Goal: Task Accomplishment & Management: Manage account settings

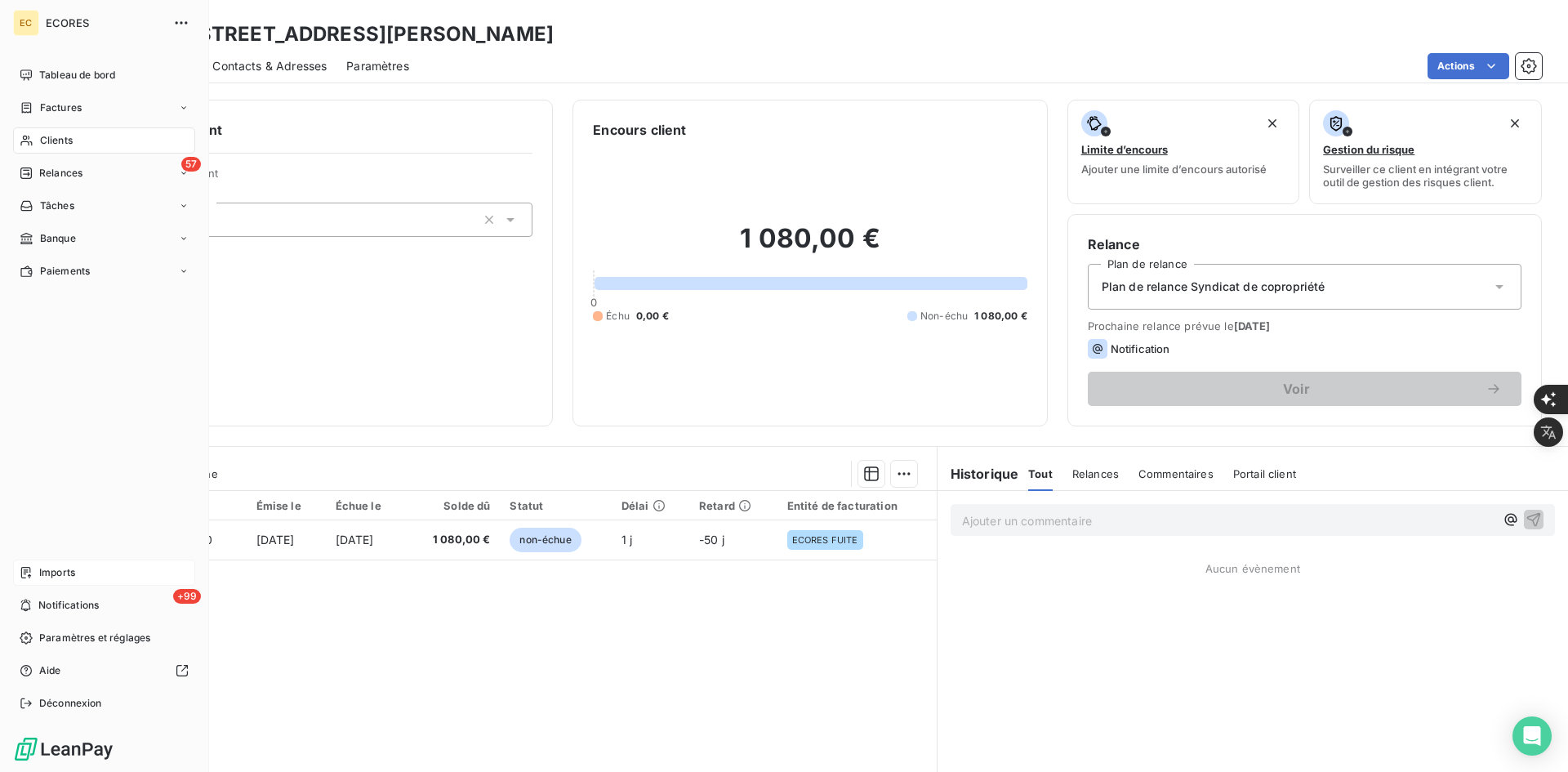
click at [52, 575] on span "Imports" at bounding box center [57, 572] width 36 height 15
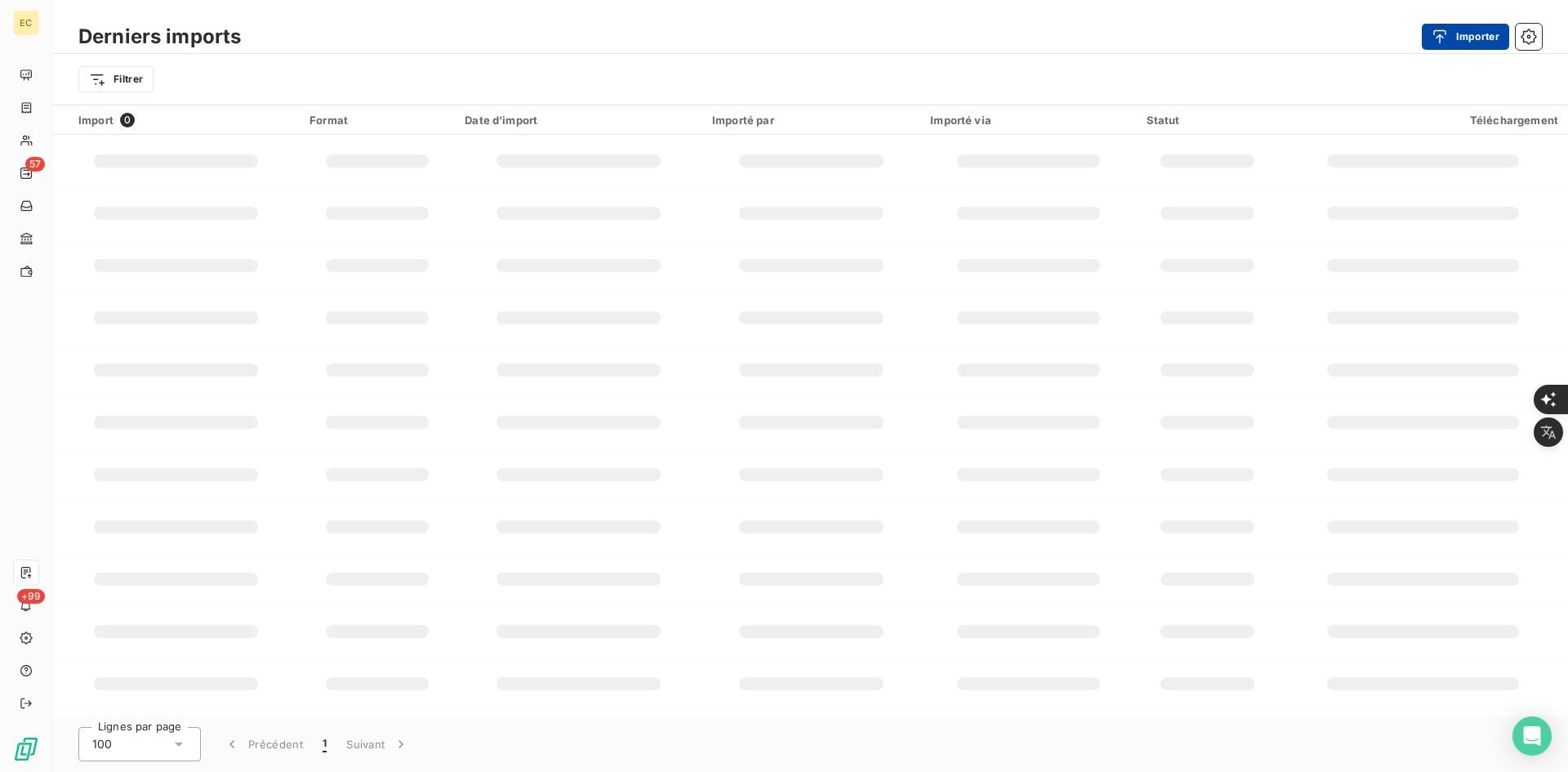
click at [1447, 28] on icon "button" at bounding box center [1440, 36] width 16 height 16
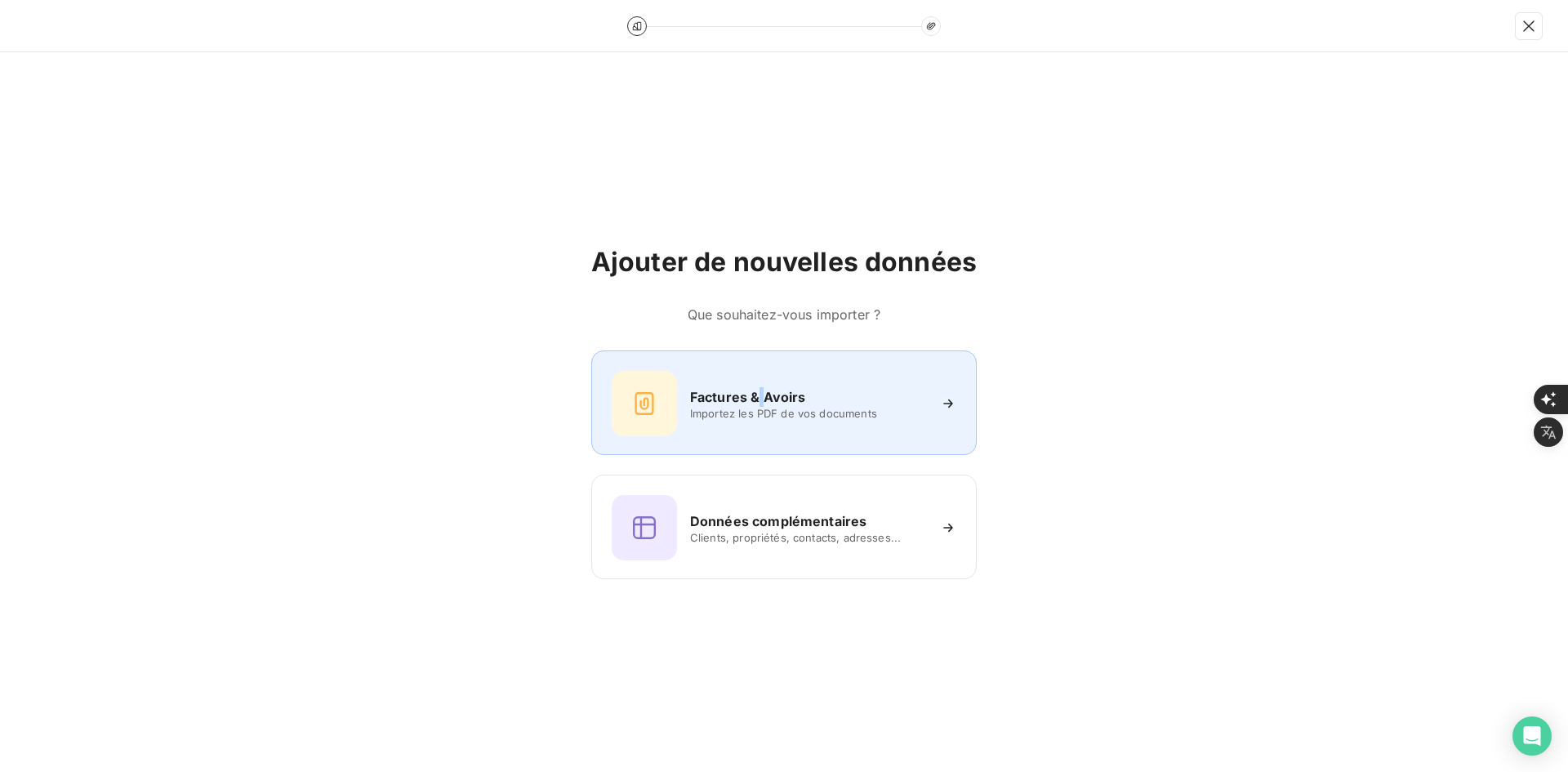
click at [759, 383] on div "Factures & Avoirs Importez les PDF de vos documents" at bounding box center [784, 404] width 344 height 65
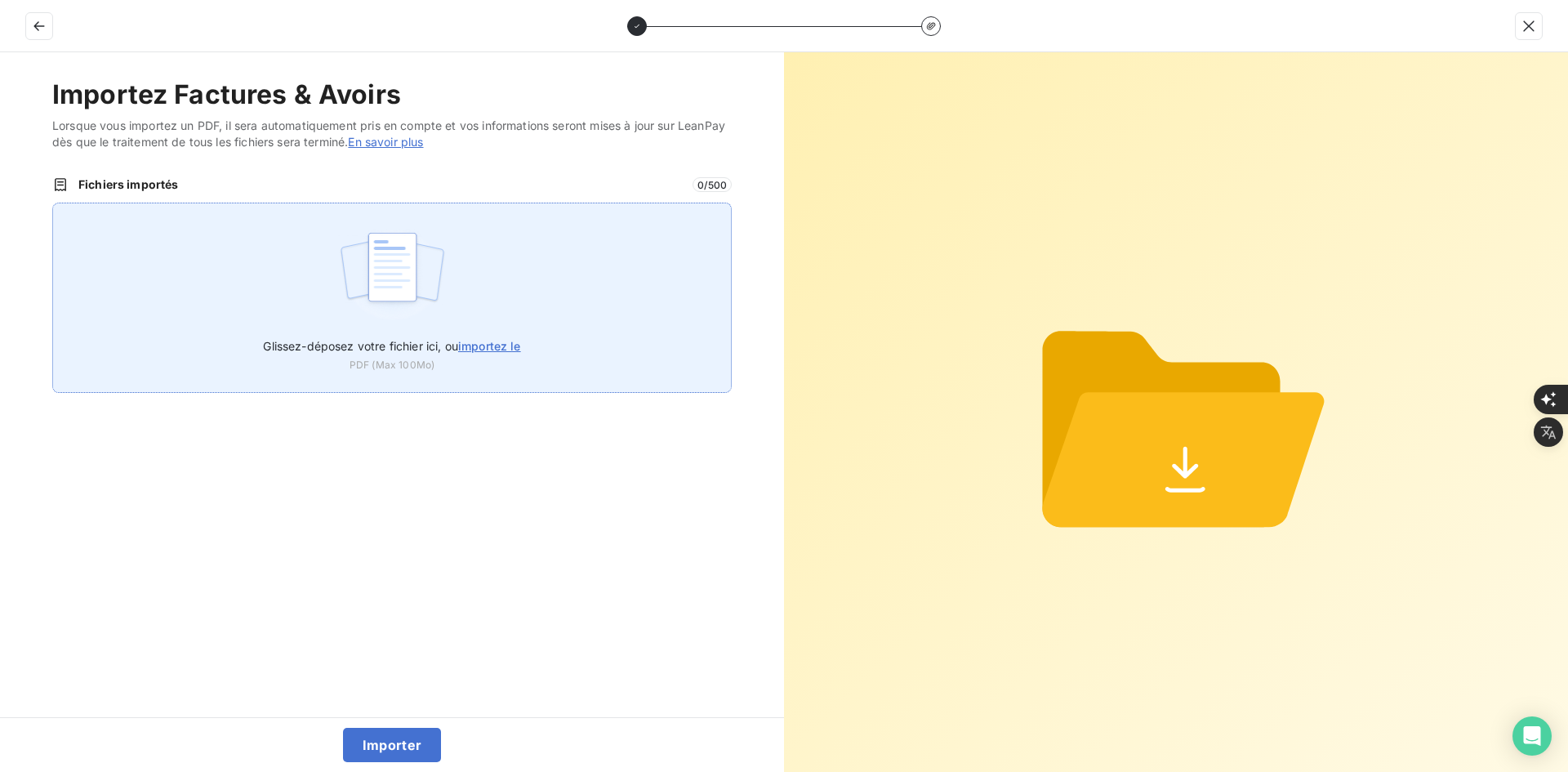
click at [560, 278] on div "Glissez-déposez votre fichier ici, ou importez le PDF (Max 100Mo)" at bounding box center [391, 298] width 679 height 191
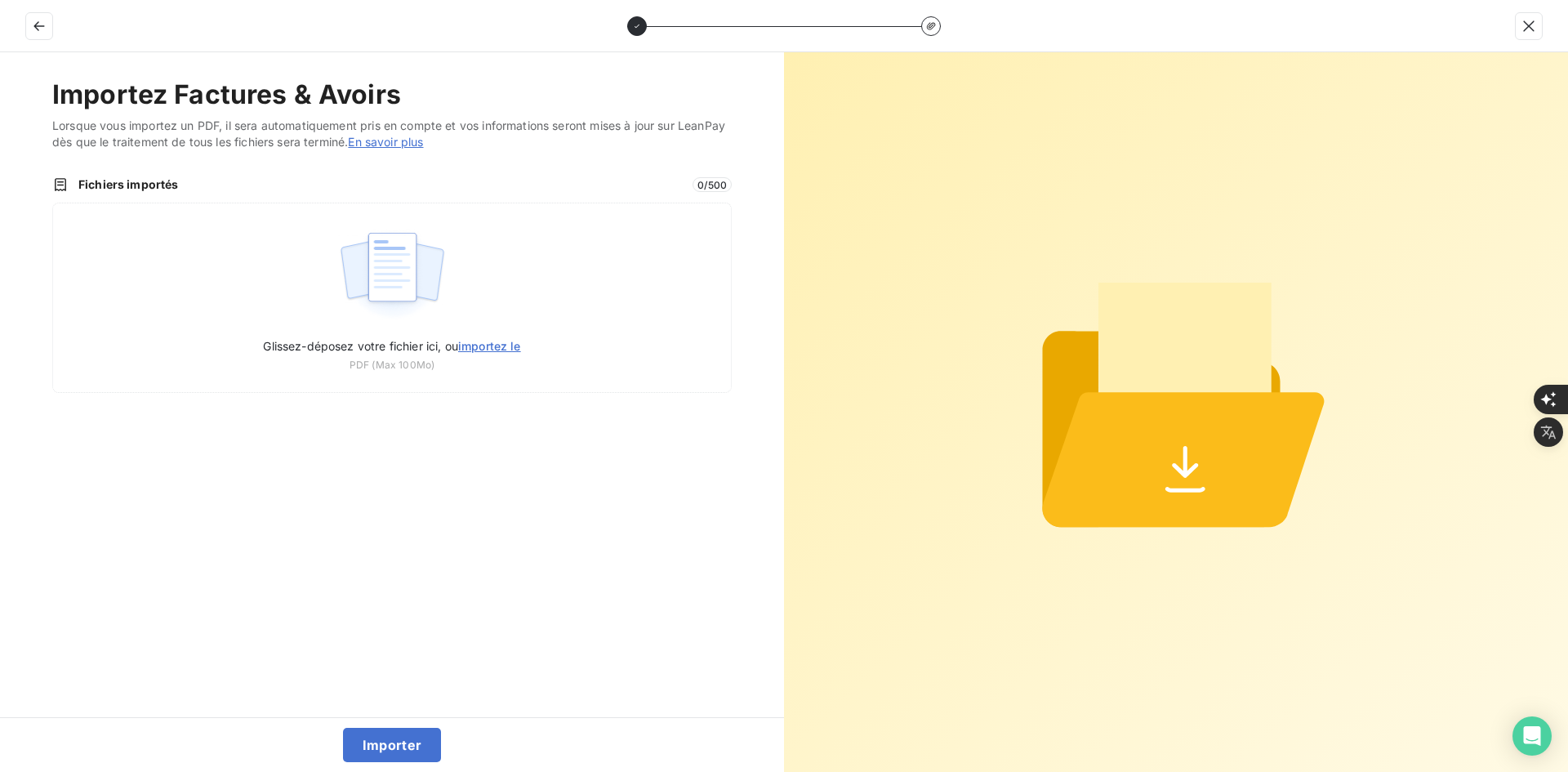
type input "C:\fakepath\FEF-2025-2971.pdf"
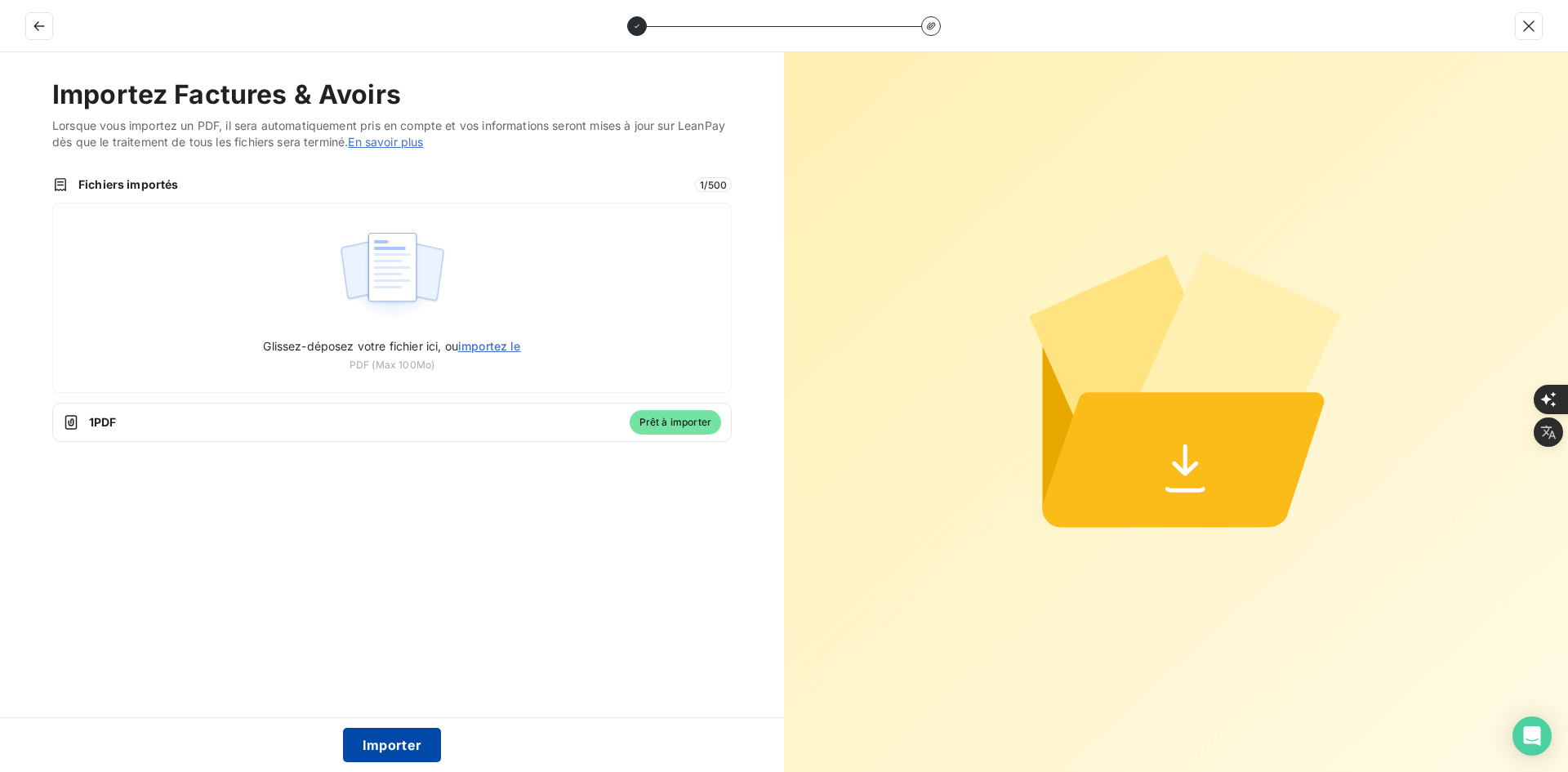
click at [397, 744] on button "Importer" at bounding box center [392, 745] width 99 height 34
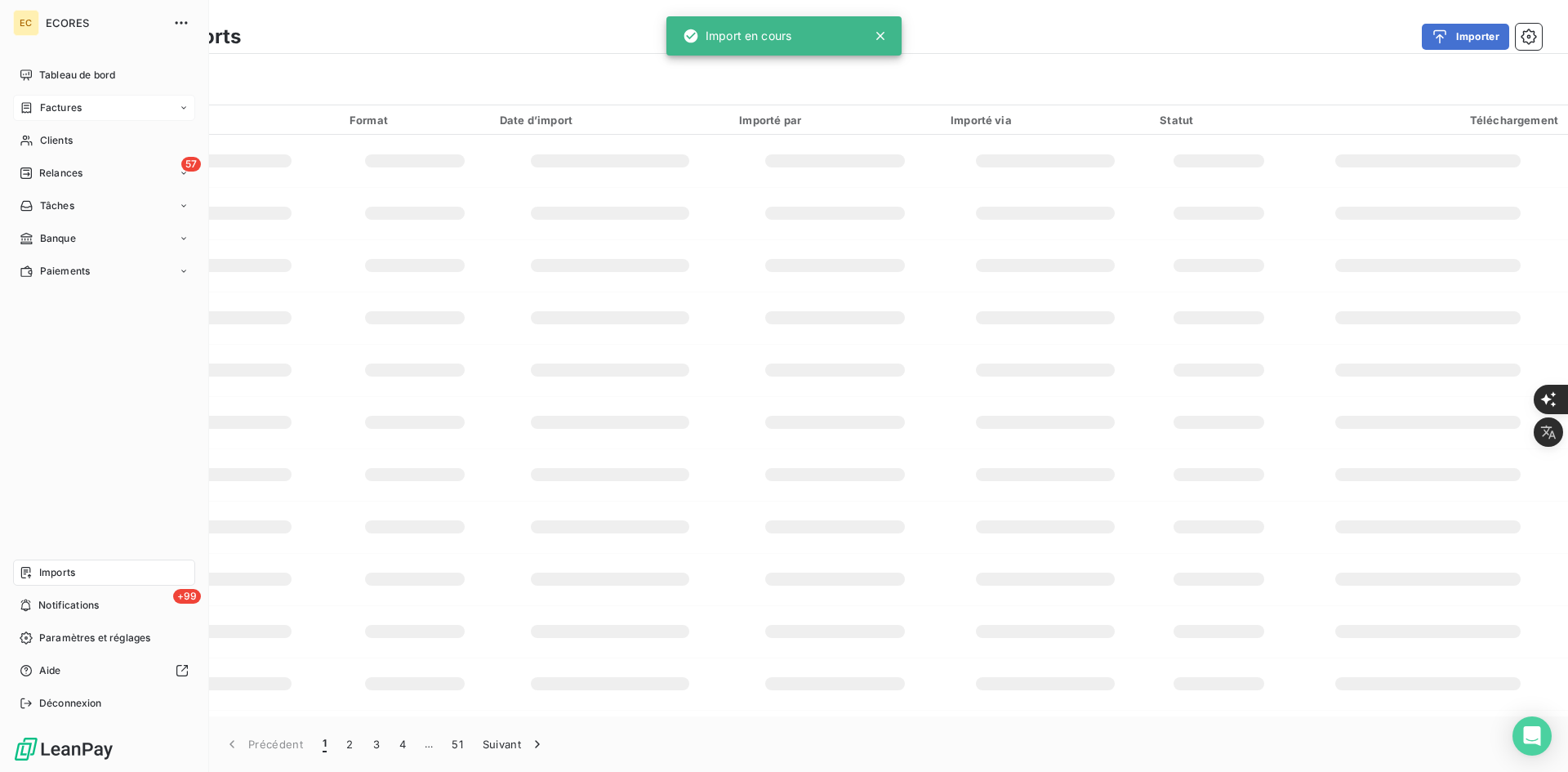
click at [45, 112] on span "Factures" at bounding box center [61, 108] width 42 height 15
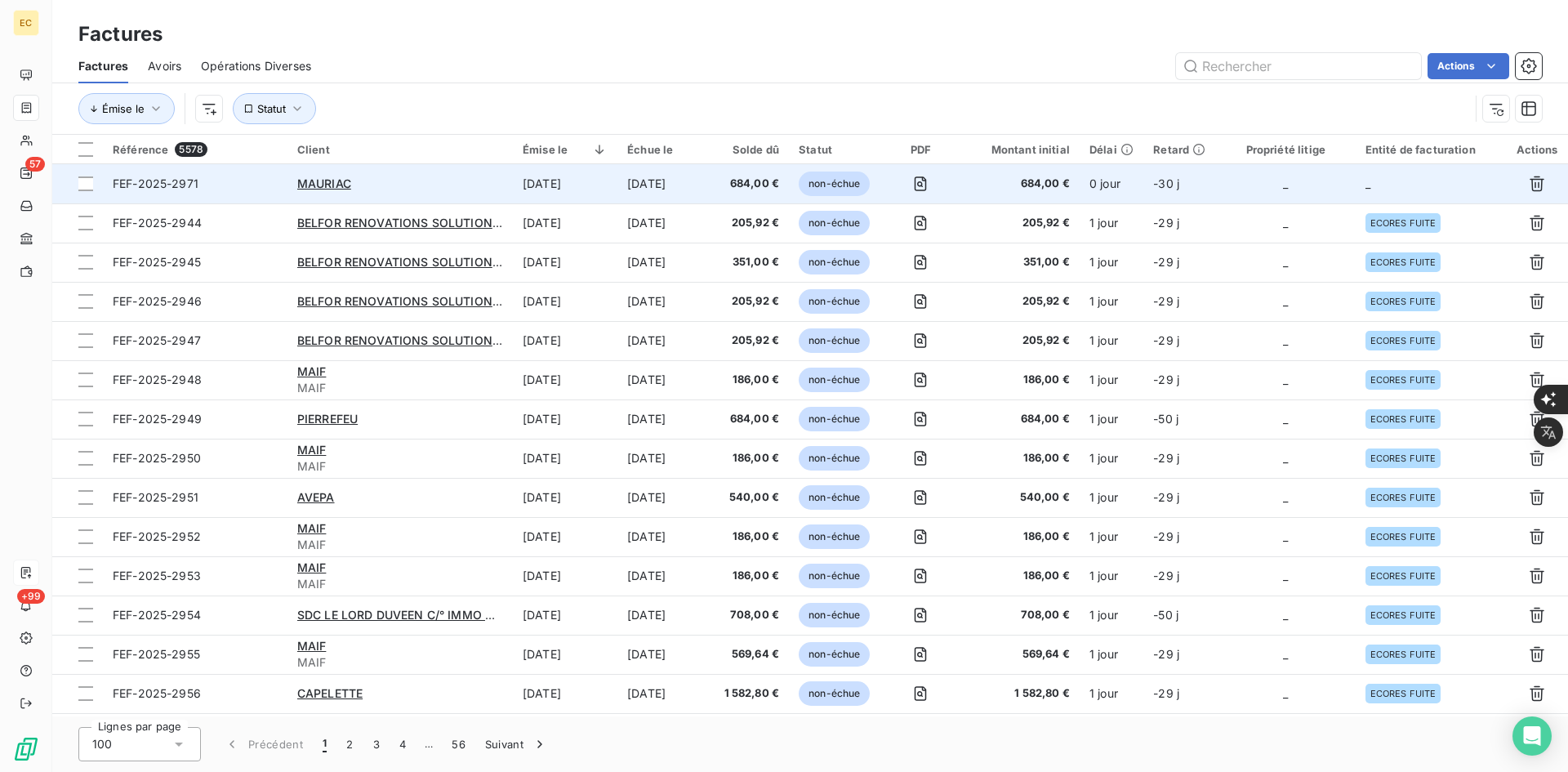
click at [1010, 190] on span "684,00 €" at bounding box center [1021, 184] width 99 height 16
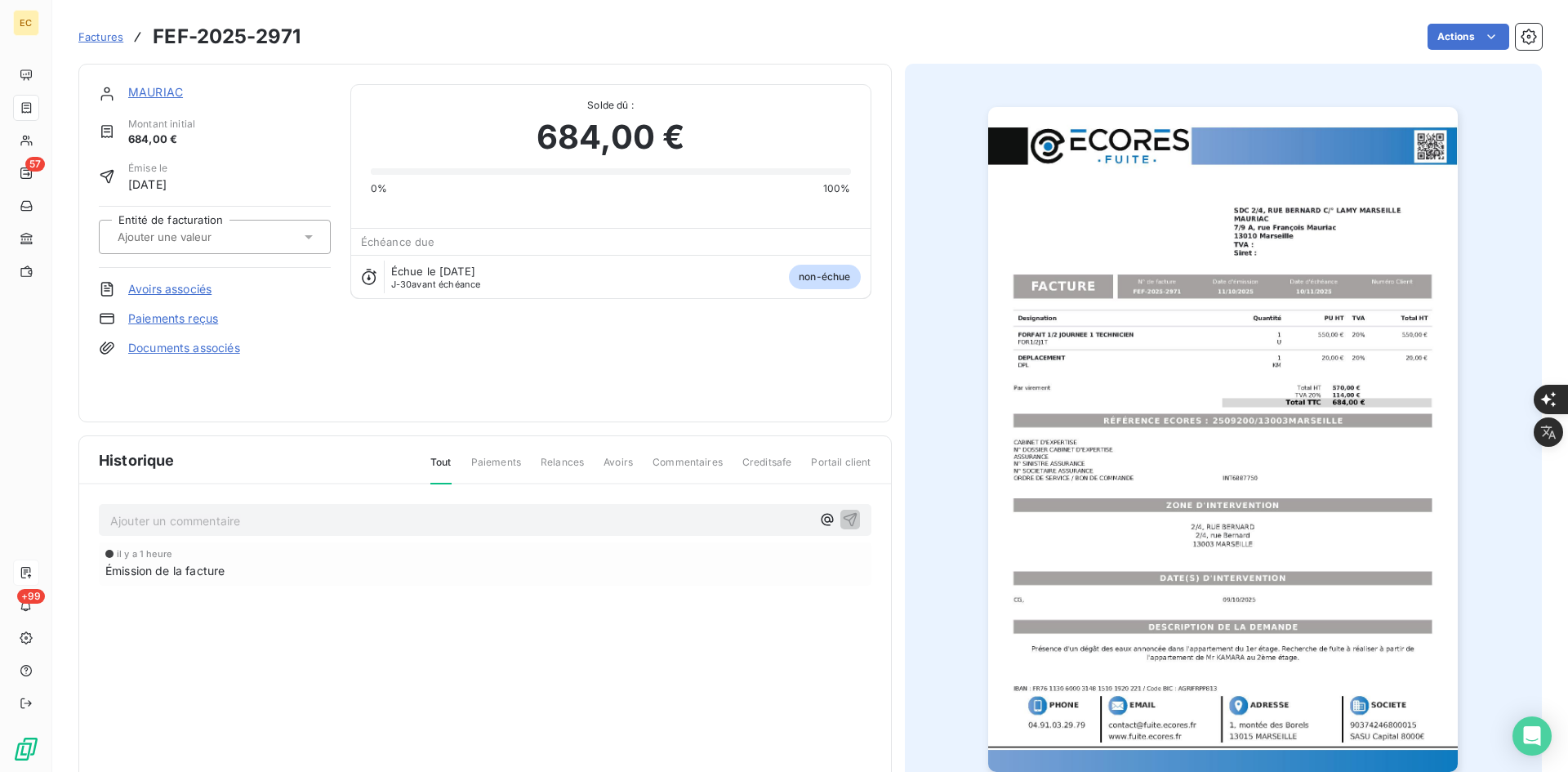
click at [232, 251] on div at bounding box center [214, 237] width 232 height 34
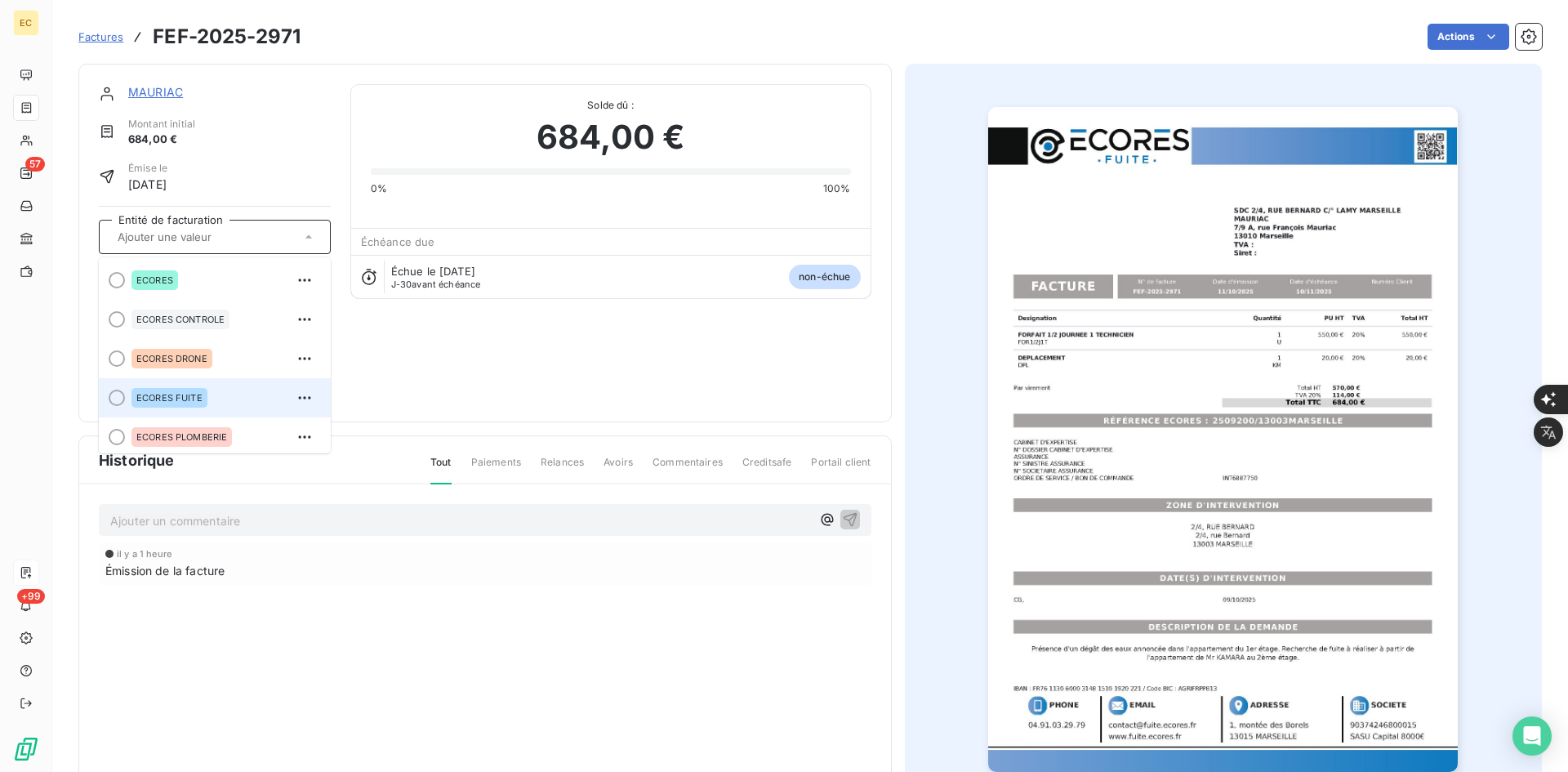
click at [235, 390] on div "ECORES FUITE" at bounding box center [225, 398] width 186 height 27
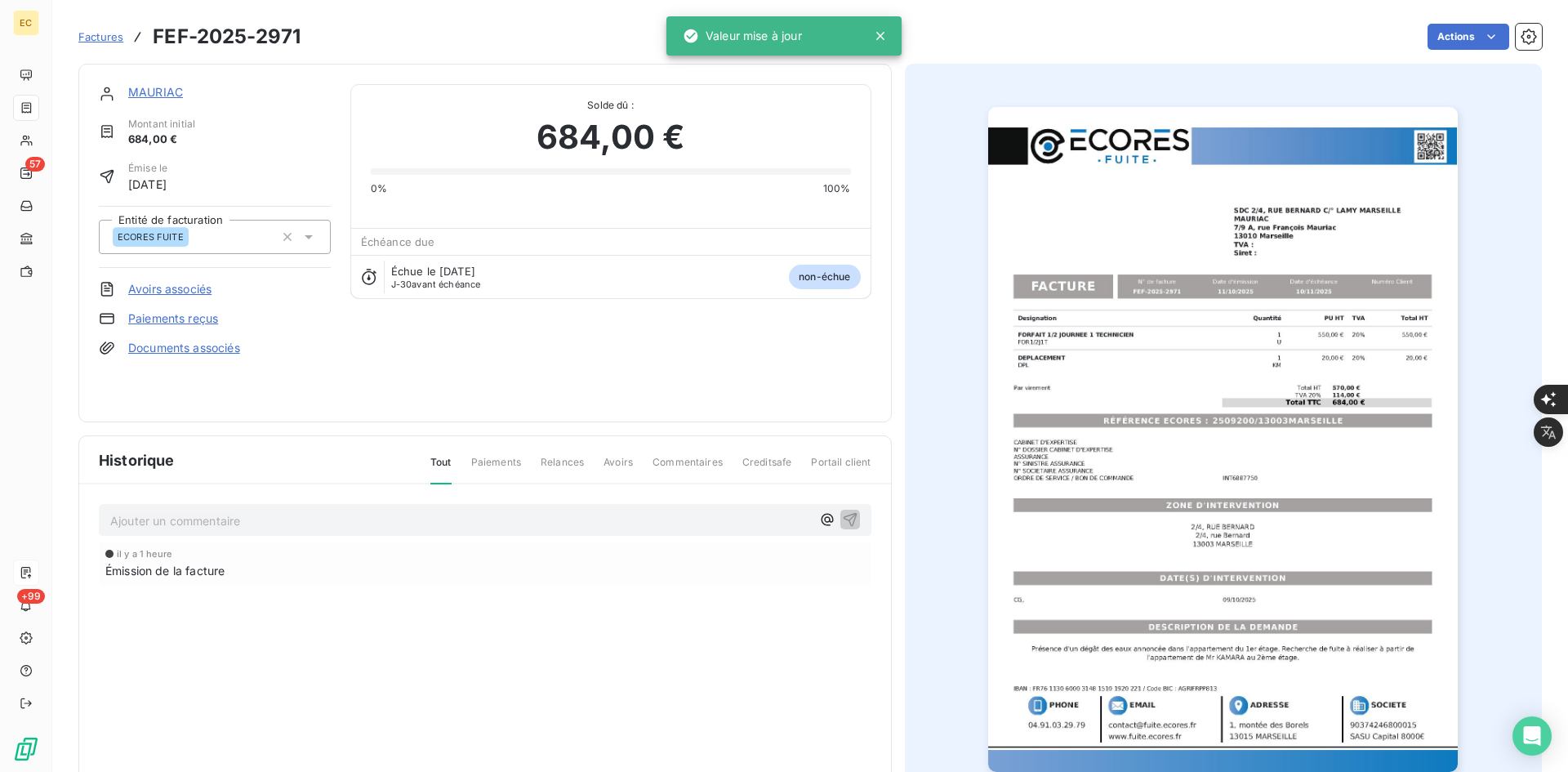
click at [235, 347] on link "Documents associés" at bounding box center [184, 348] width 112 height 16
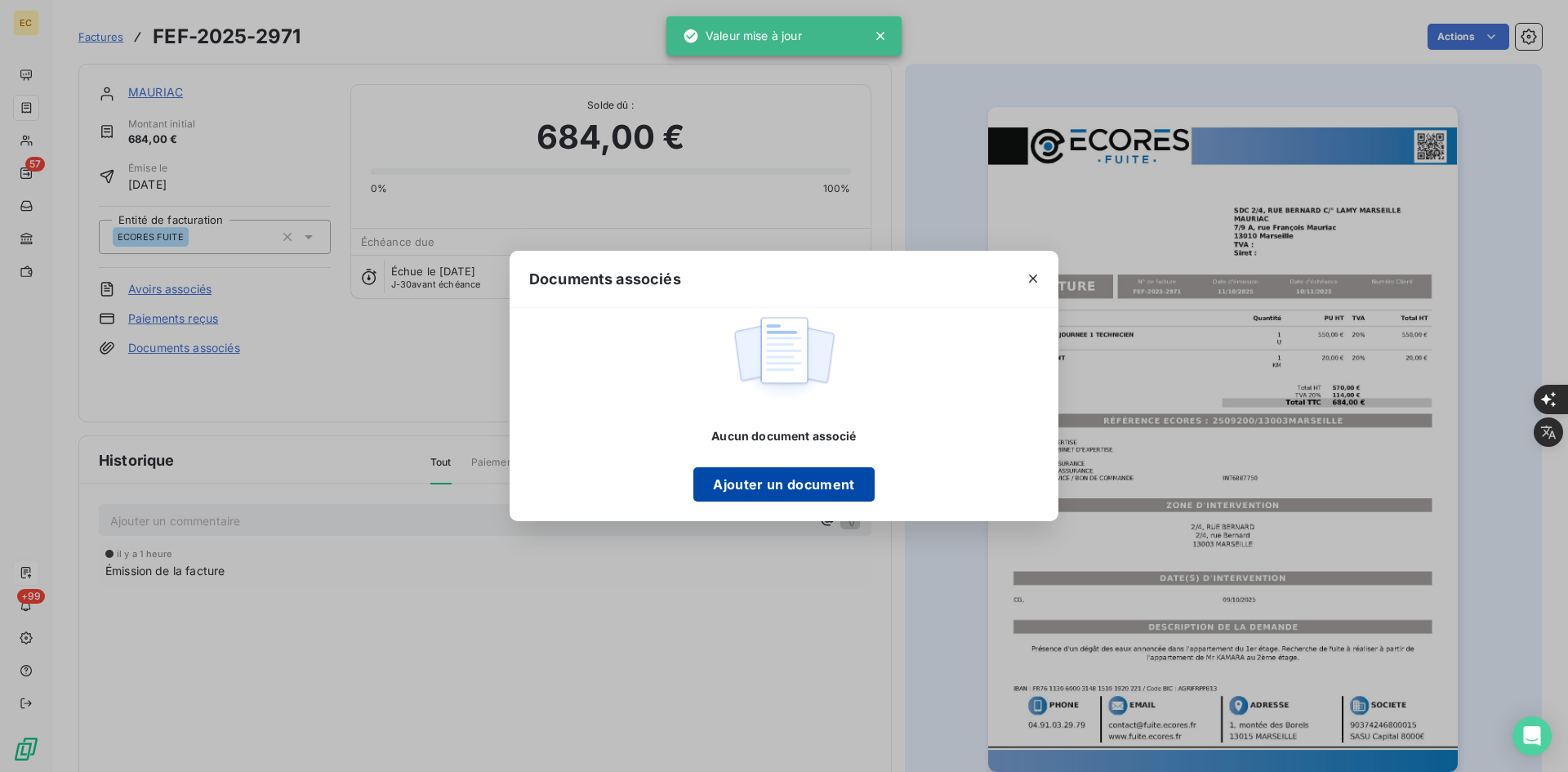
click at [779, 478] on button "Ajouter un document" at bounding box center [784, 485] width 180 height 34
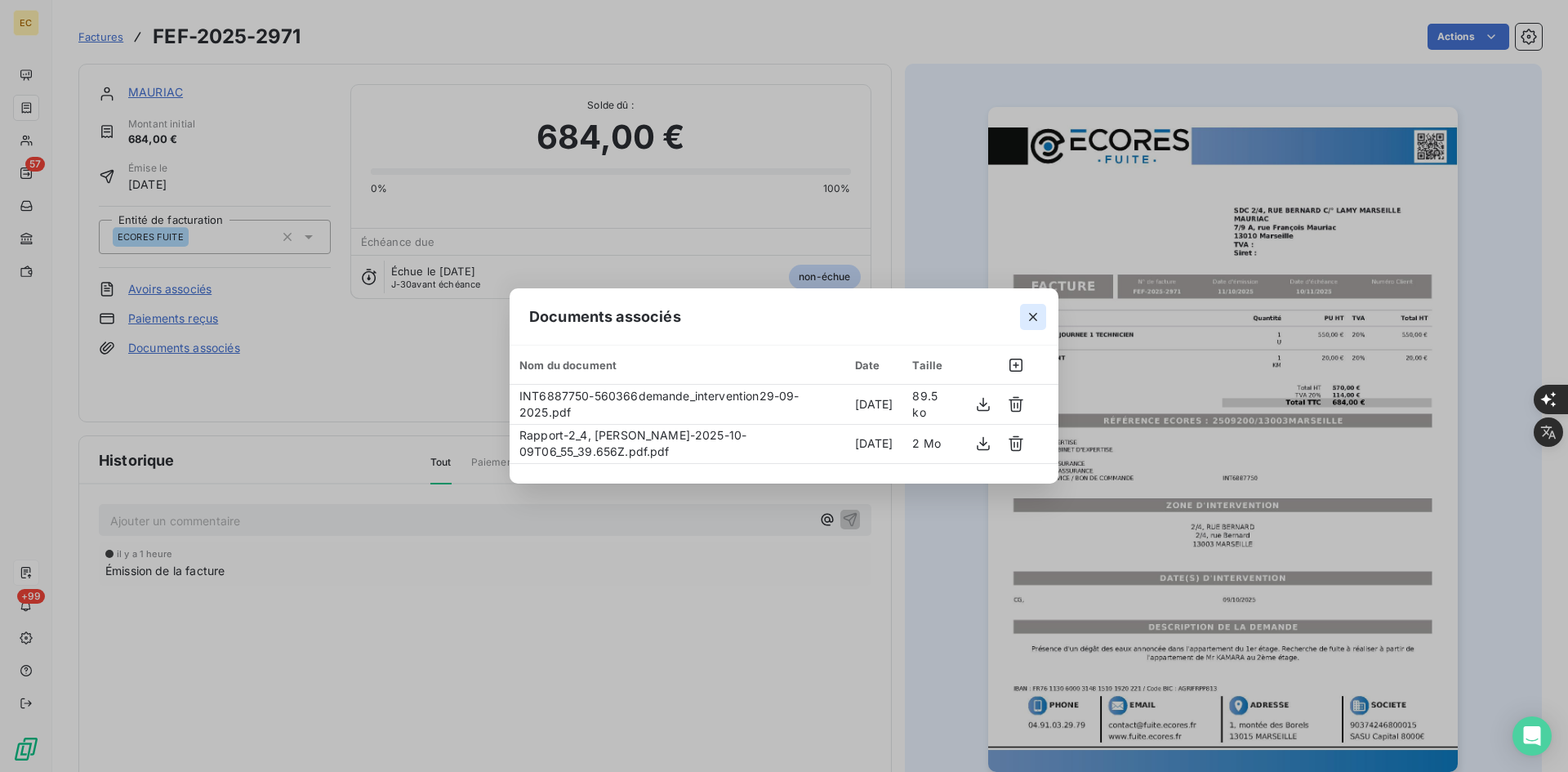
click at [1035, 324] on icon "button" at bounding box center [1033, 316] width 16 height 16
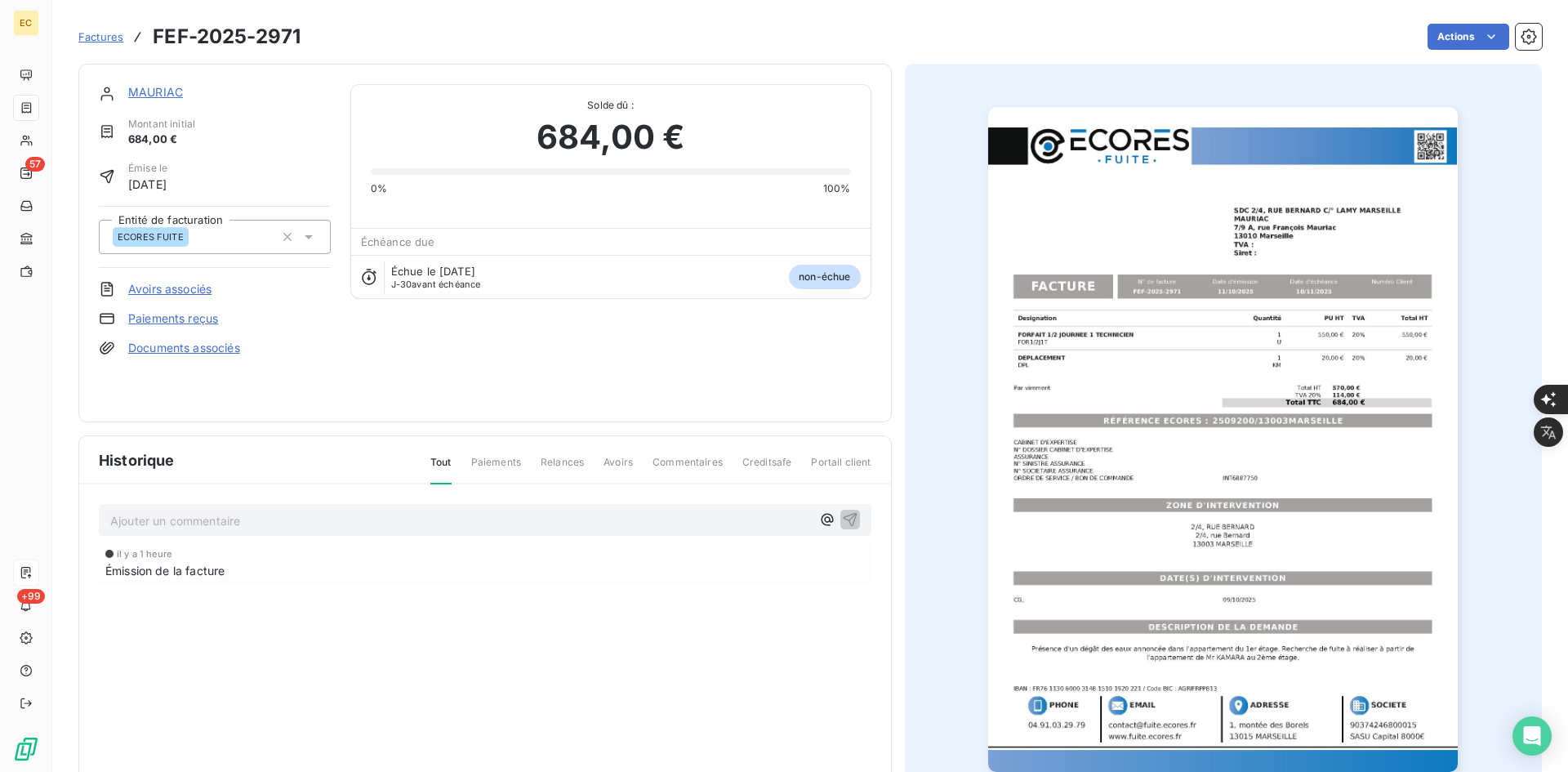
click at [167, 91] on link "MAURIAC" at bounding box center [156, 91] width 55 height 14
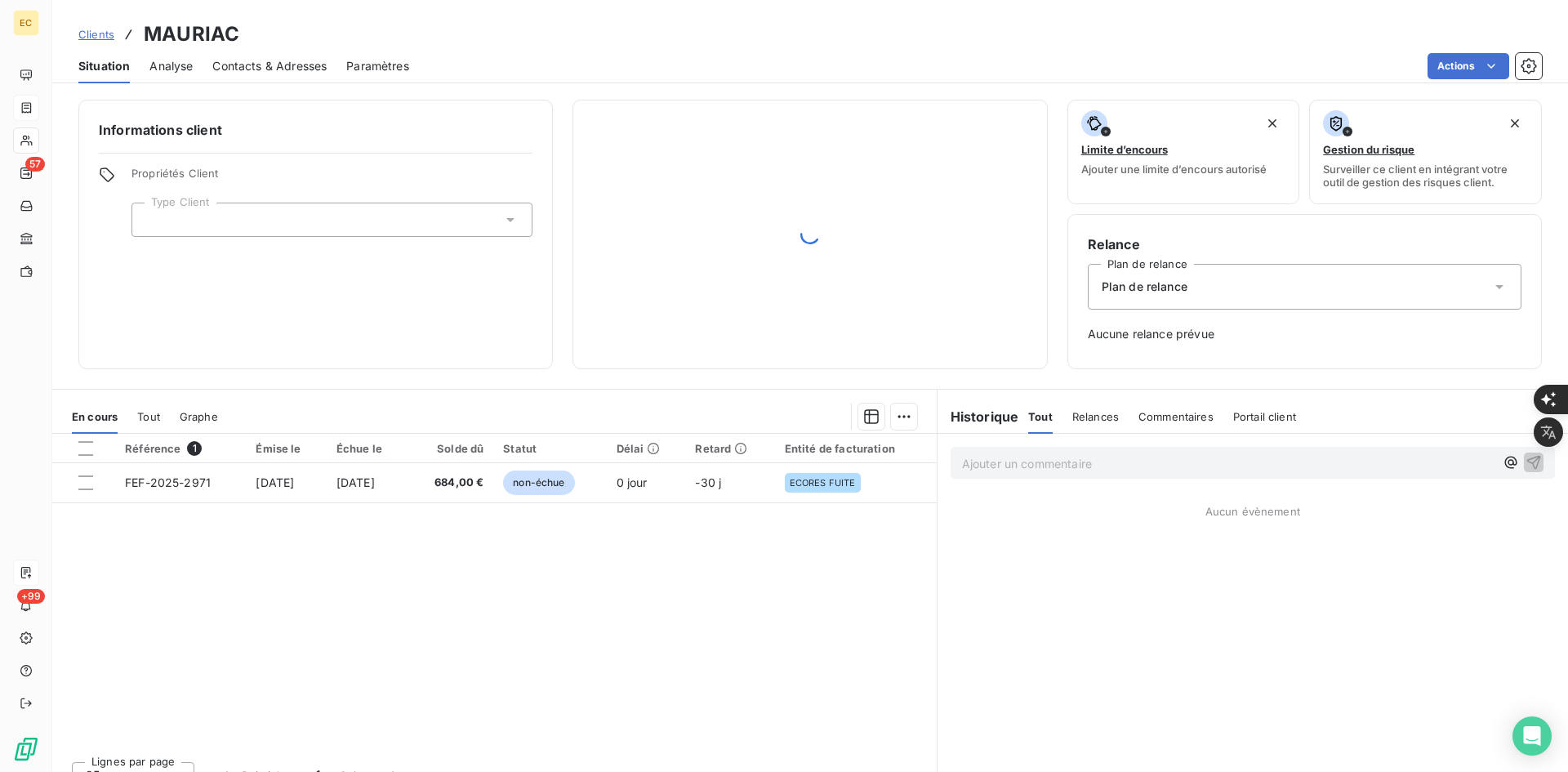
click at [422, 212] on div at bounding box center [332, 220] width 401 height 34
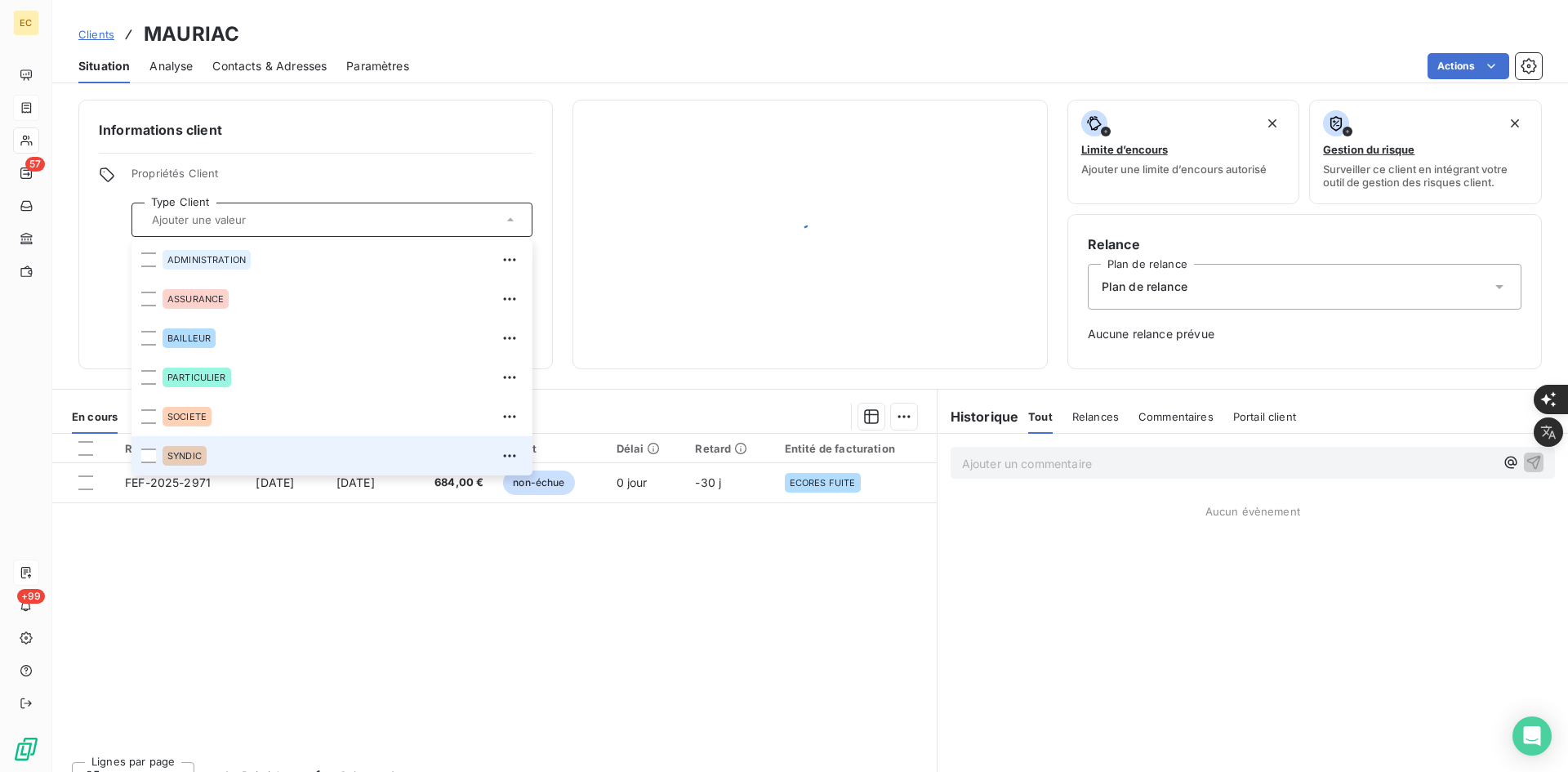
click at [255, 451] on div "SYNDIC" at bounding box center [343, 456] width 361 height 27
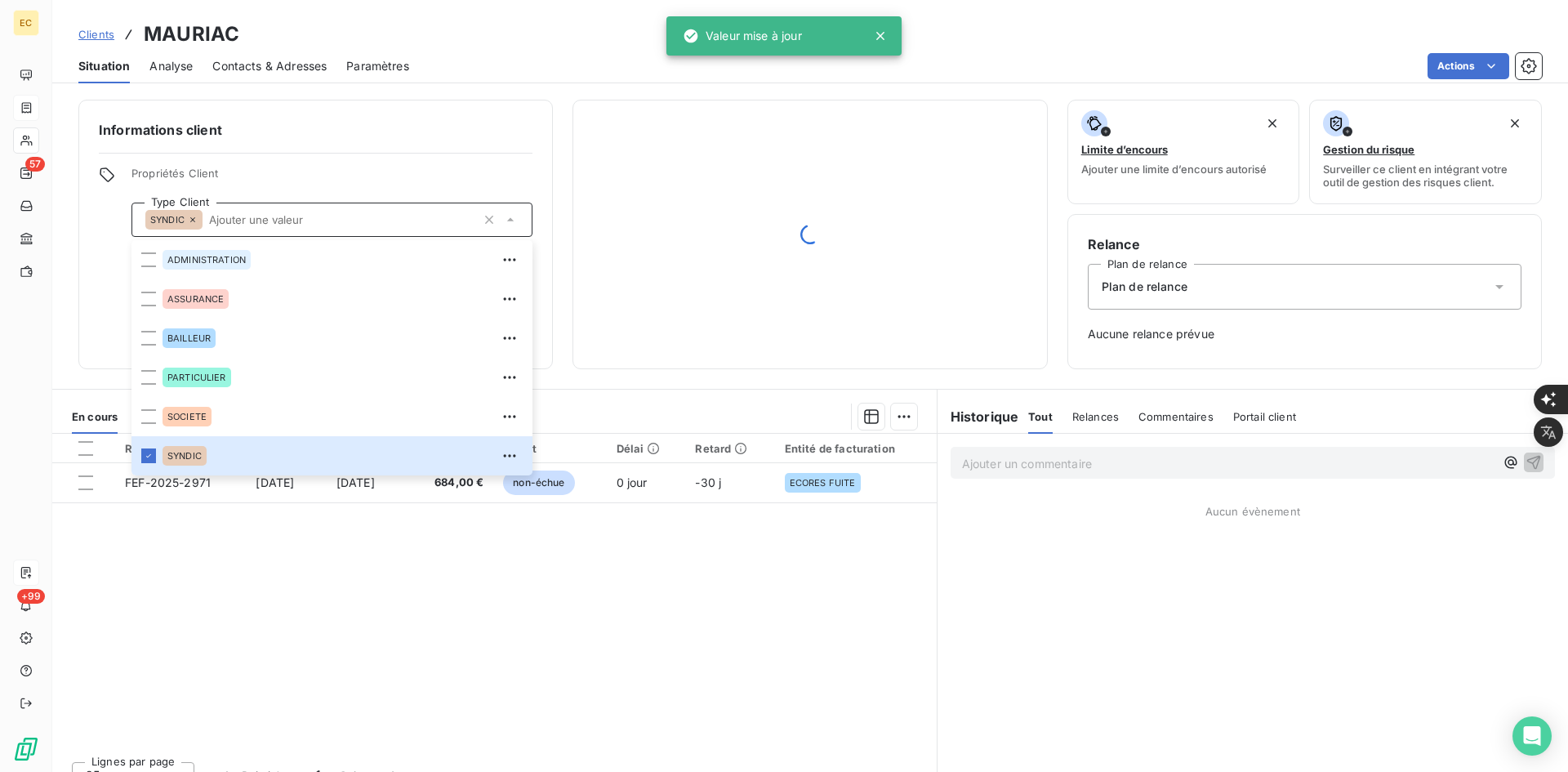
click at [1352, 281] on div "Plan de relance" at bounding box center [1305, 287] width 434 height 46
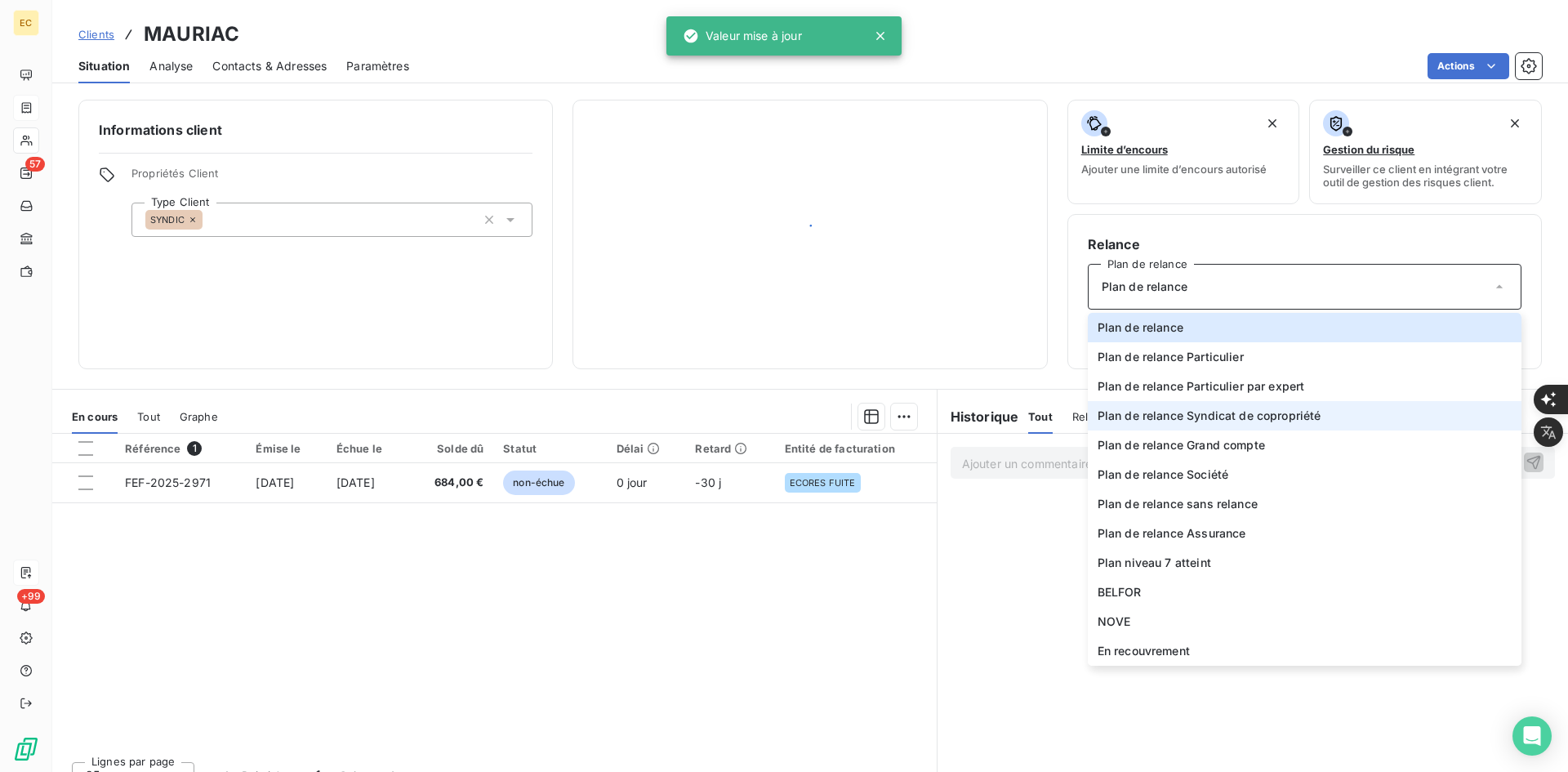
click at [1243, 415] on span "Plan de relance Syndicat de copropriété" at bounding box center [1210, 415] width 224 height 16
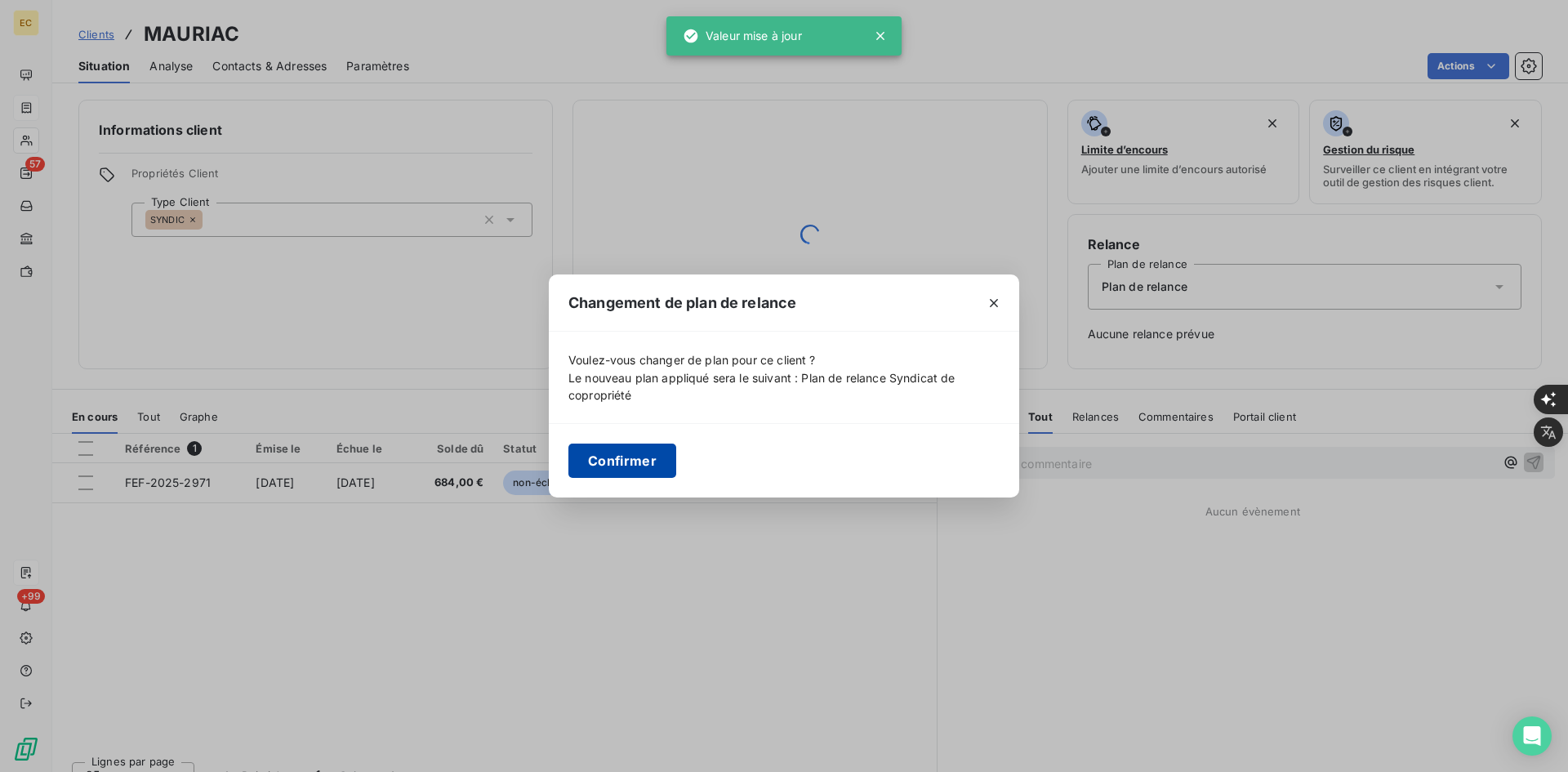
click at [657, 458] on button "Confirmer" at bounding box center [622, 461] width 108 height 34
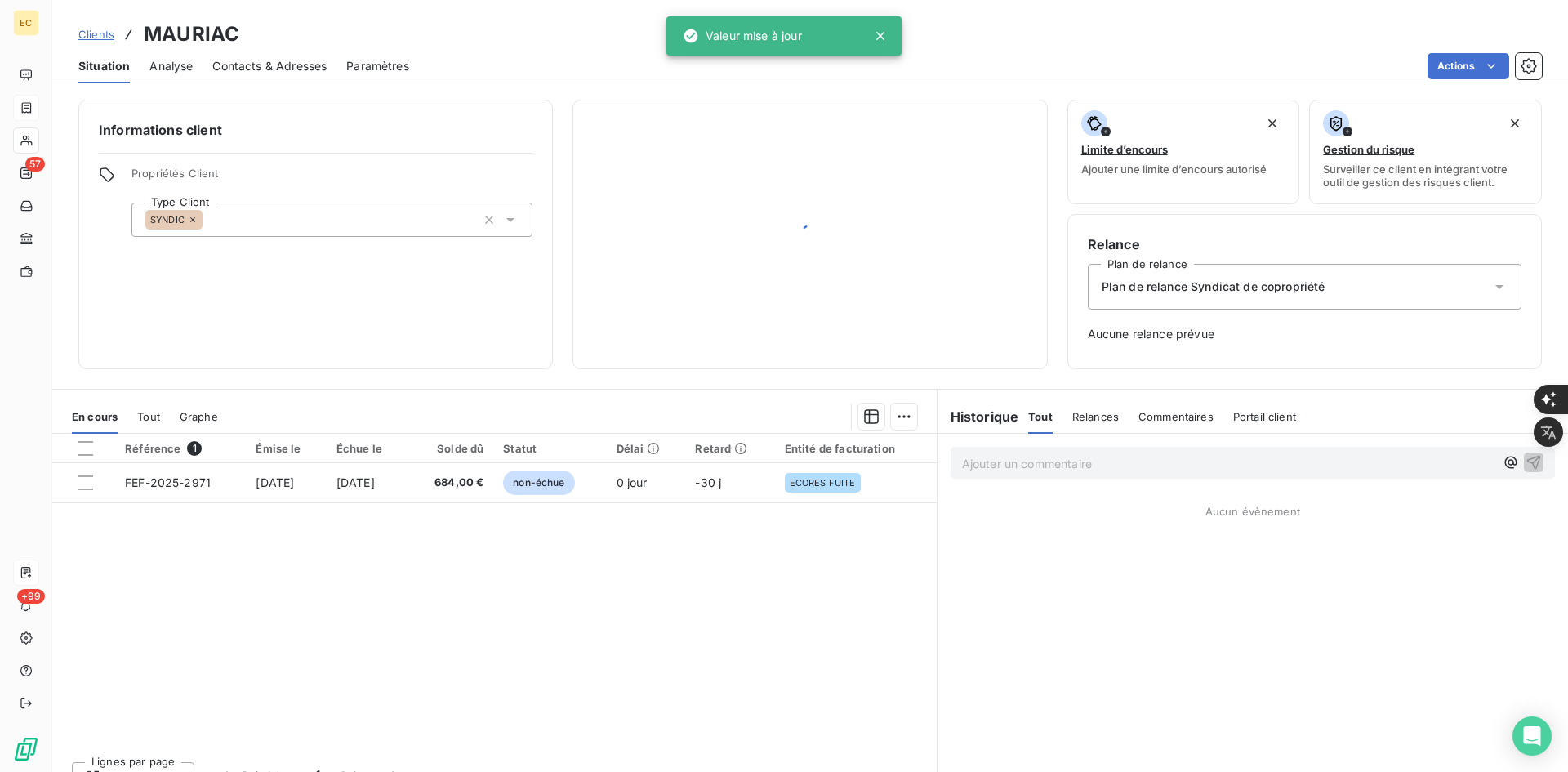
click at [290, 54] on div "Contacts & Adresses" at bounding box center [270, 66] width 115 height 34
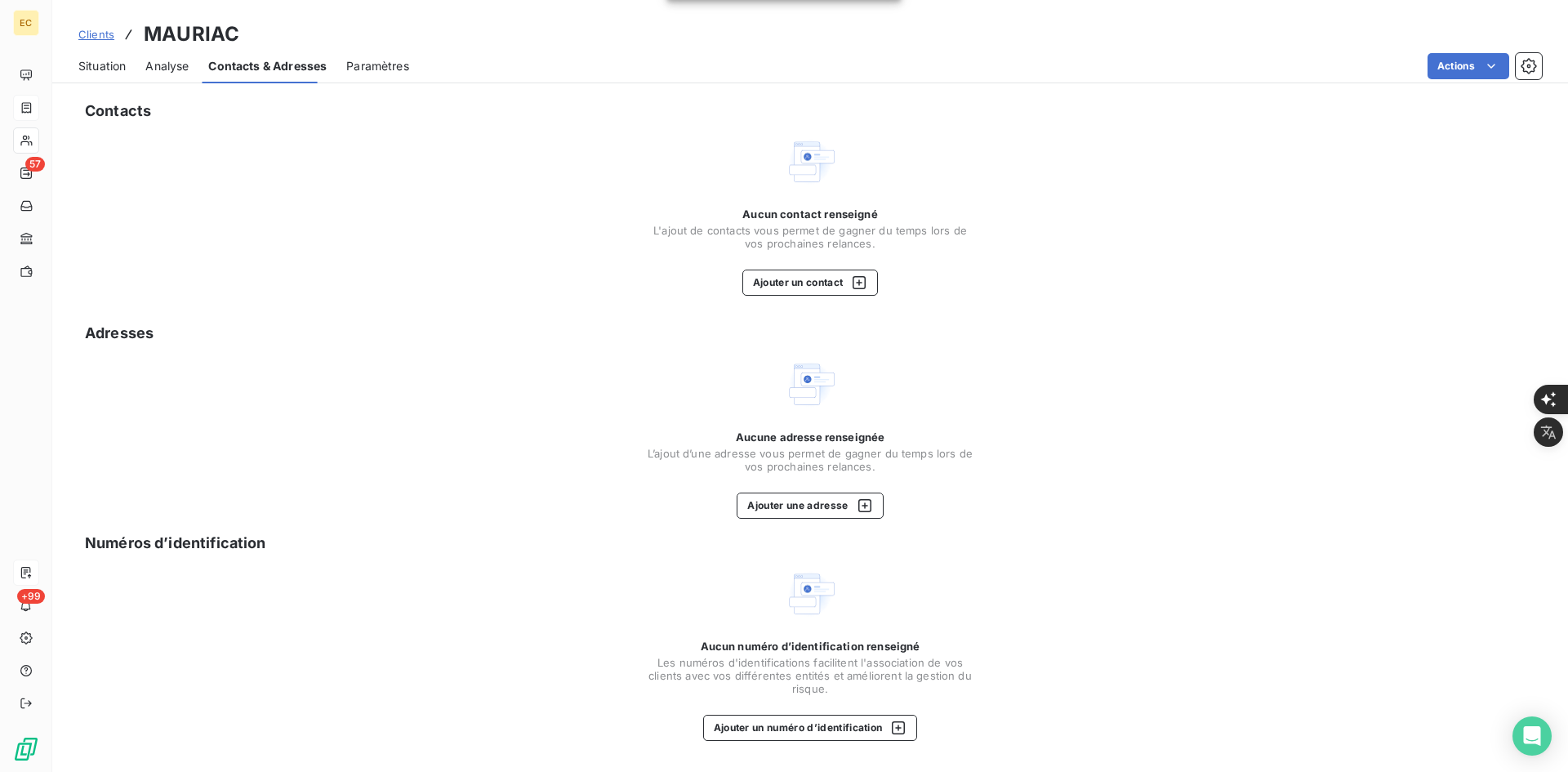
click at [294, 74] on span "Contacts & Adresses" at bounding box center [267, 66] width 119 height 16
click at [825, 273] on div "Aucun contact renseigné L'ajout de contacts vous permet de gagner du temps lors…" at bounding box center [810, 251] width 326 height 88
click at [825, 285] on button "Ajouter un contact" at bounding box center [811, 282] width 137 height 27
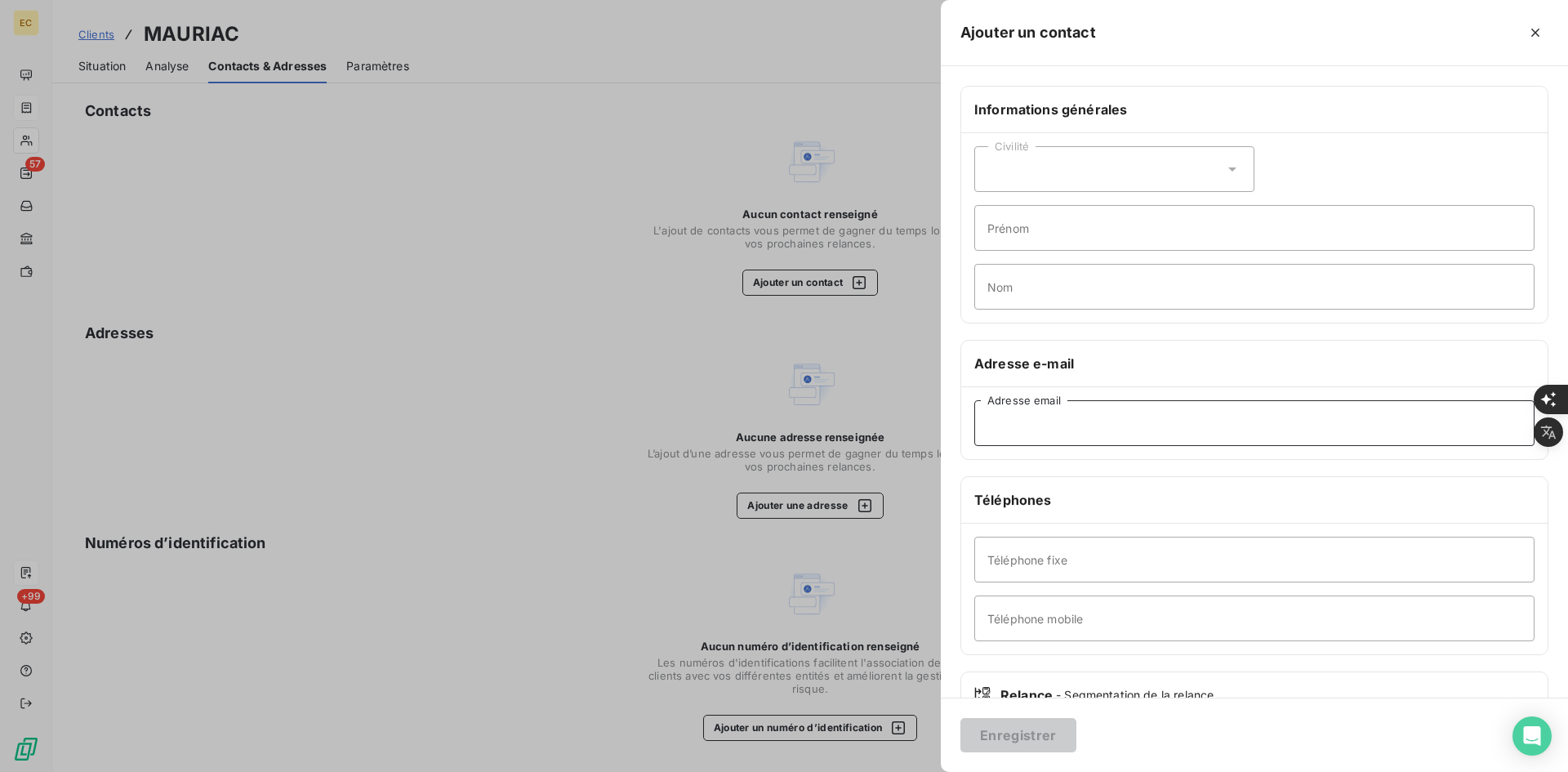
click at [1176, 439] on input "Adresse email" at bounding box center [1254, 423] width 561 height 46
paste input "[EMAIL_ADDRESS][DOMAIN_NAME]"
type input "[EMAIL_ADDRESS][DOMAIN_NAME]"
click at [1043, 738] on button "Enregistrer" at bounding box center [1019, 735] width 116 height 34
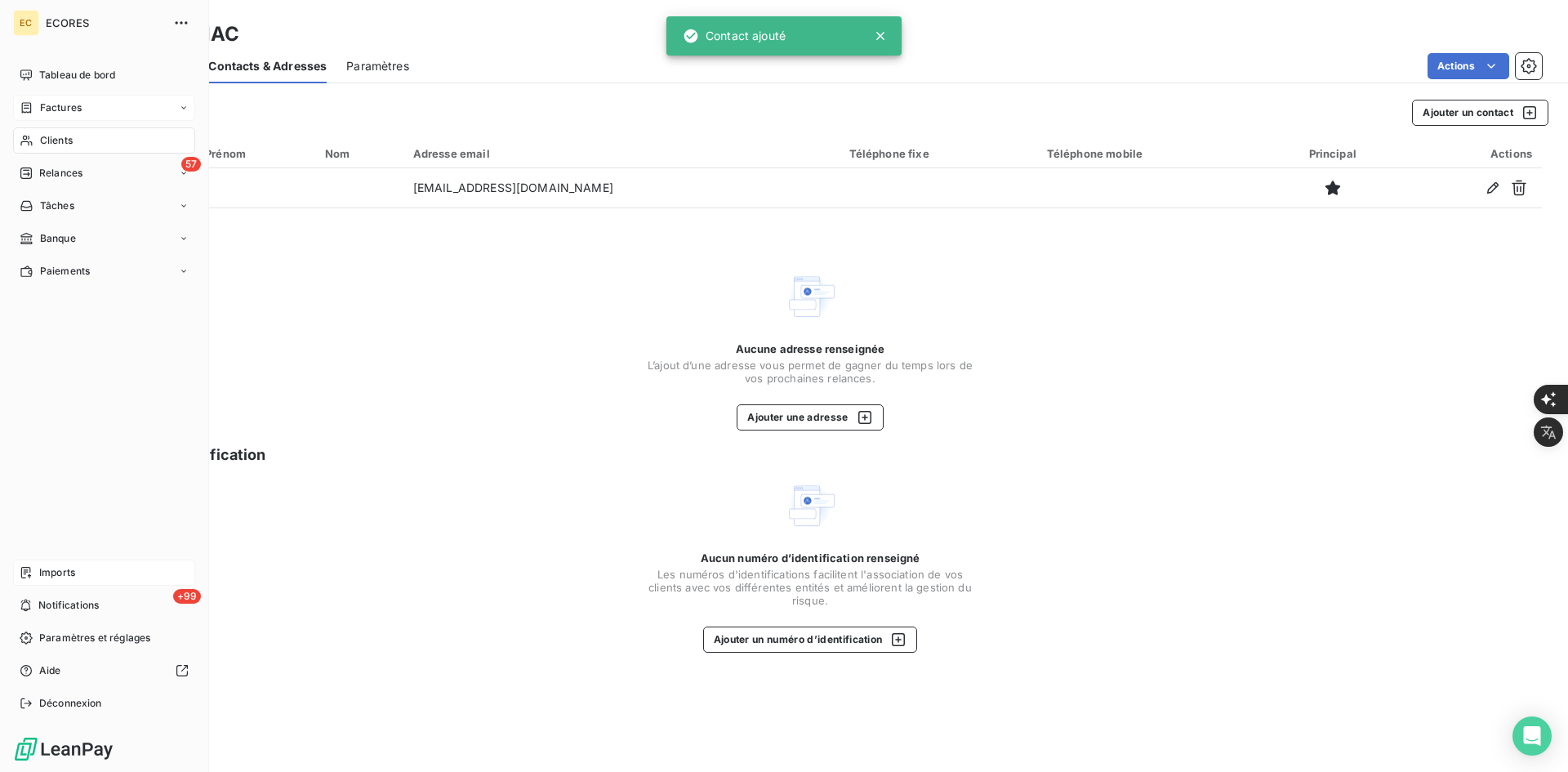
click at [35, 109] on div "Factures" at bounding box center [50, 108] width 62 height 15
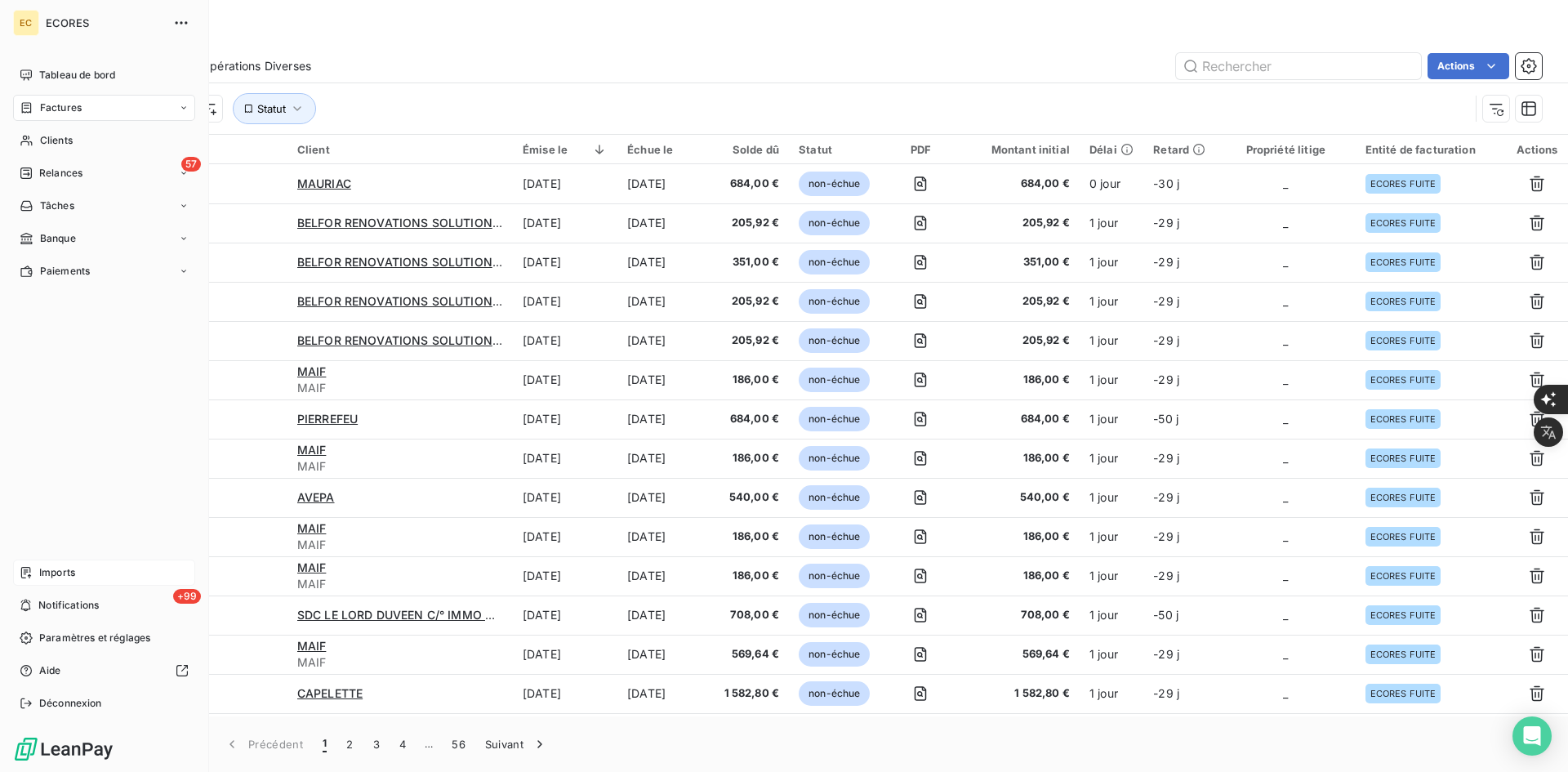
click at [62, 571] on span "Imports" at bounding box center [57, 572] width 36 height 15
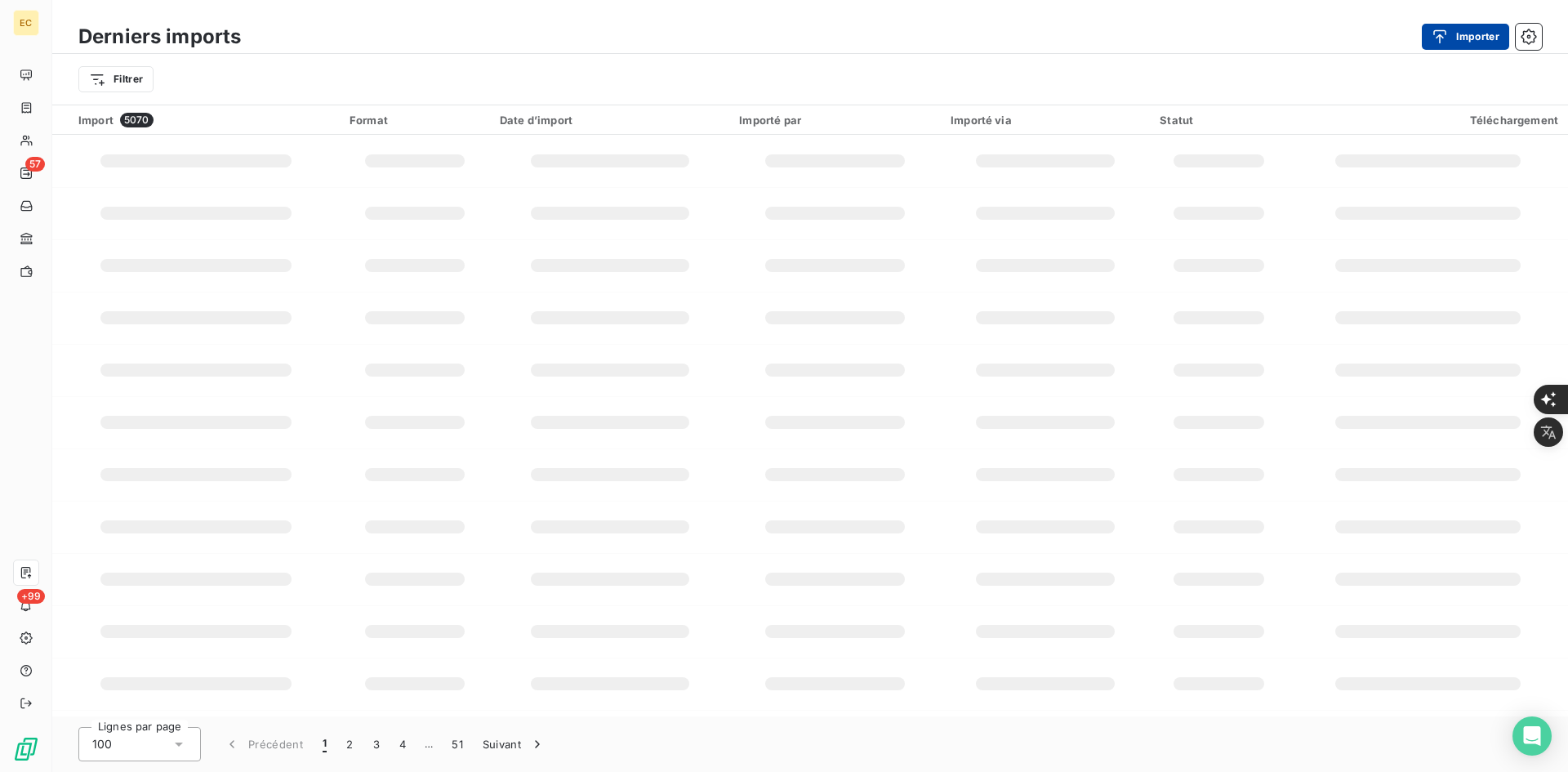
click at [1461, 43] on button "Importer" at bounding box center [1465, 37] width 87 height 27
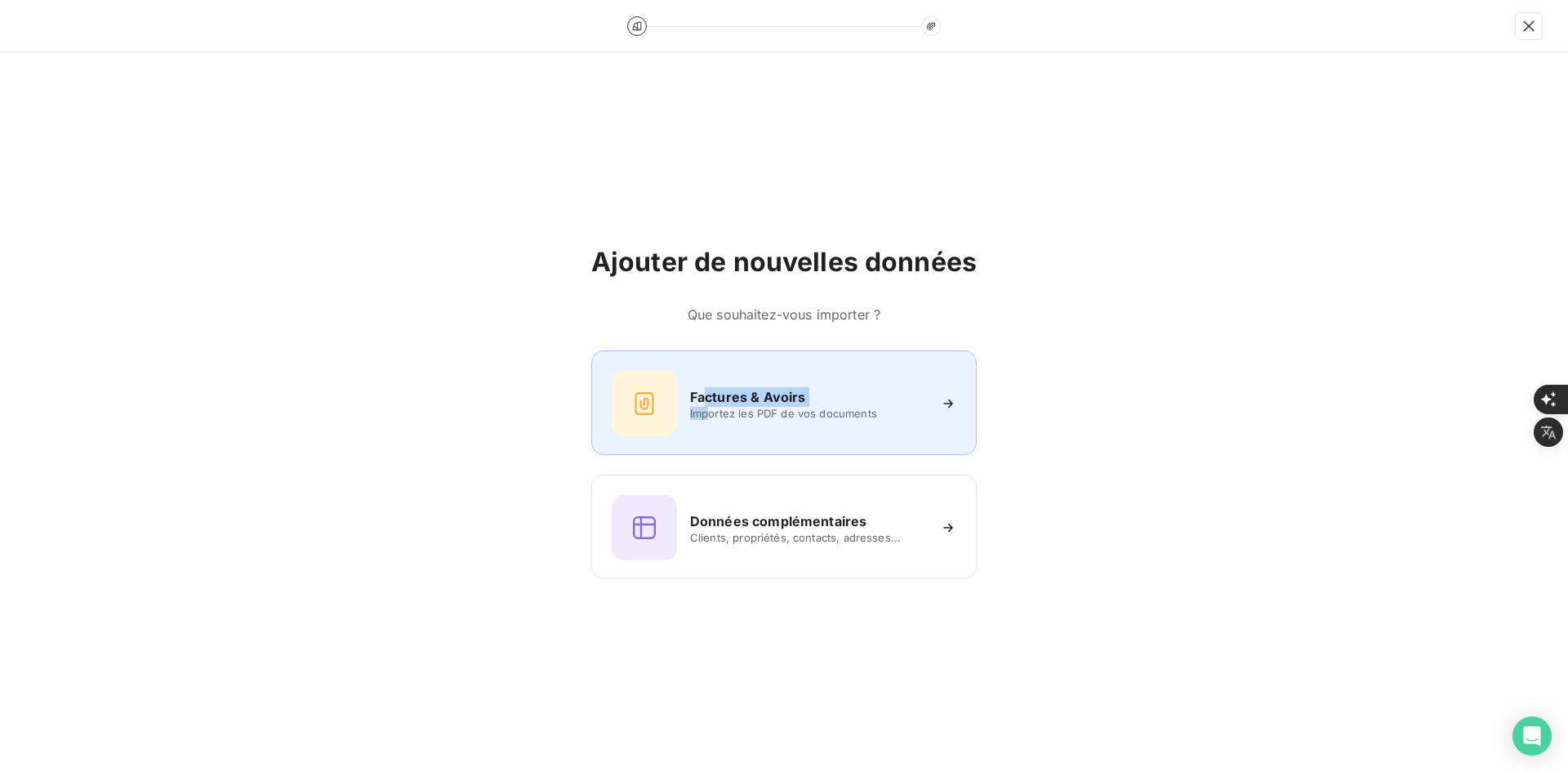
click at [706, 405] on div "Factures & Avoirs Importez les PDF de vos documents" at bounding box center [808, 404] width 237 height 32
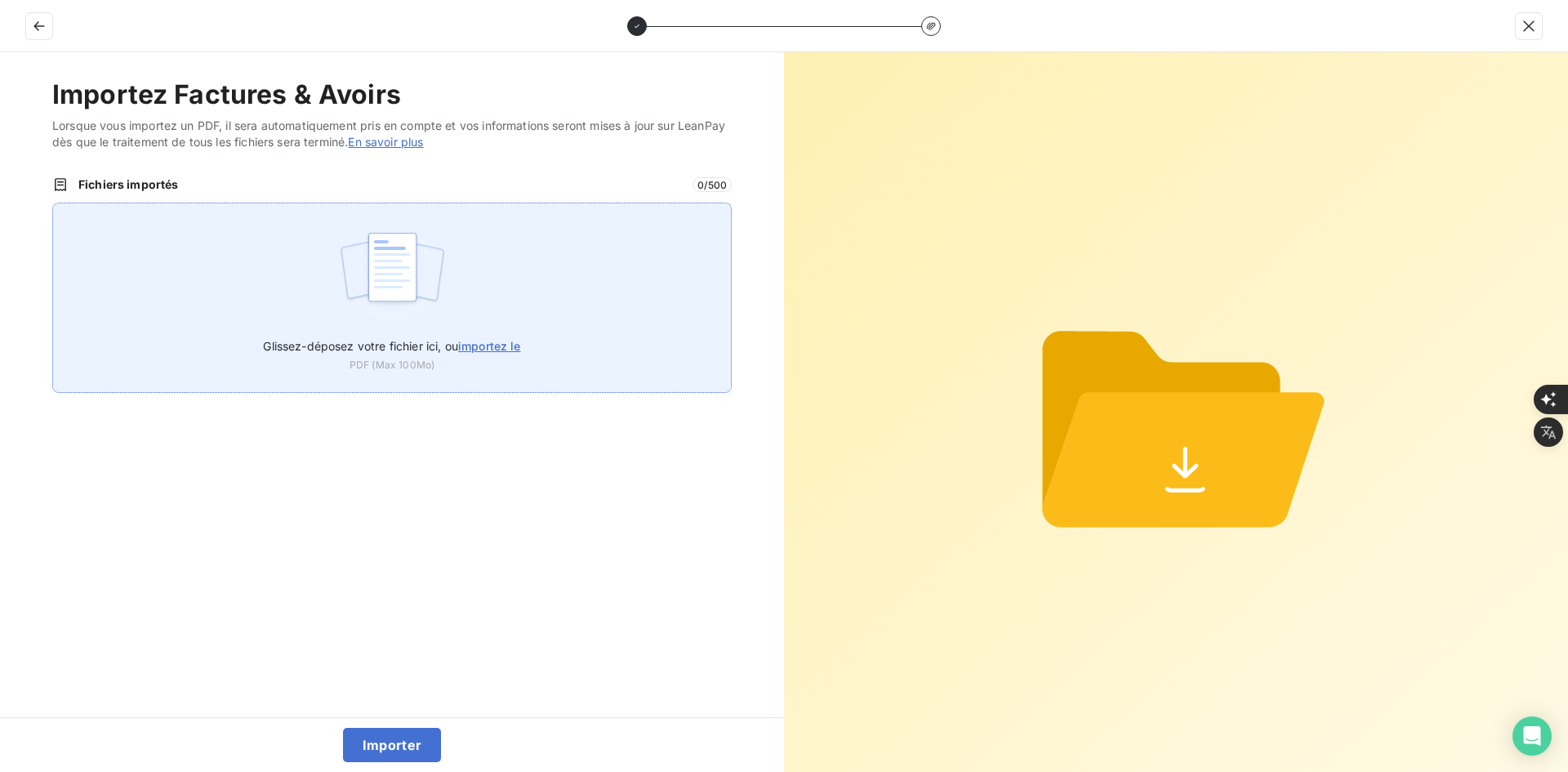
click at [453, 351] on span "Glissez-déposez votre fichier ici, ou importez le" at bounding box center [391, 346] width 257 height 14
click at [53, 203] on input "Glissez-déposez votre fichier ici, ou importez le" at bounding box center [52, 203] width 1 height 1
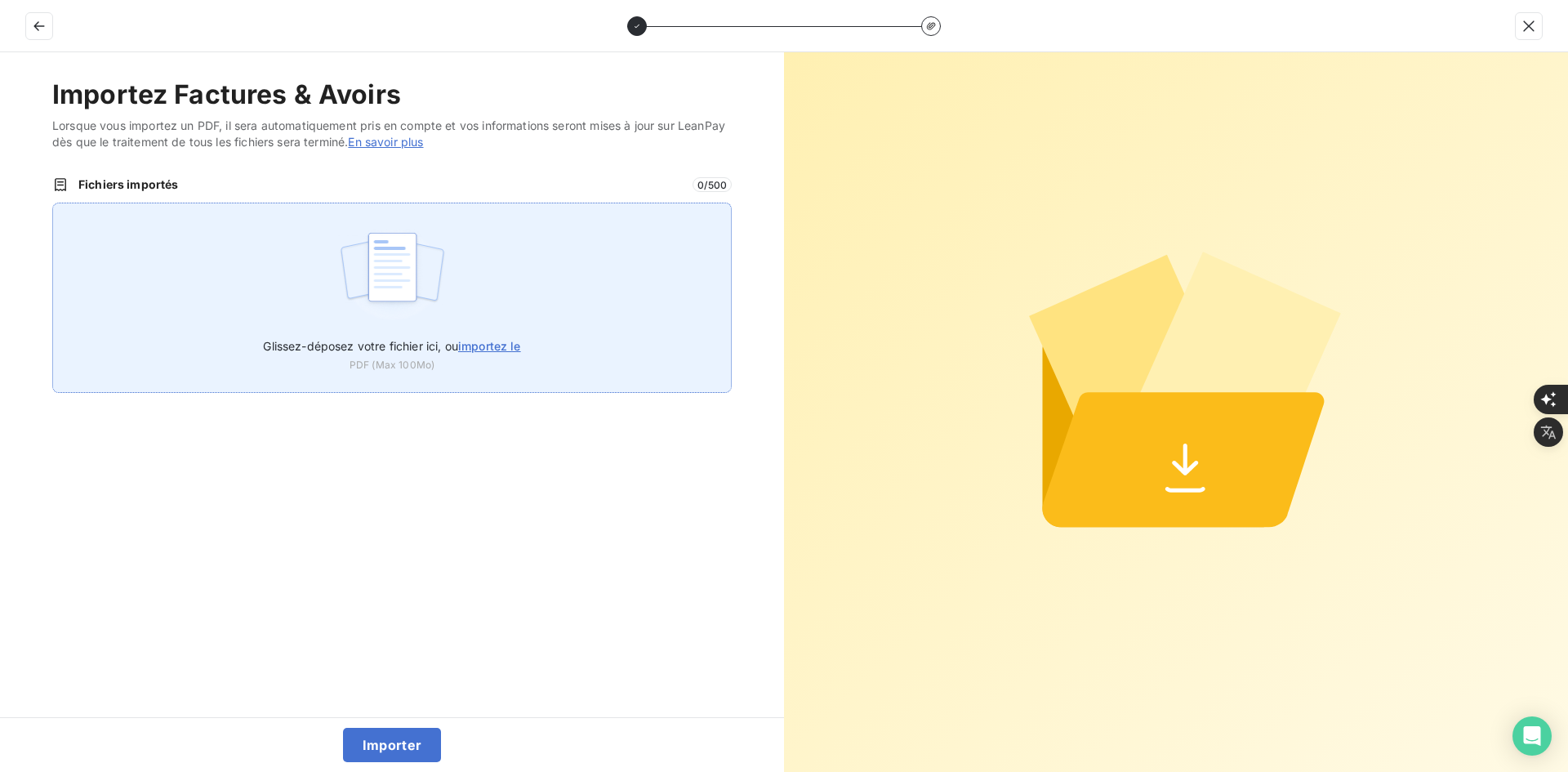
type input "C:\fakepath\FEF-2025-2972.pdf"
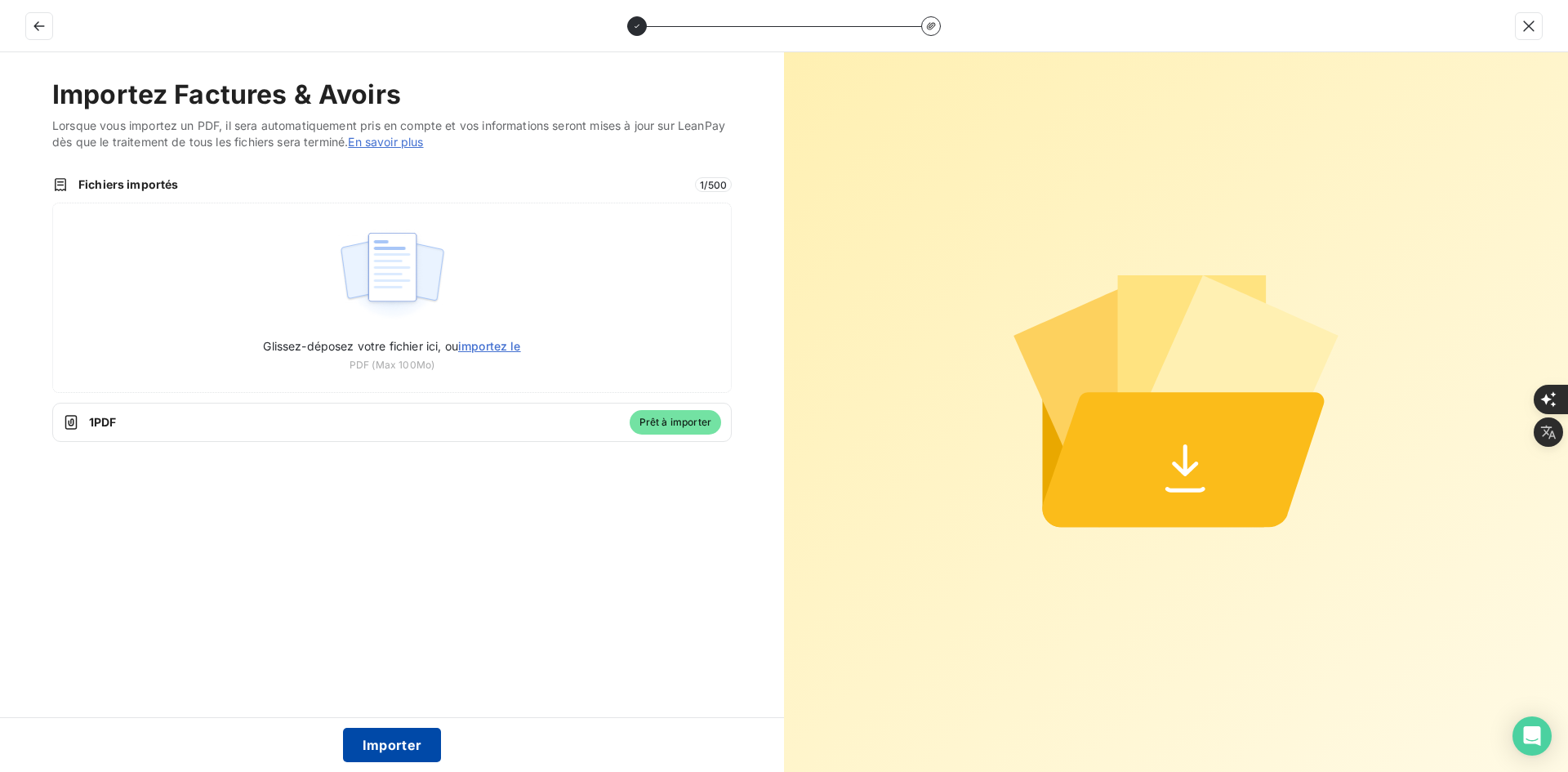
click at [403, 737] on button "Importer" at bounding box center [392, 745] width 99 height 34
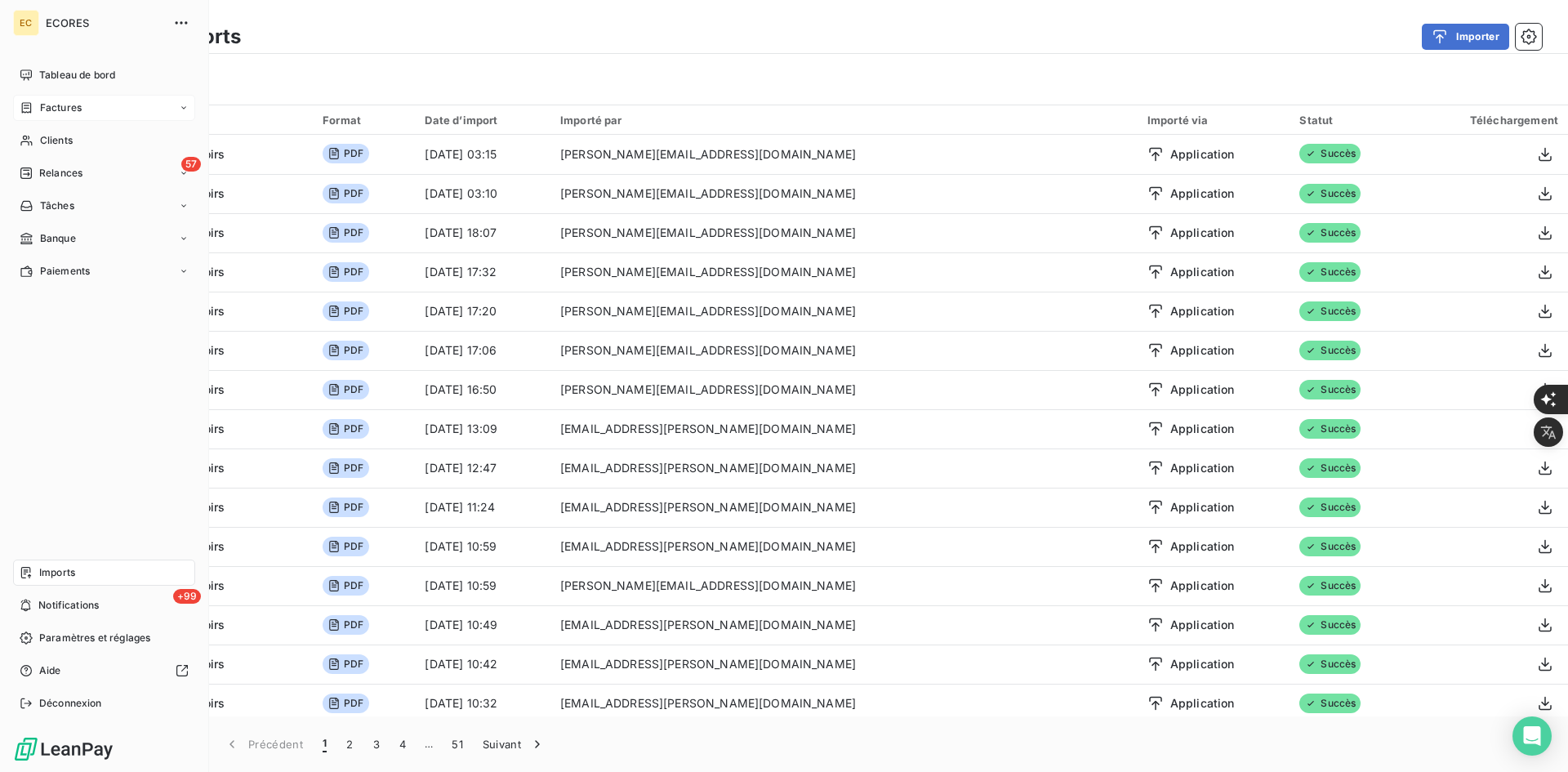
click at [50, 104] on span "Factures" at bounding box center [61, 108] width 42 height 15
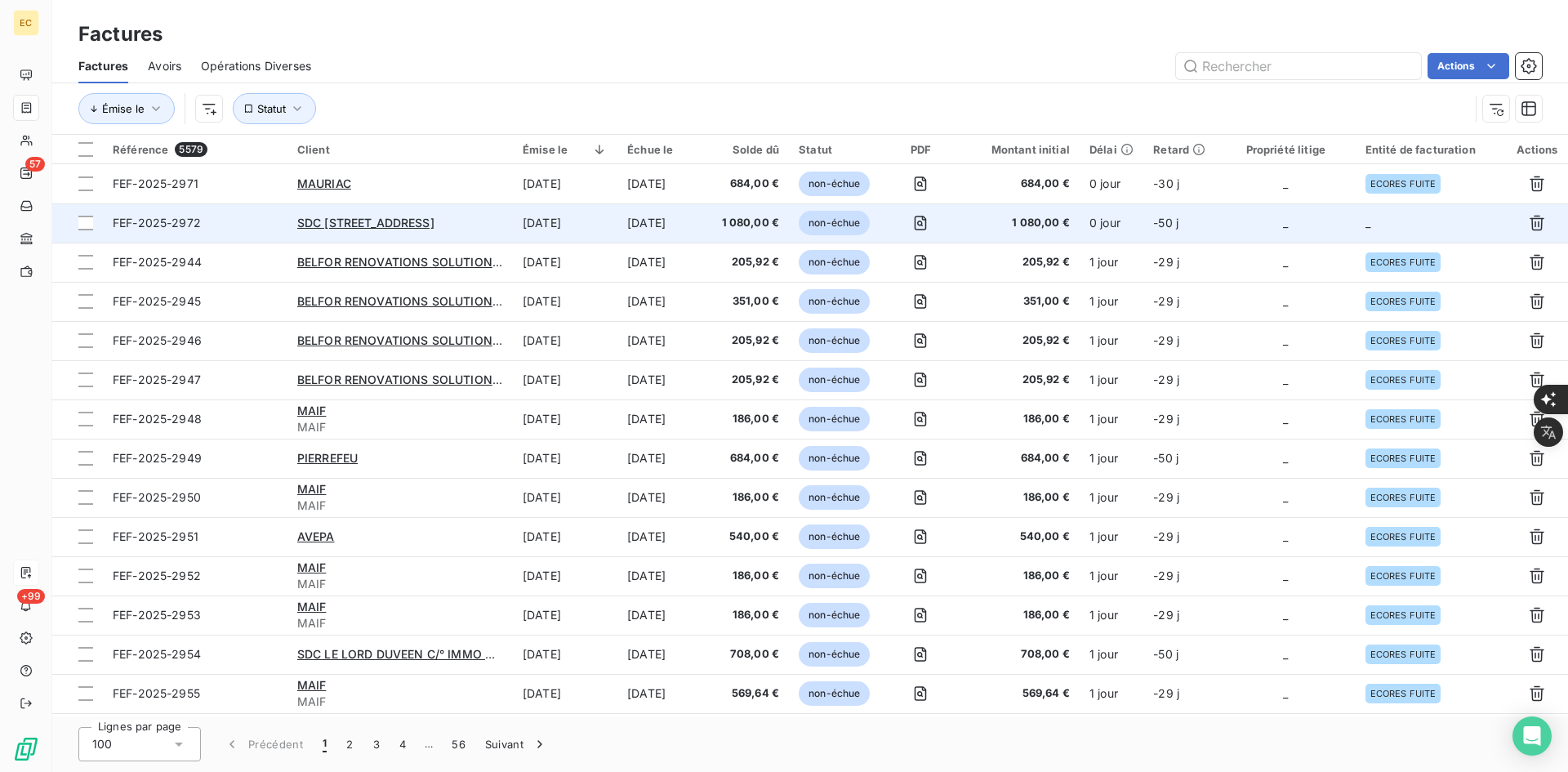
click at [1173, 235] on td "-50 j" at bounding box center [1179, 223] width 73 height 39
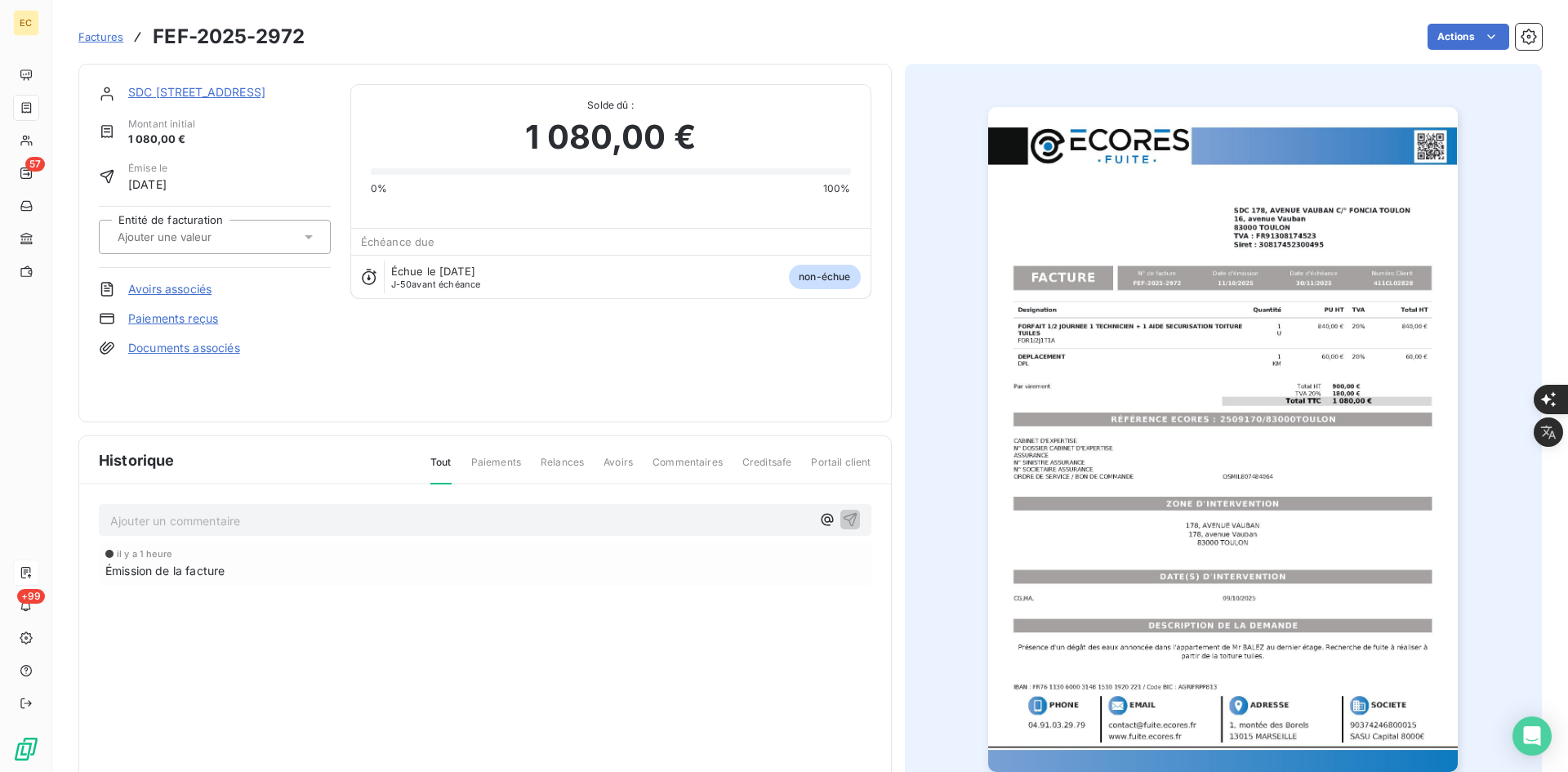
click at [279, 239] on div at bounding box center [207, 237] width 188 height 21
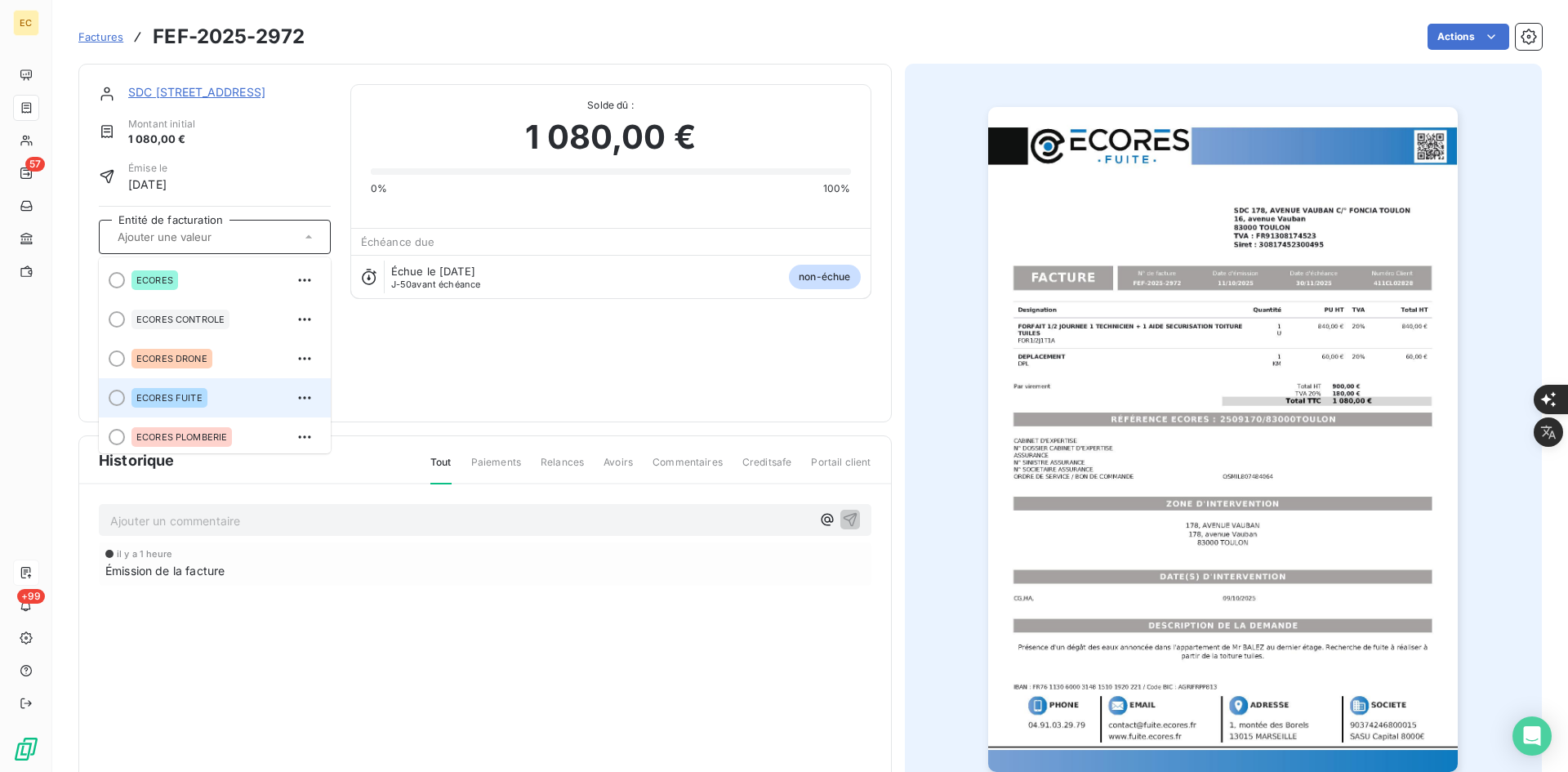
click at [192, 404] on div "ECORES FUITE" at bounding box center [169, 398] width 76 height 20
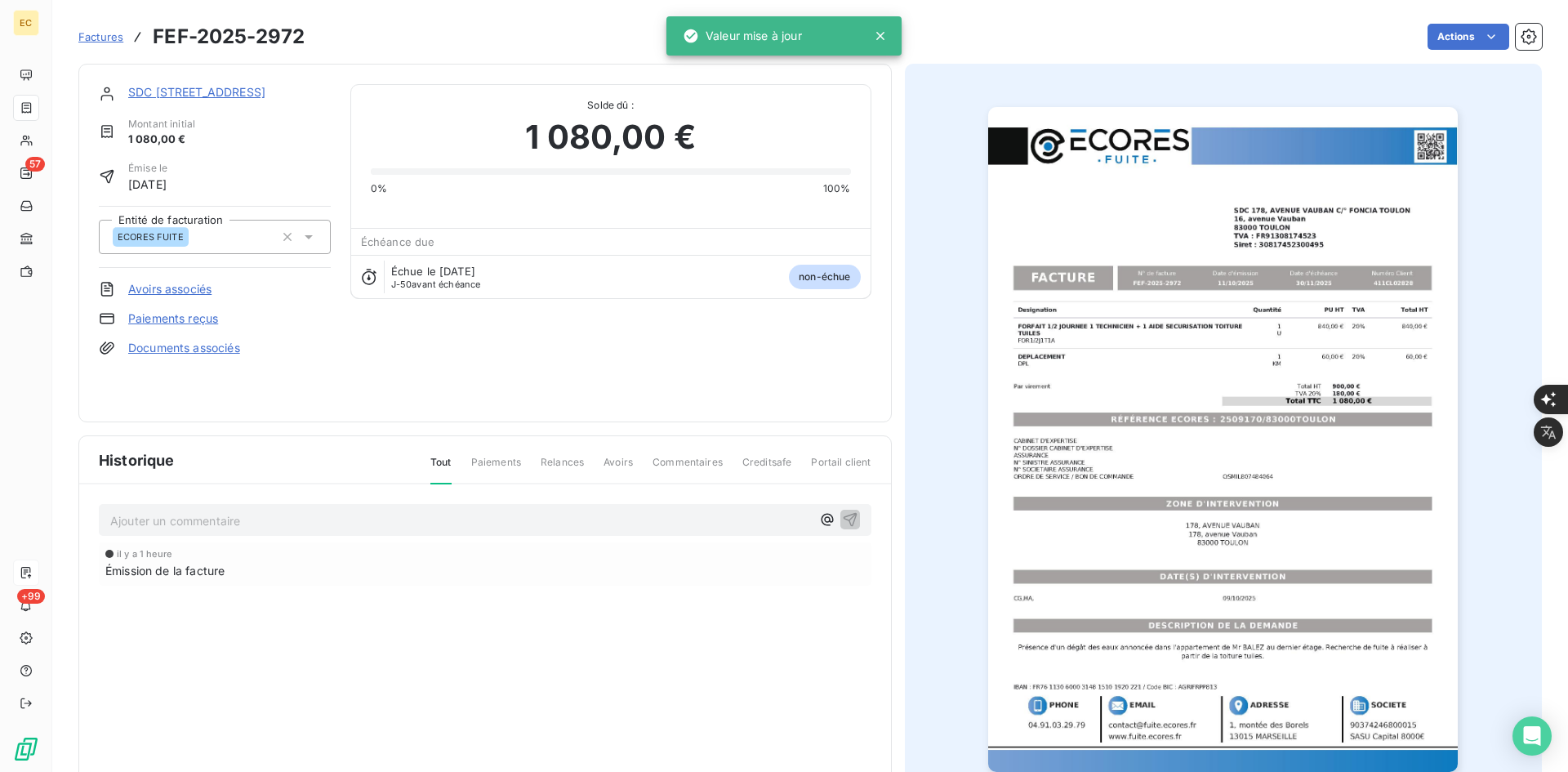
click at [210, 348] on link "Documents associés" at bounding box center [184, 348] width 112 height 16
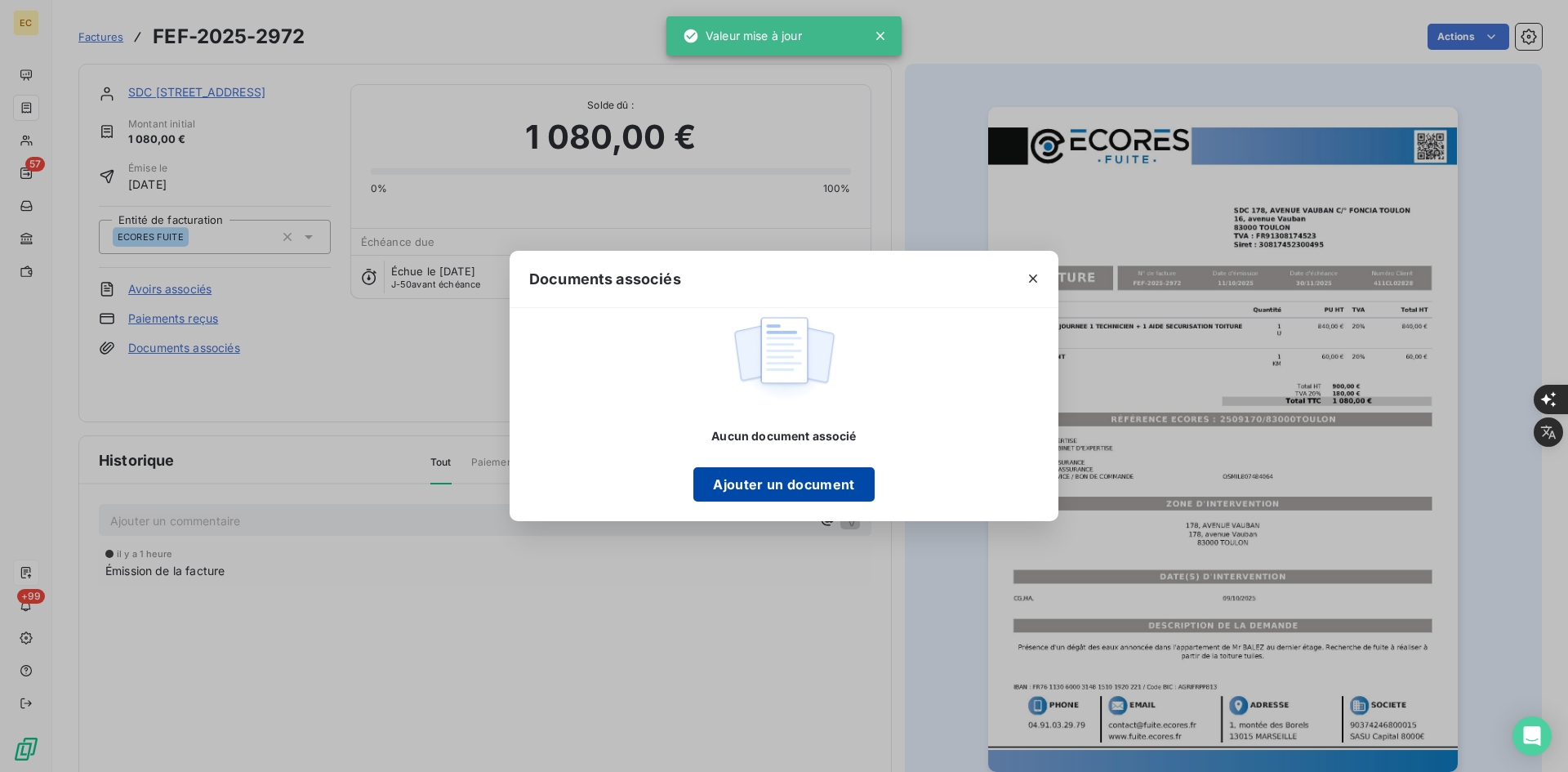
click at [813, 480] on button "Ajouter un document" at bounding box center [784, 485] width 180 height 34
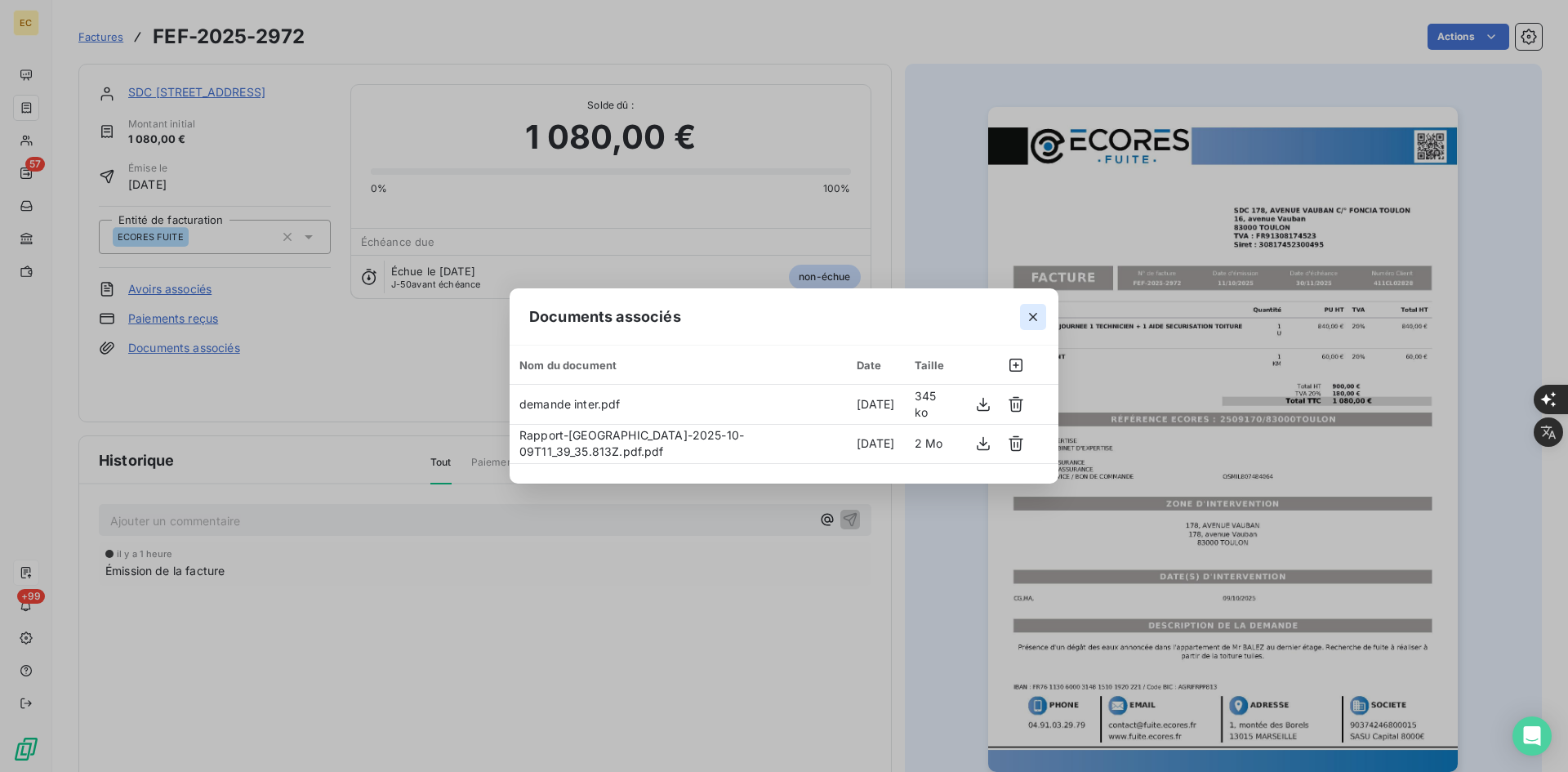
click at [1031, 320] on icon "button" at bounding box center [1033, 317] width 9 height 9
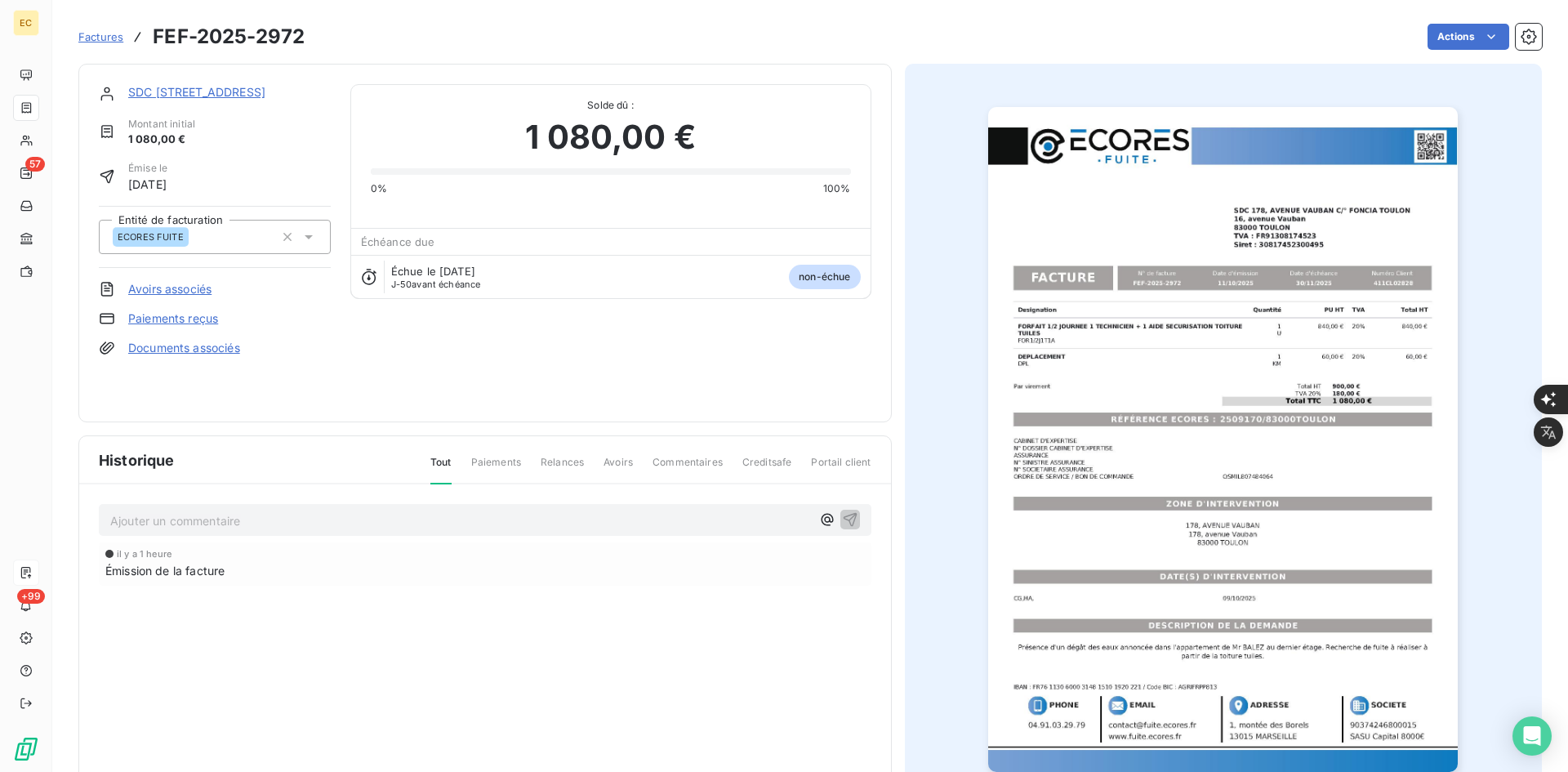
click at [266, 94] on link "SDC [STREET_ADDRESS]" at bounding box center [197, 91] width 138 height 14
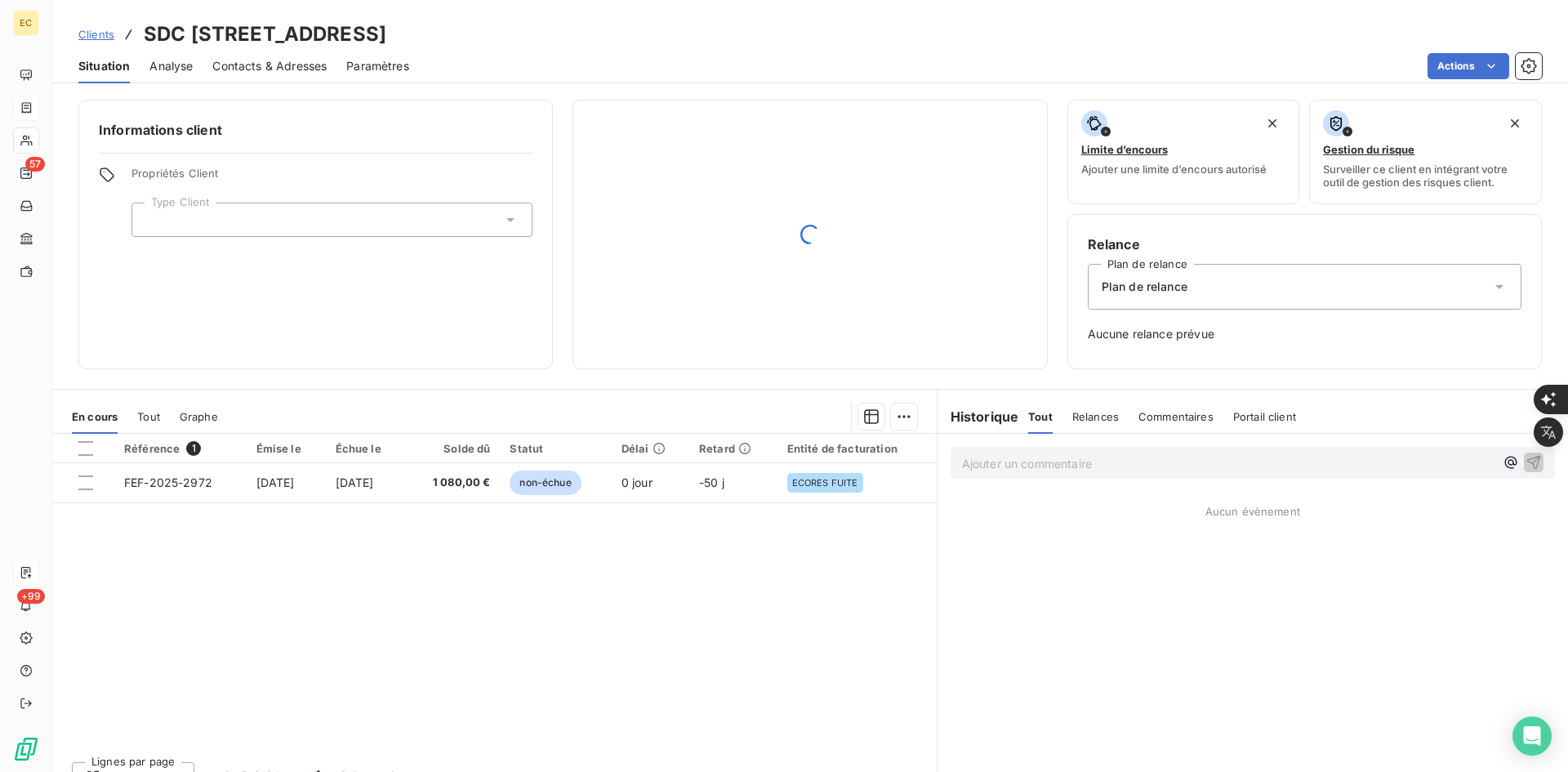
click at [319, 226] on div at bounding box center [332, 220] width 401 height 34
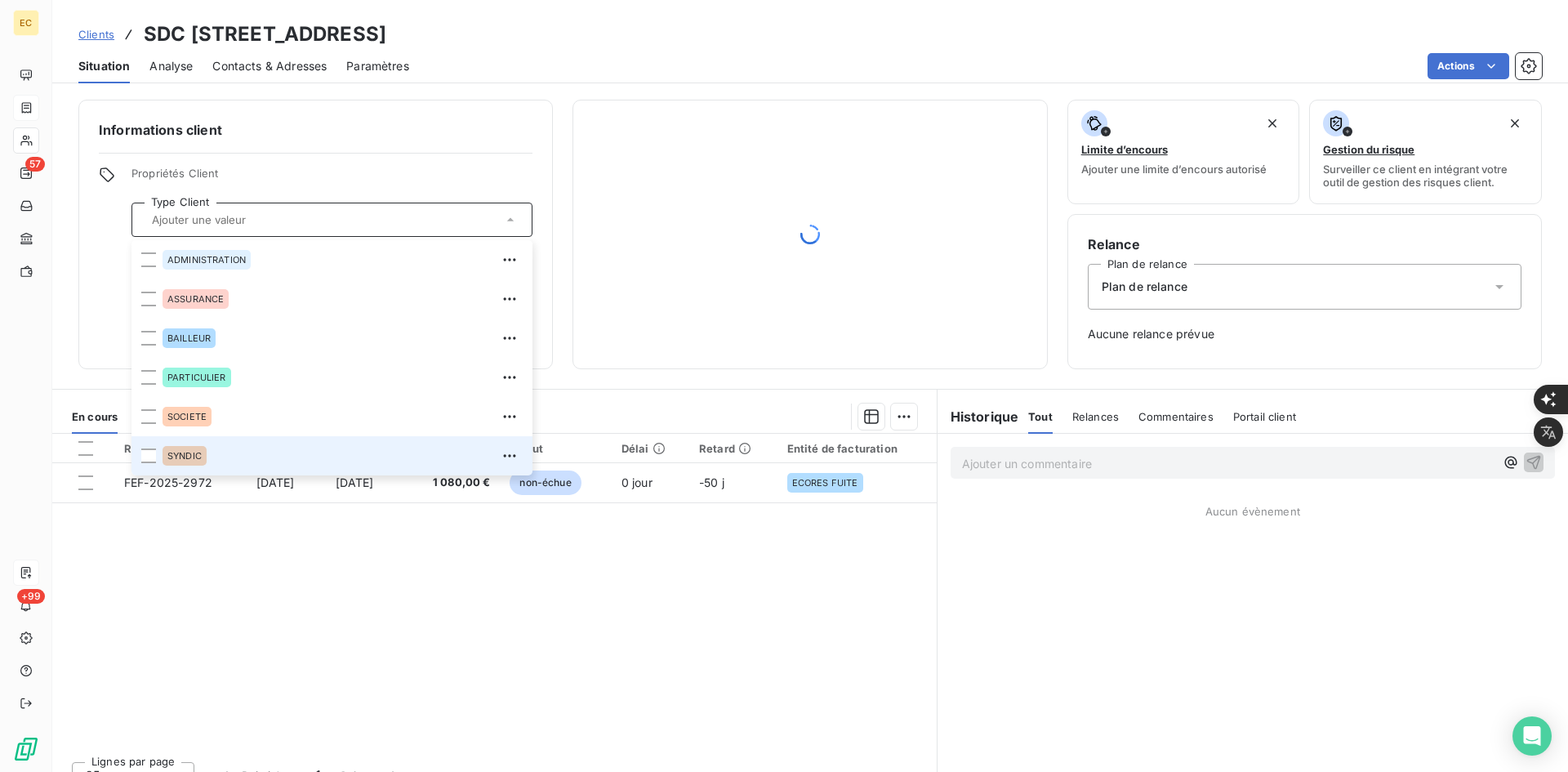
drag, startPoint x: 227, startPoint y: 454, endPoint x: 274, endPoint y: 454, distance: 47.0
click at [229, 454] on div "SYNDIC" at bounding box center [343, 456] width 361 height 27
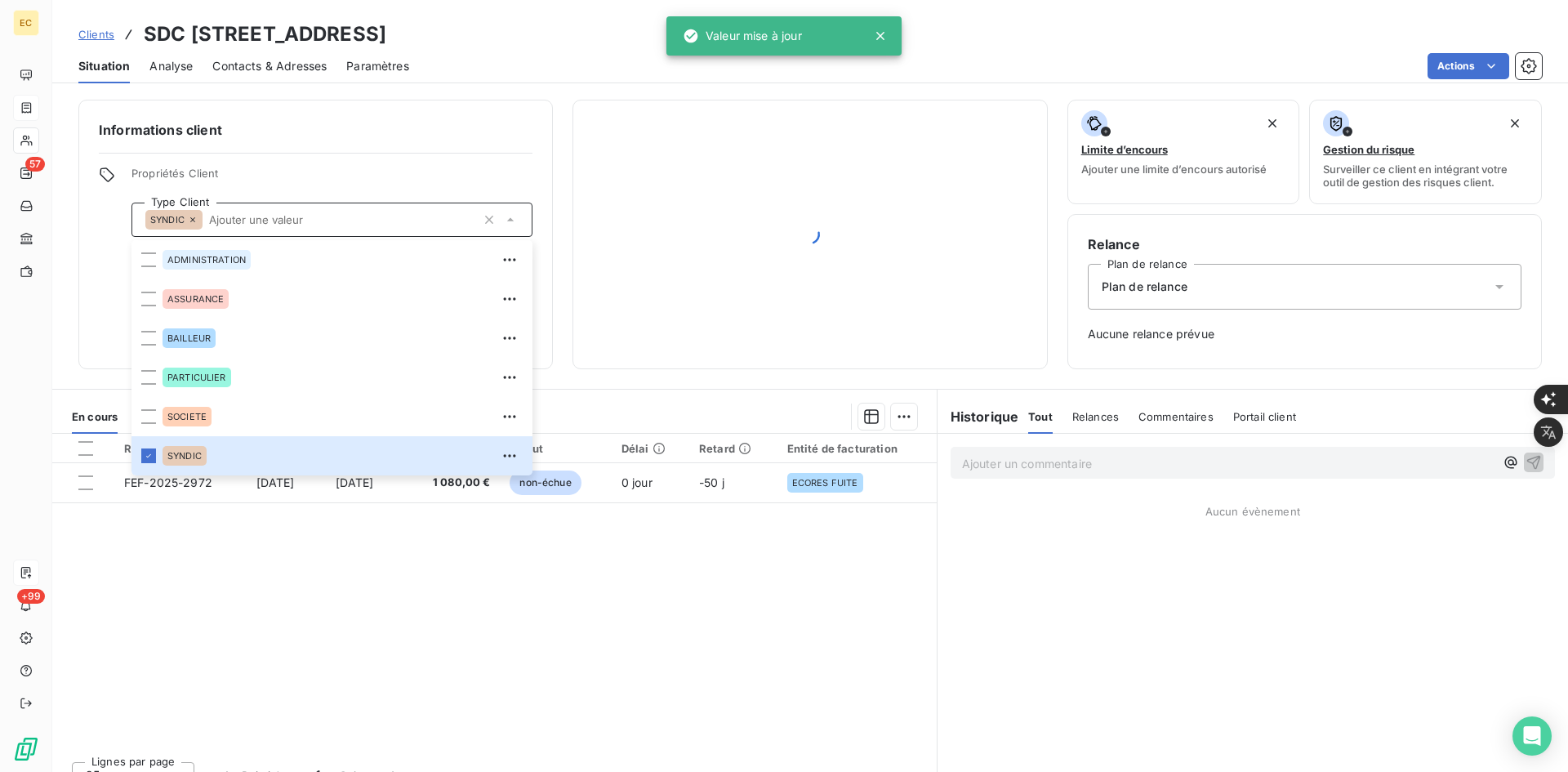
click at [1355, 285] on div "Plan de relance" at bounding box center [1305, 287] width 434 height 46
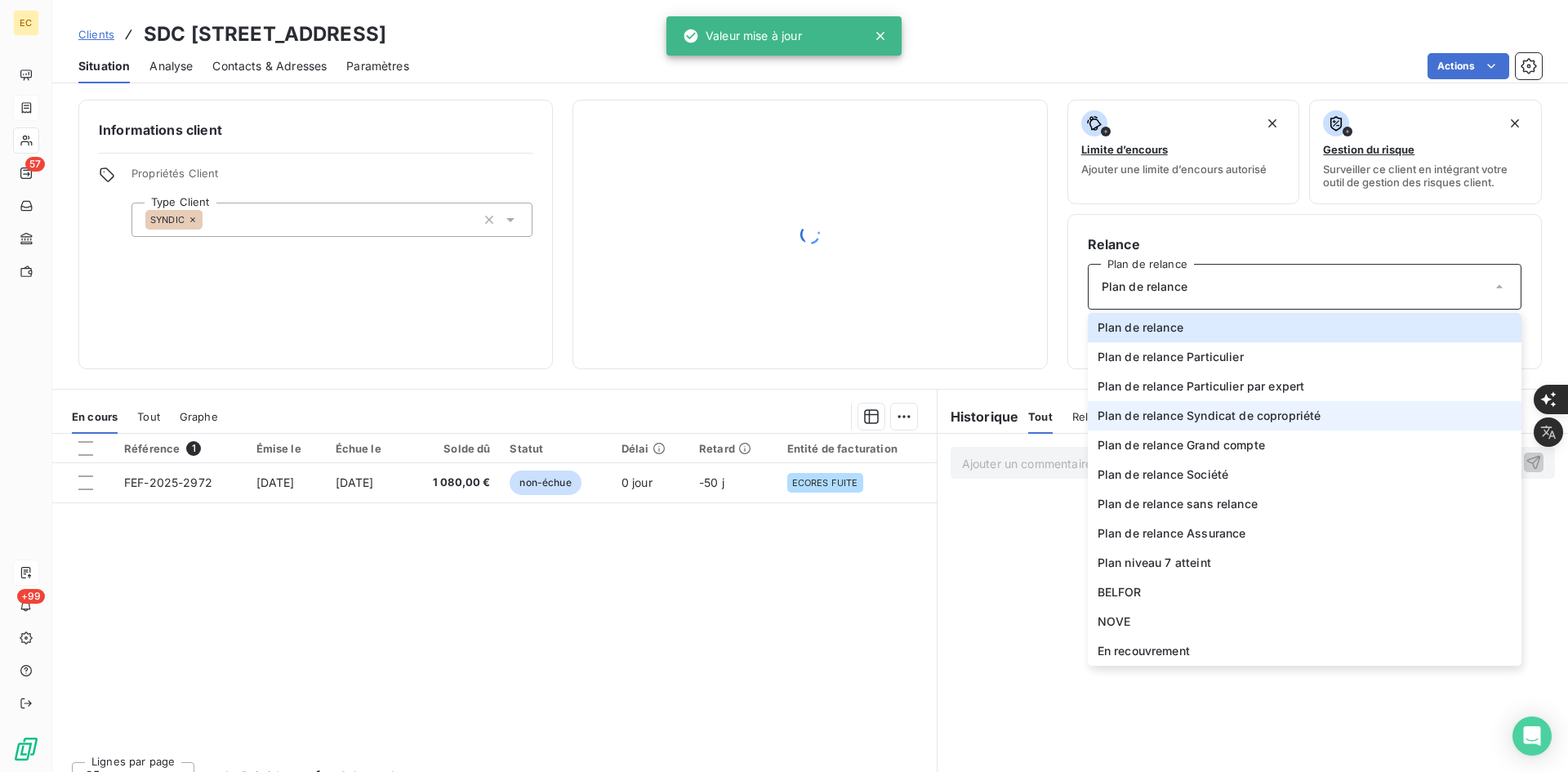
click at [1219, 425] on li "Plan de relance Syndicat de copropriété" at bounding box center [1305, 415] width 434 height 29
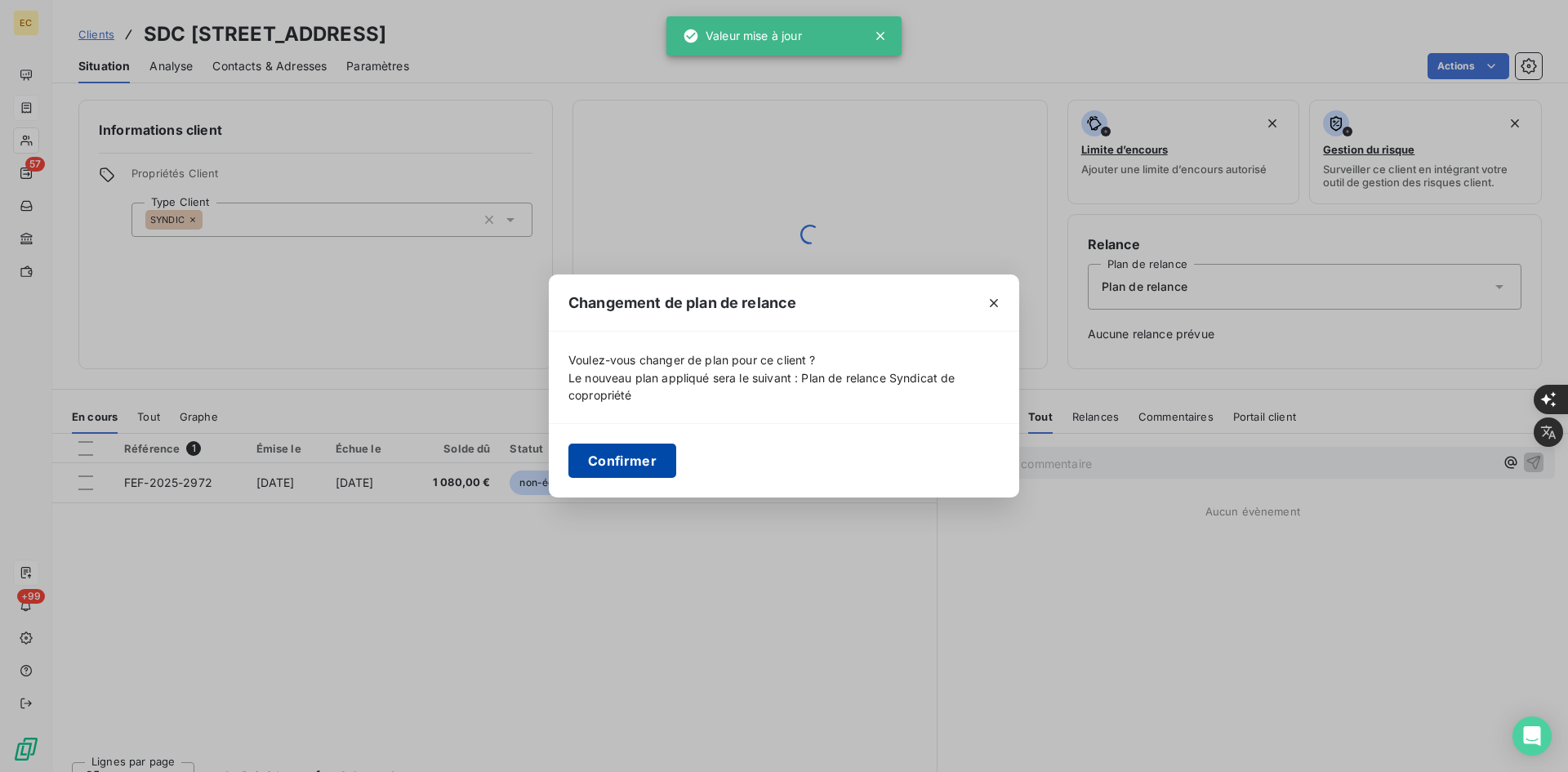
click at [642, 457] on button "Confirmer" at bounding box center [622, 461] width 108 height 34
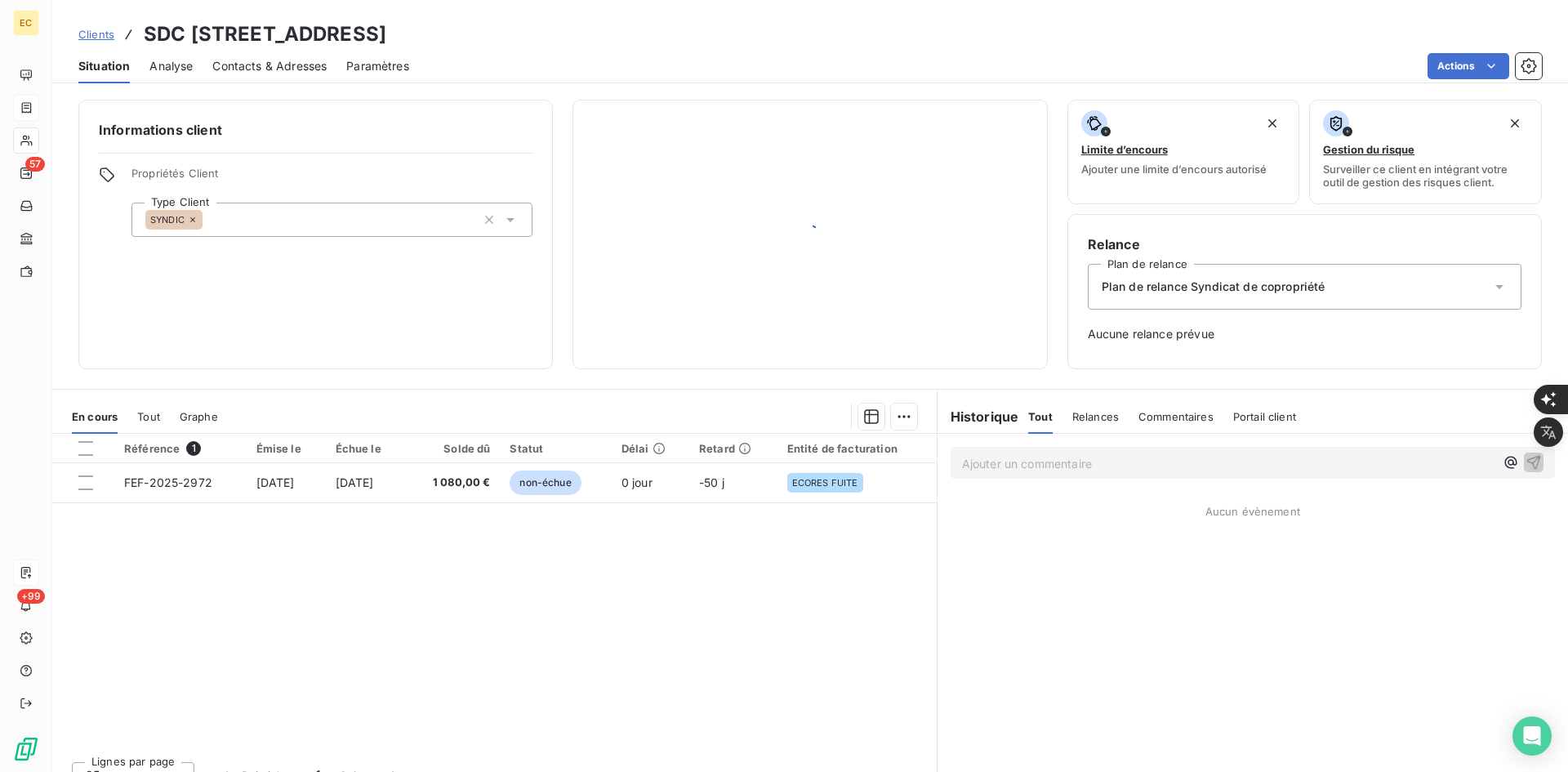
click at [320, 75] on div "Contacts & Adresses" at bounding box center [270, 66] width 115 height 34
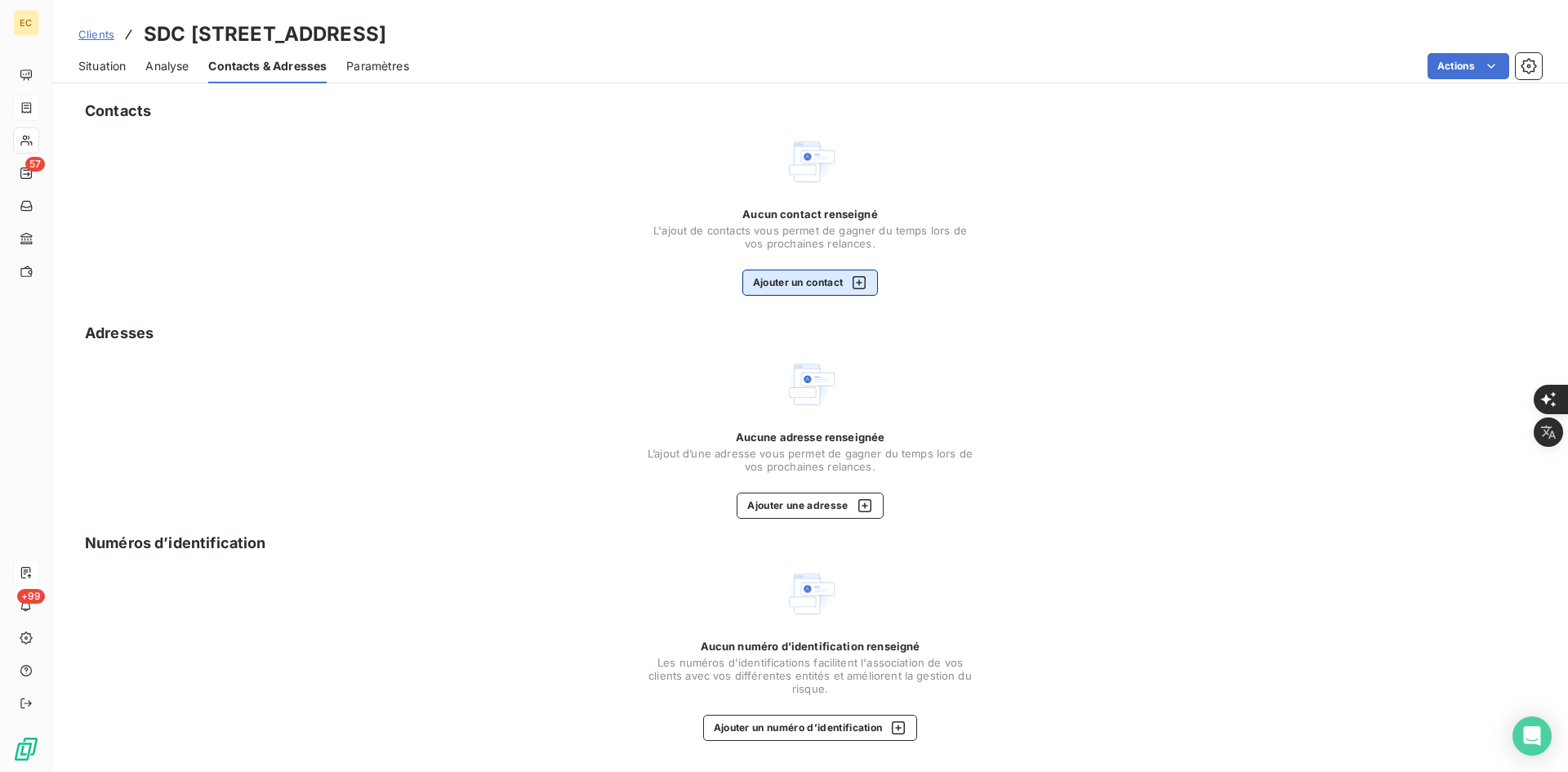
click at [776, 289] on button "Ajouter un contact" at bounding box center [811, 282] width 137 height 27
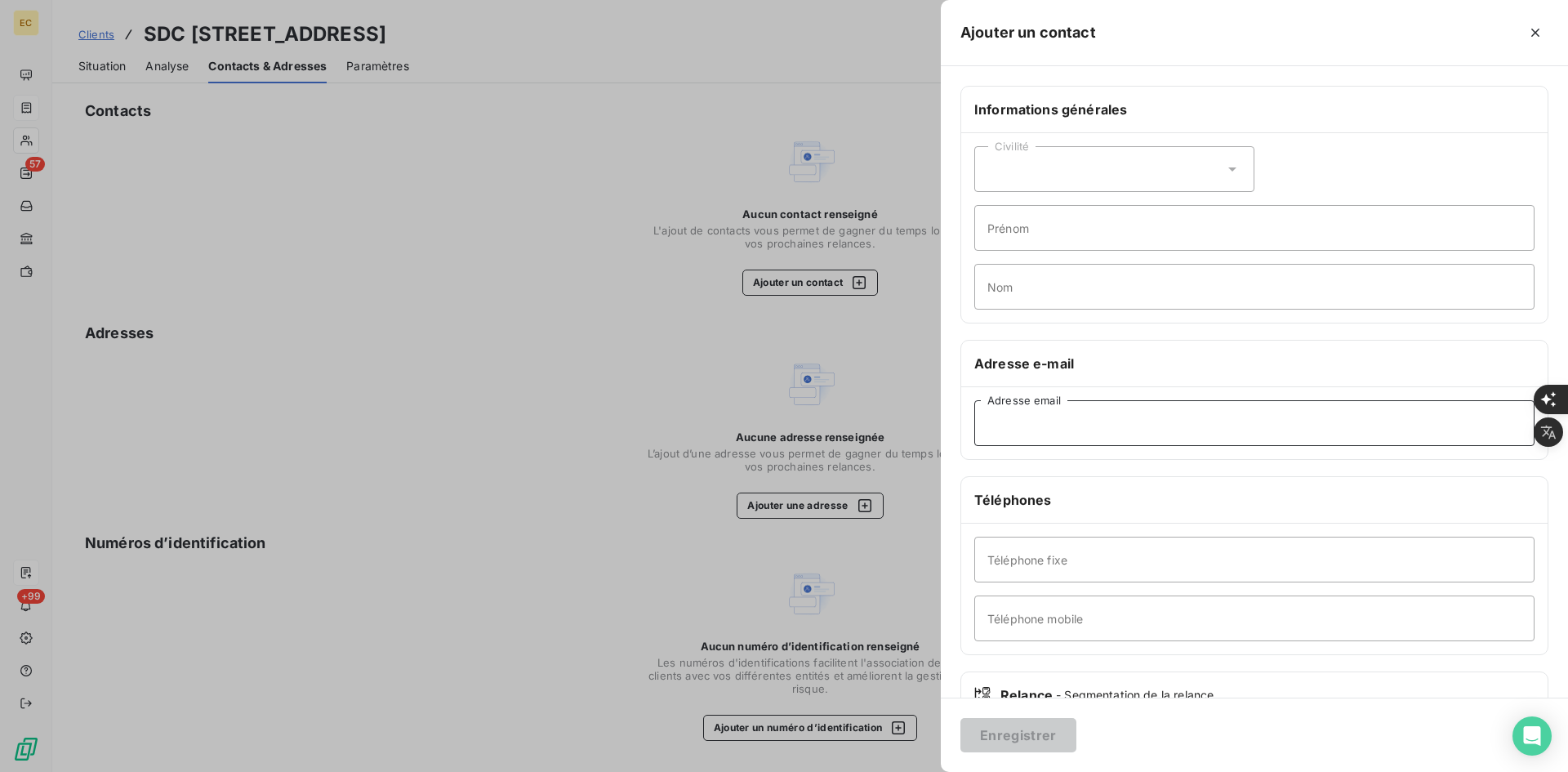
click at [1069, 410] on input "Adresse email" at bounding box center [1254, 423] width 561 height 46
paste input "[PERSON_NAME][EMAIL_ADDRESS][PERSON_NAME][DOMAIN_NAME]"
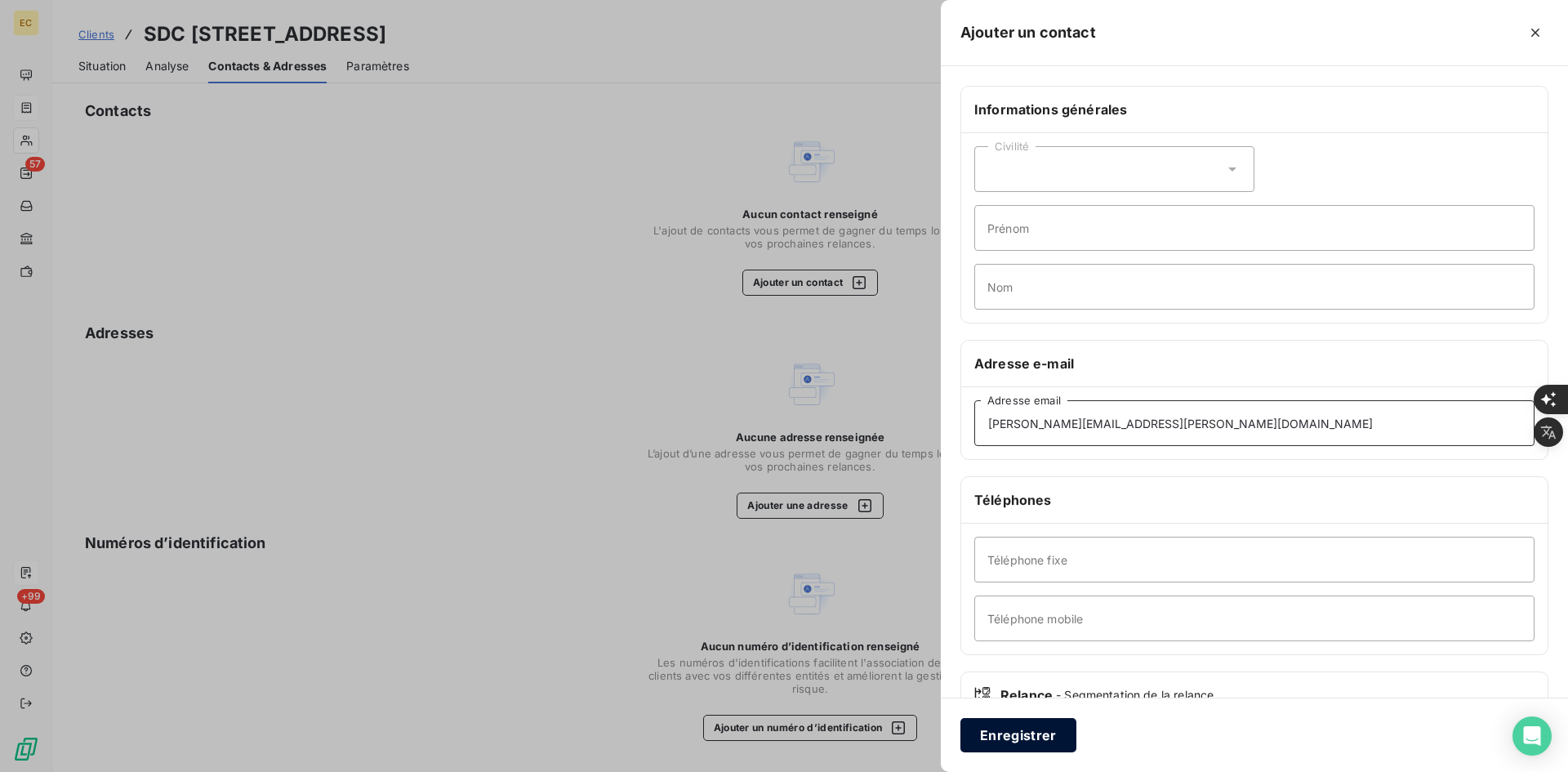
type input "[PERSON_NAME][EMAIL_ADDRESS][PERSON_NAME][DOMAIN_NAME]"
click at [1017, 725] on button "Enregistrer" at bounding box center [1019, 735] width 116 height 34
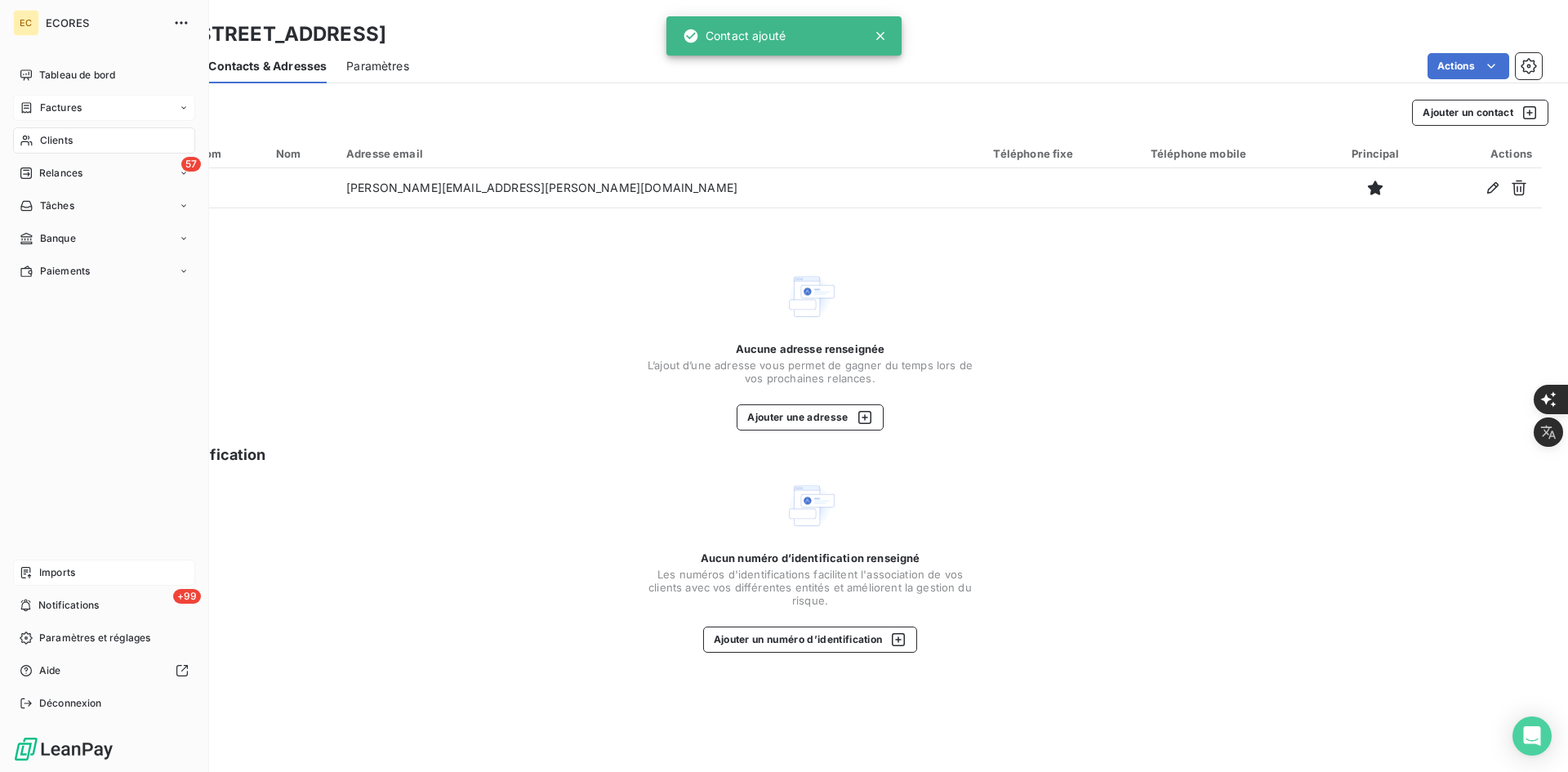
click at [22, 569] on icon at bounding box center [26, 572] width 9 height 11
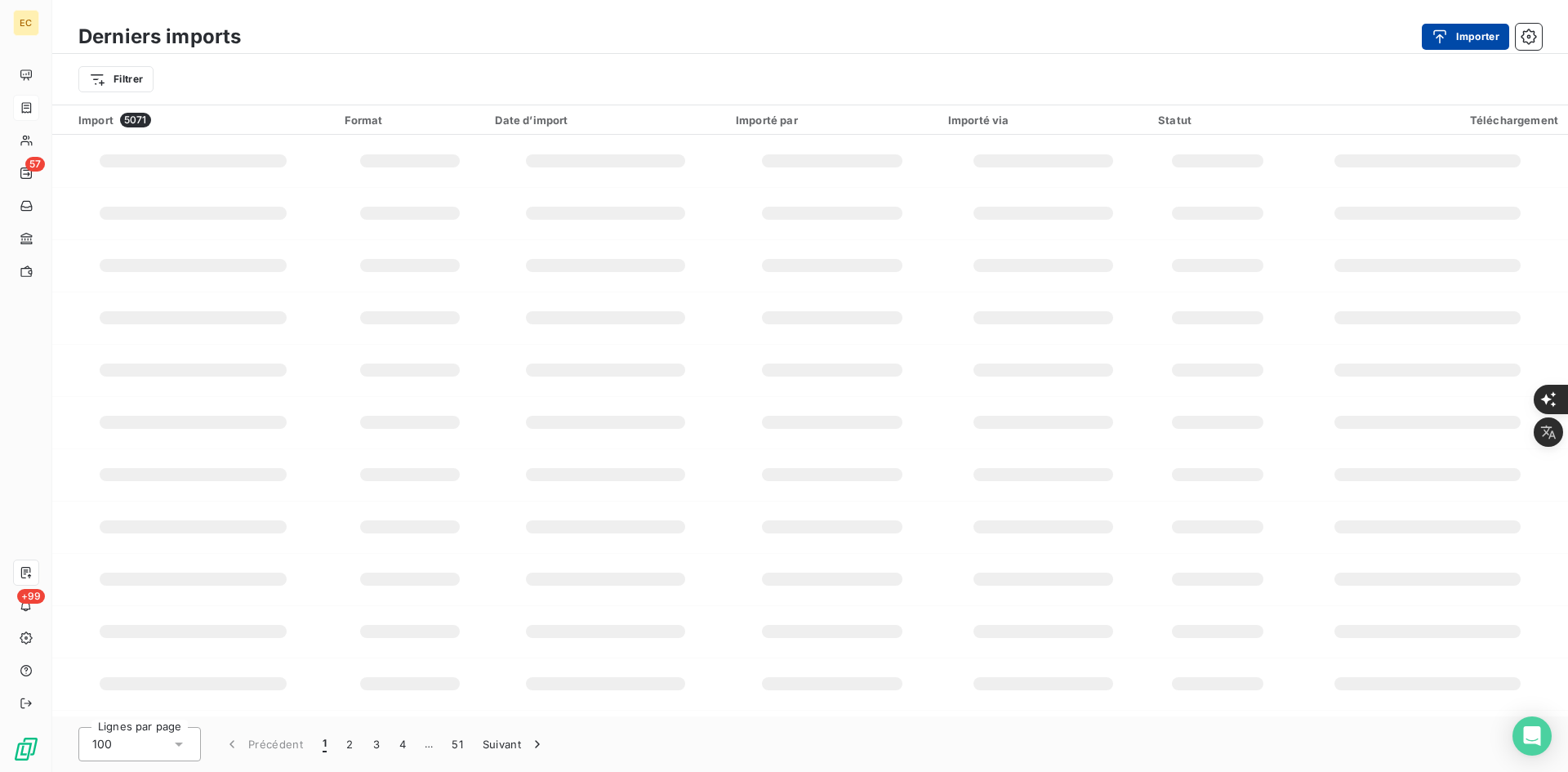
click at [1470, 48] on button "Importer" at bounding box center [1465, 37] width 87 height 27
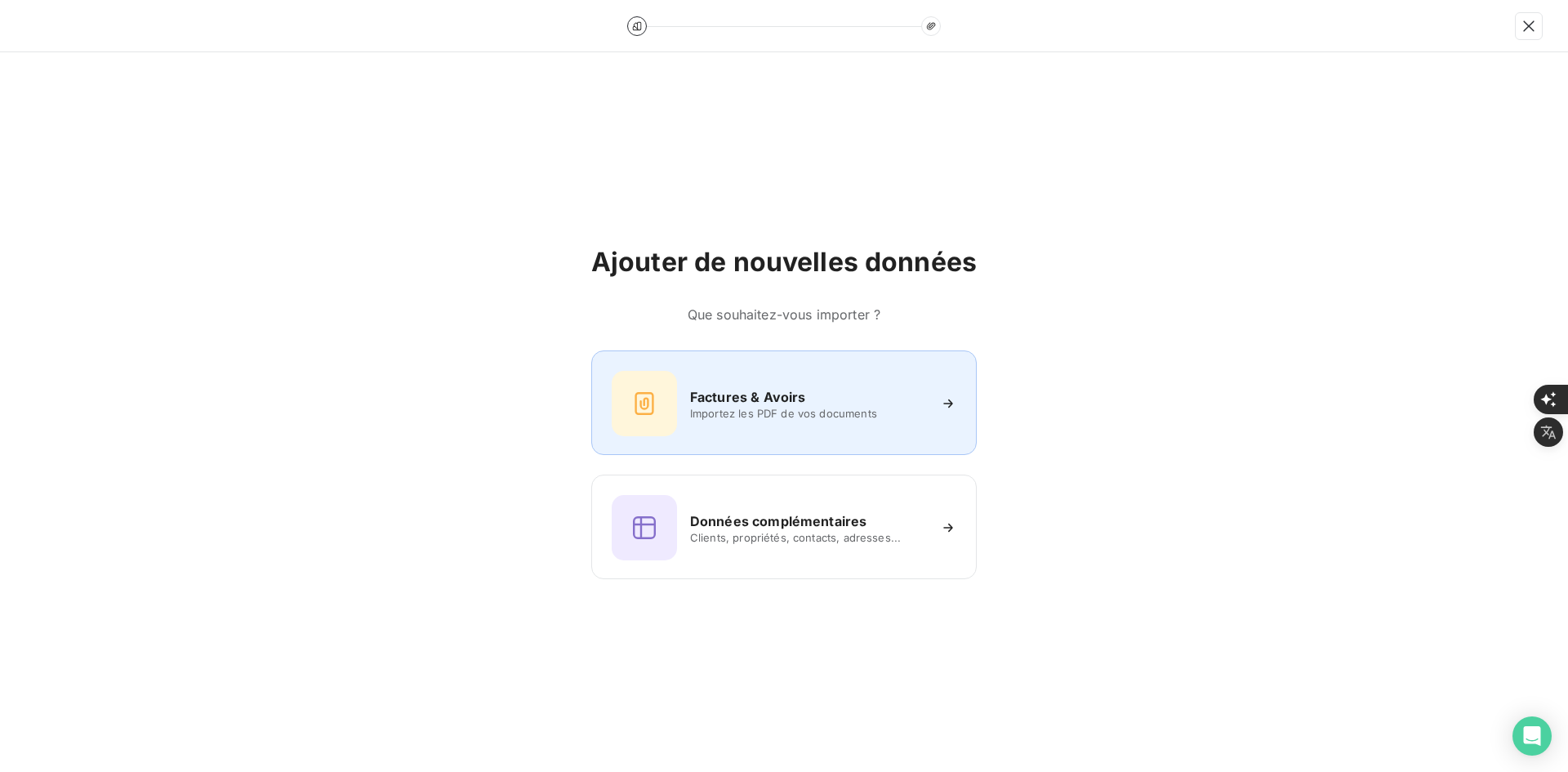
click at [755, 384] on div "Factures & Avoirs Importez les PDF de vos documents" at bounding box center [784, 404] width 344 height 65
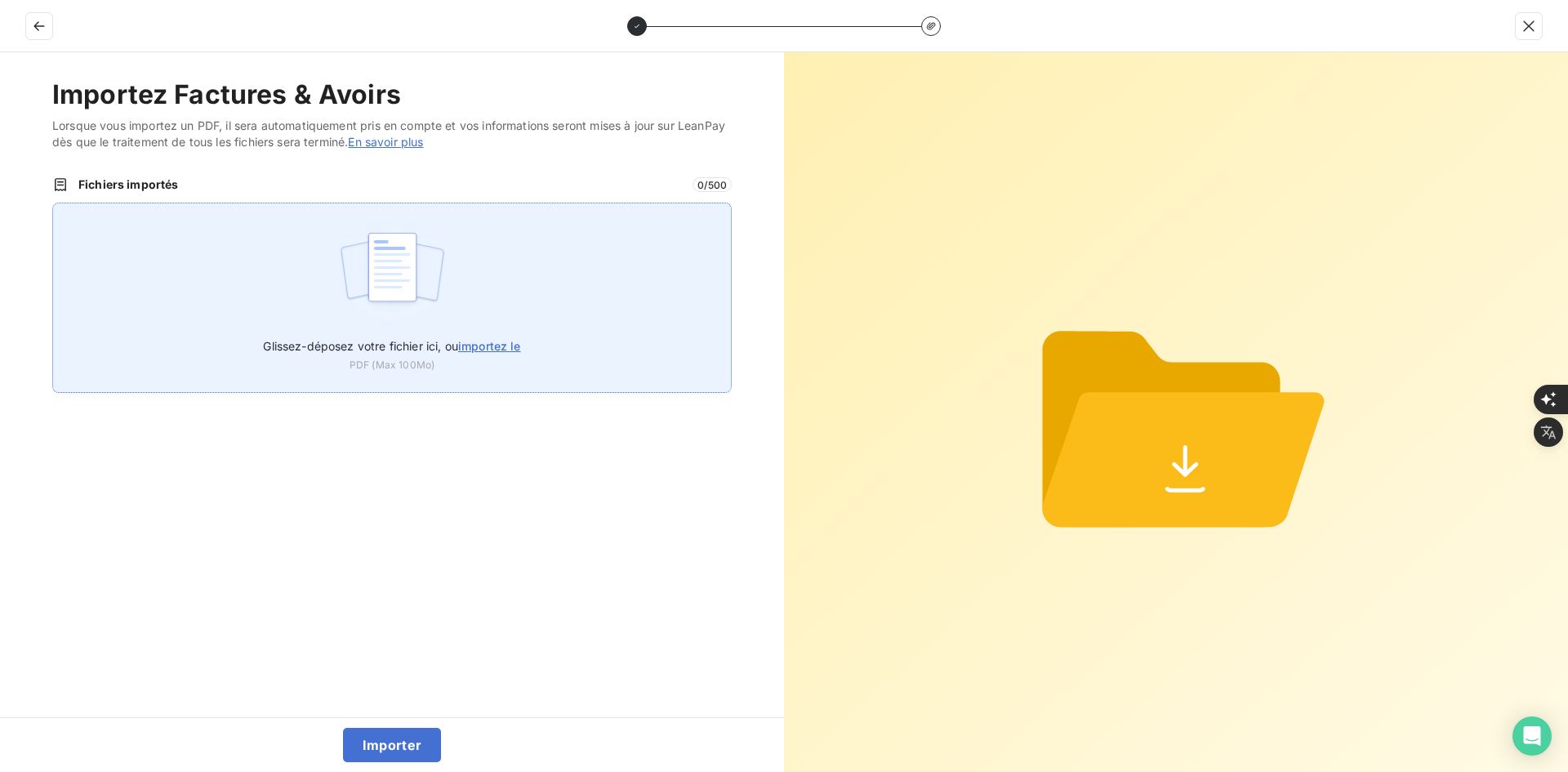
click at [549, 273] on div "Glissez-déposez votre fichier ici, ou importez le PDF (Max 100Mo)" at bounding box center [391, 298] width 679 height 191
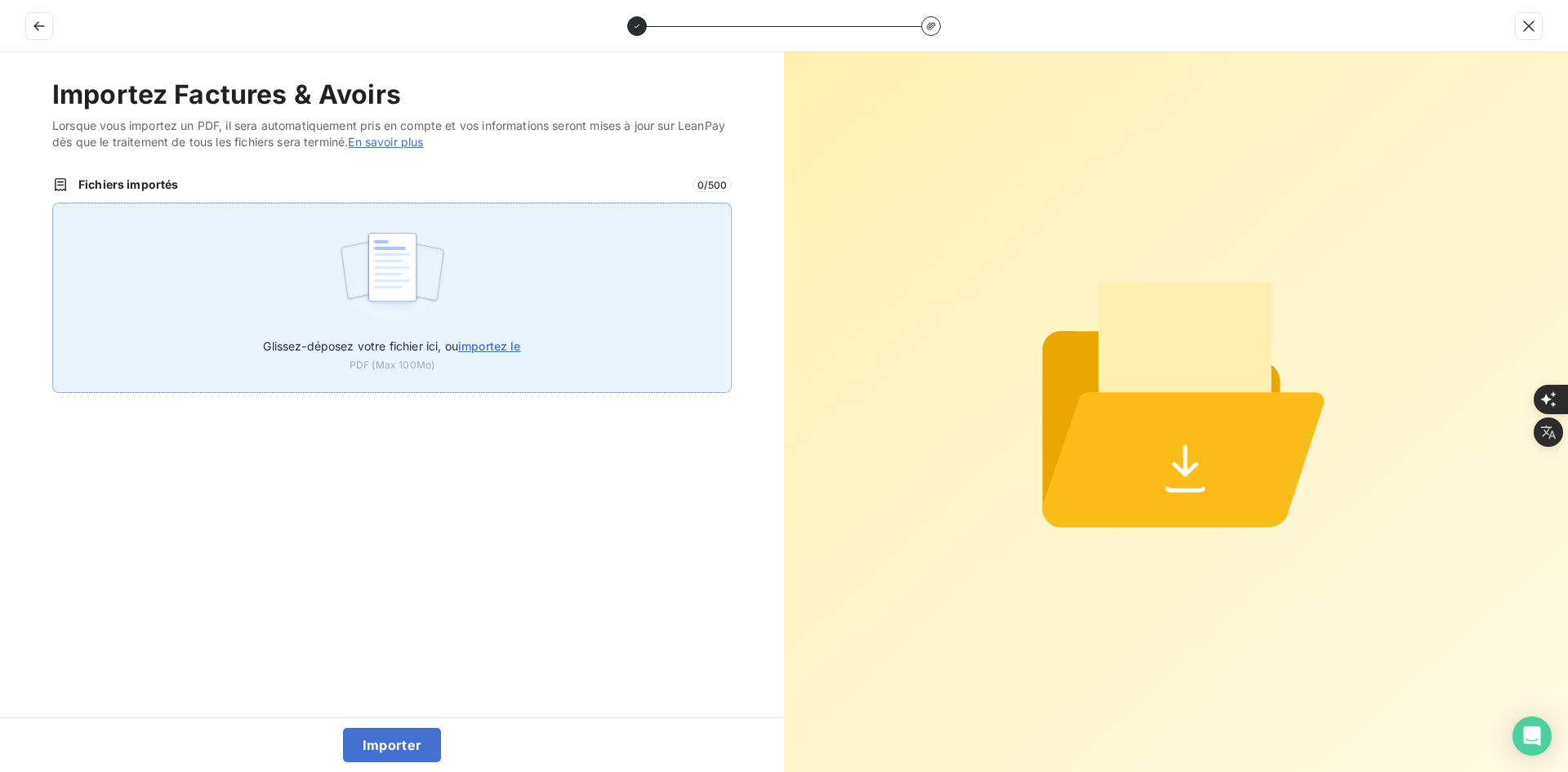
type input "C:\fakepath\FEF-2025-2973.pdf"
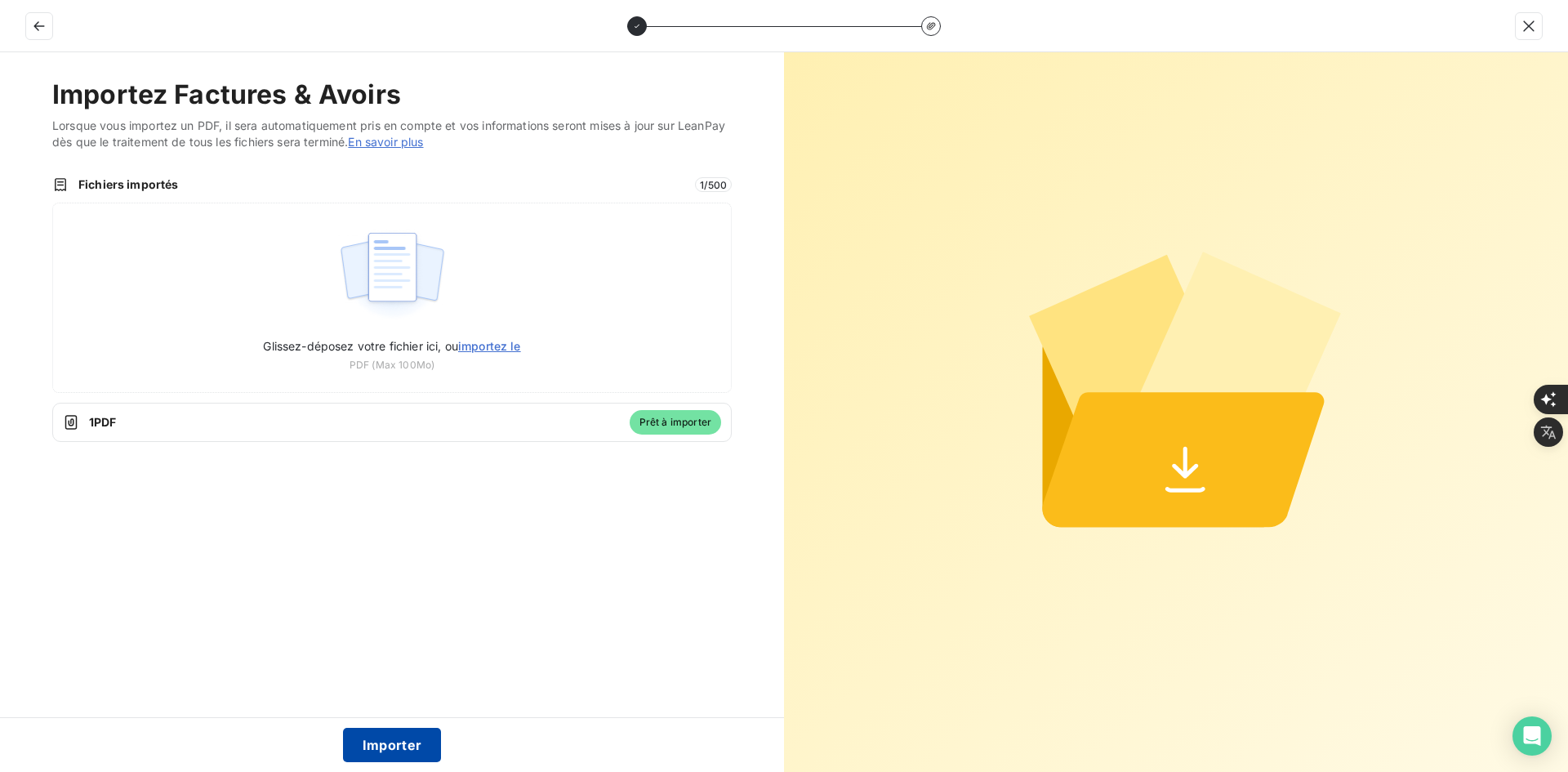
click at [385, 733] on button "Importer" at bounding box center [392, 745] width 99 height 34
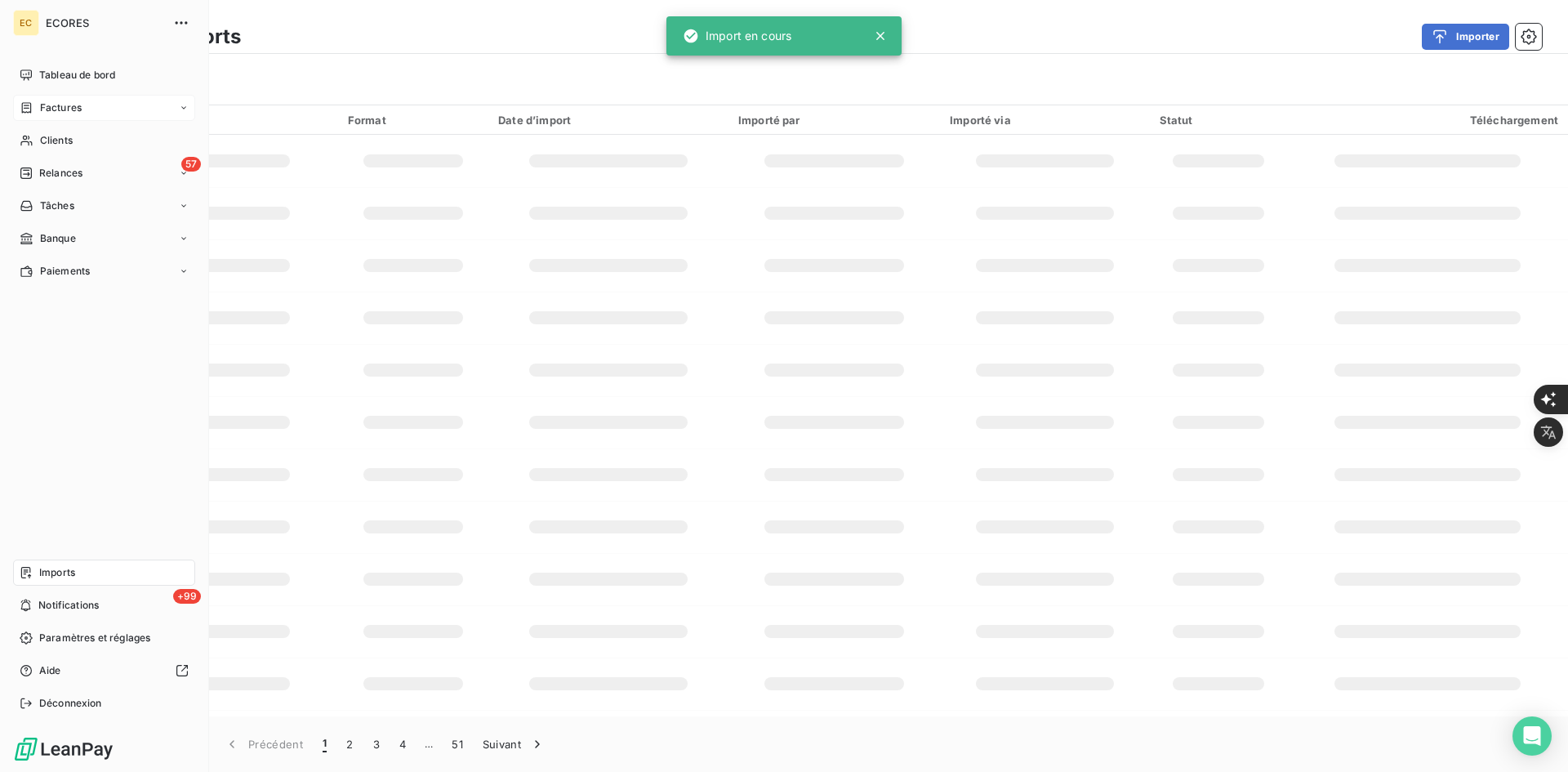
click at [50, 109] on span "Factures" at bounding box center [61, 108] width 42 height 15
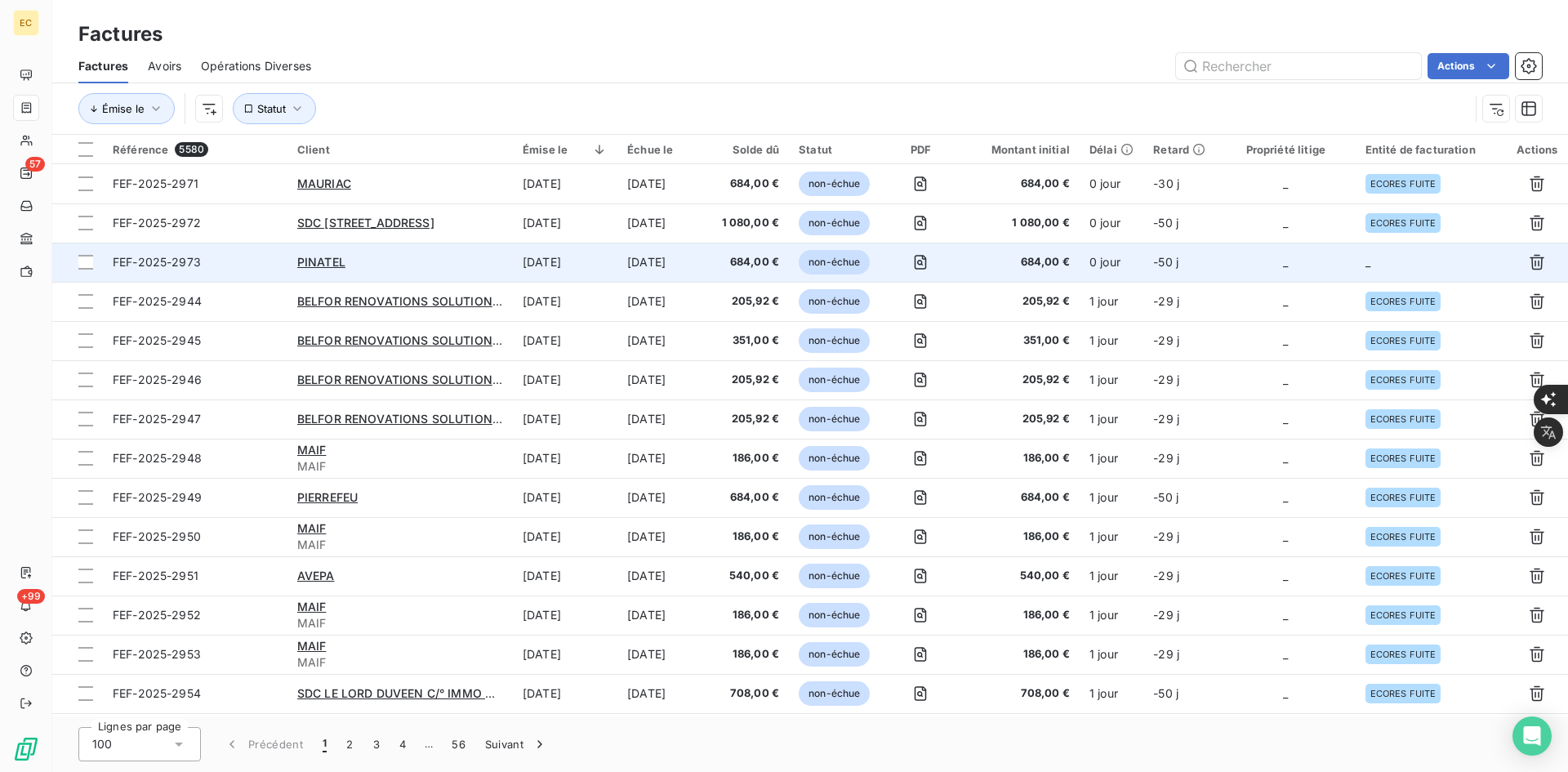
click at [1135, 265] on td "0 jour" at bounding box center [1112, 262] width 64 height 39
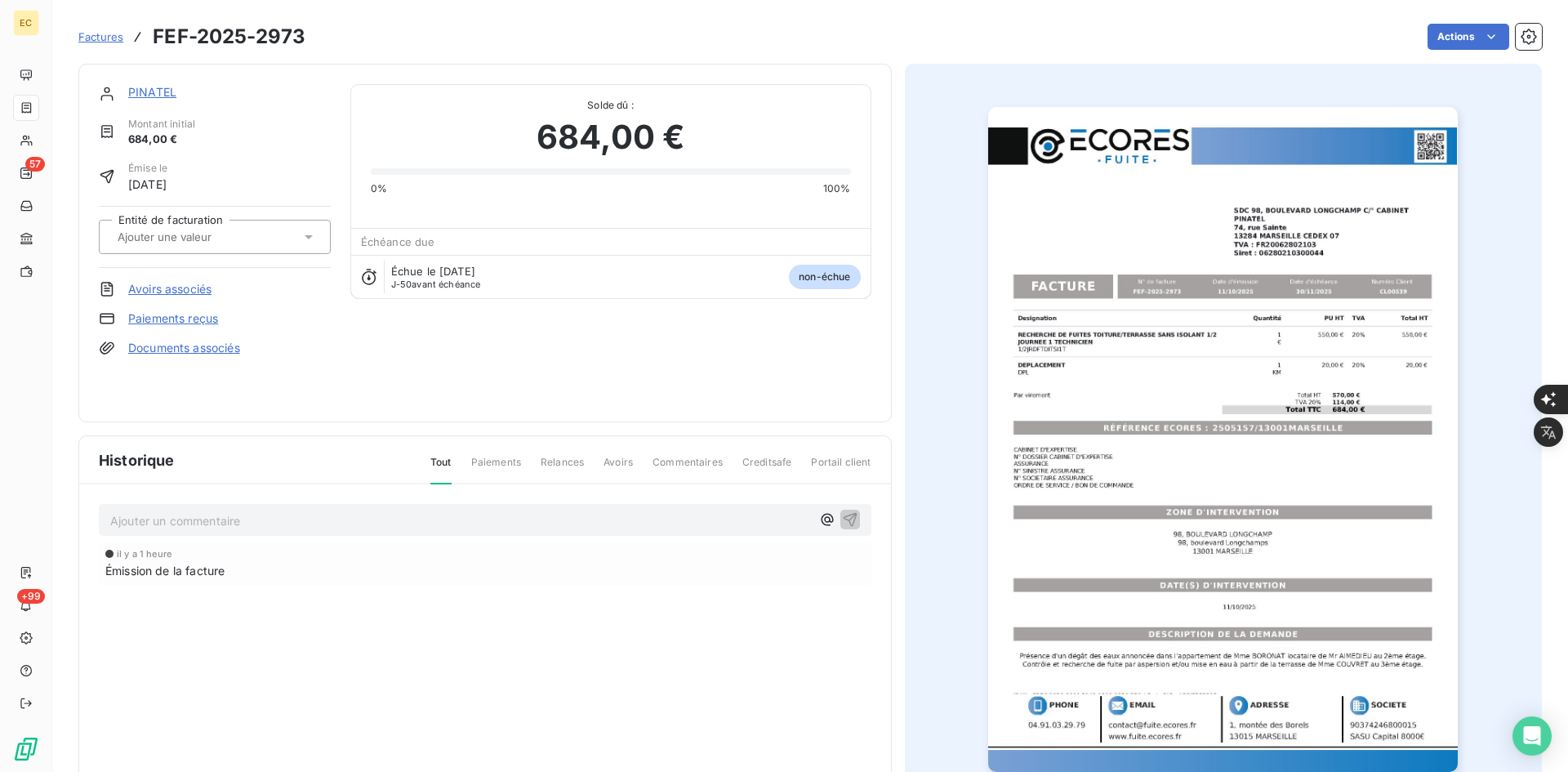
click at [231, 248] on div at bounding box center [214, 237] width 232 height 34
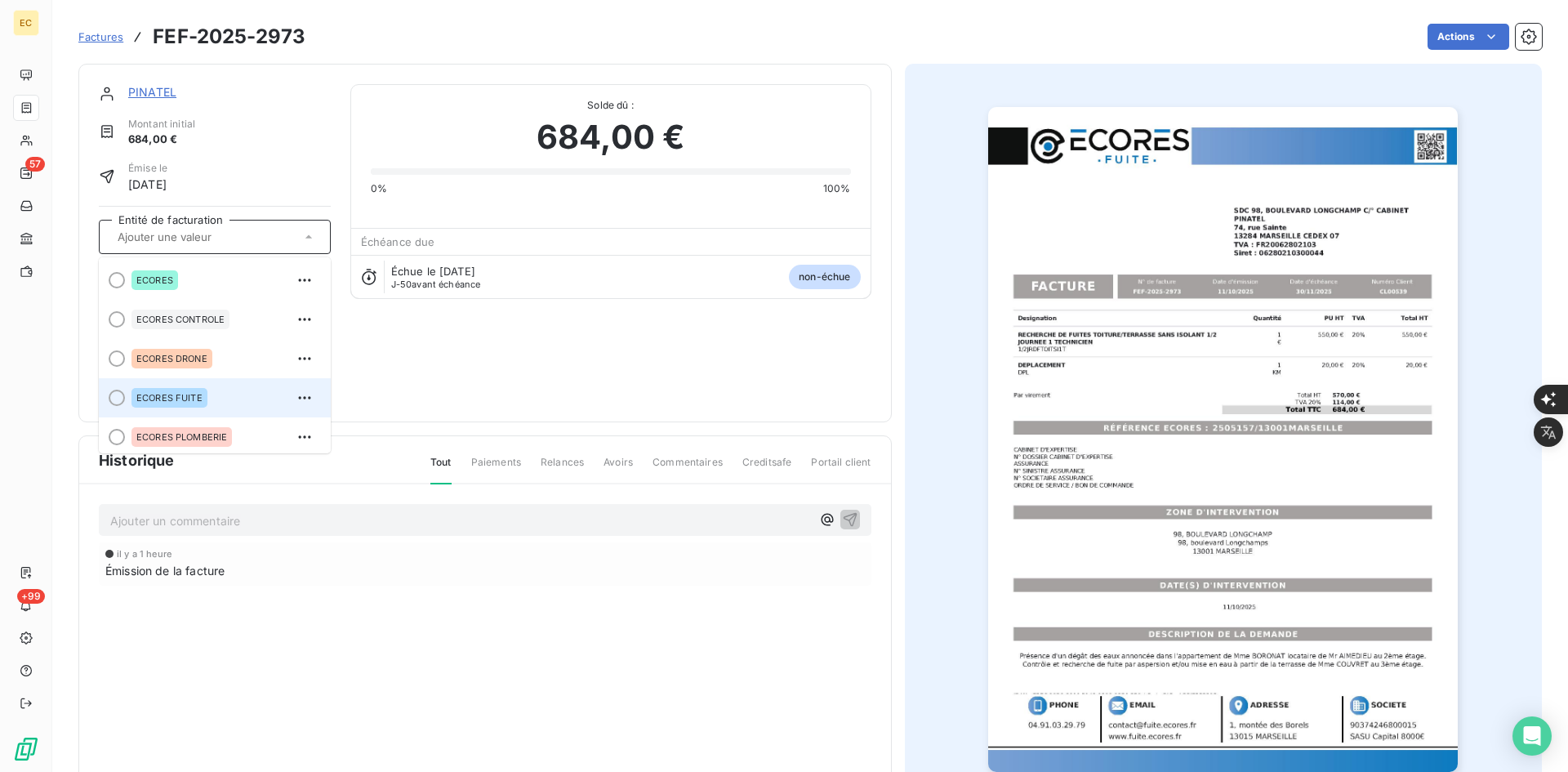
click at [189, 388] on div "ECORES FUITE" at bounding box center [169, 398] width 76 height 20
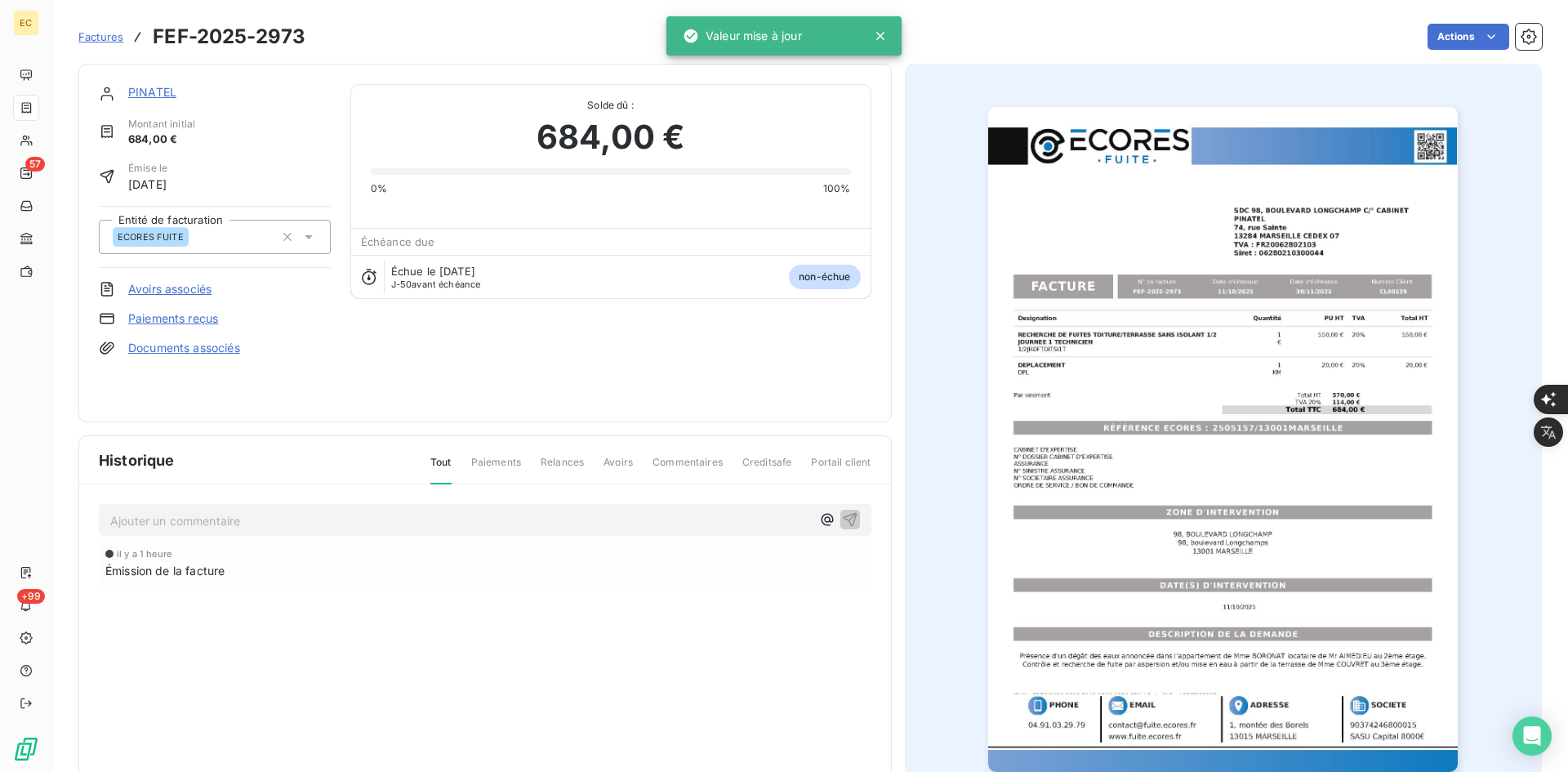
click at [189, 350] on link "Documents associés" at bounding box center [184, 348] width 112 height 16
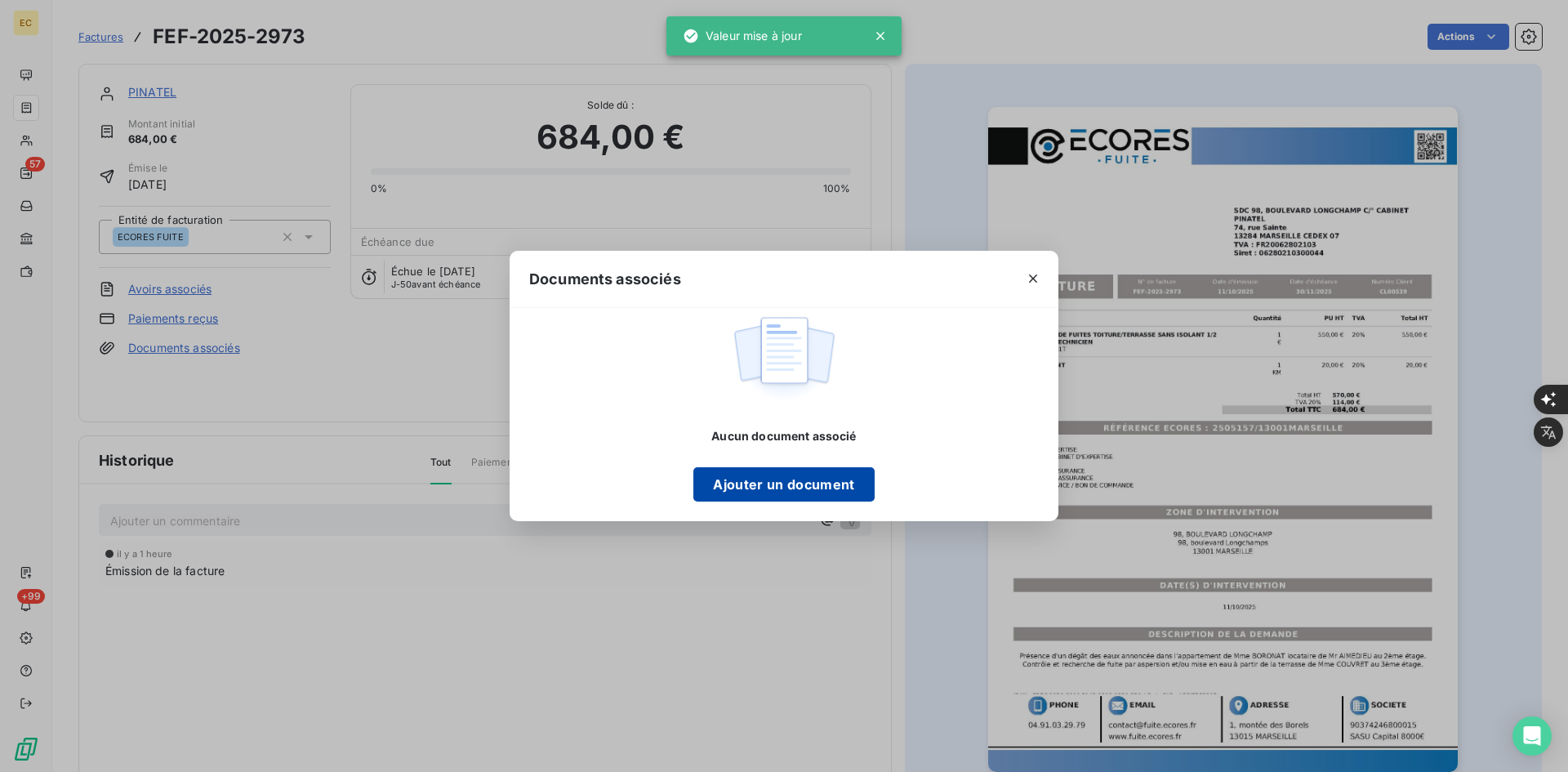
click at [731, 483] on button "Ajouter un document" at bounding box center [784, 485] width 180 height 34
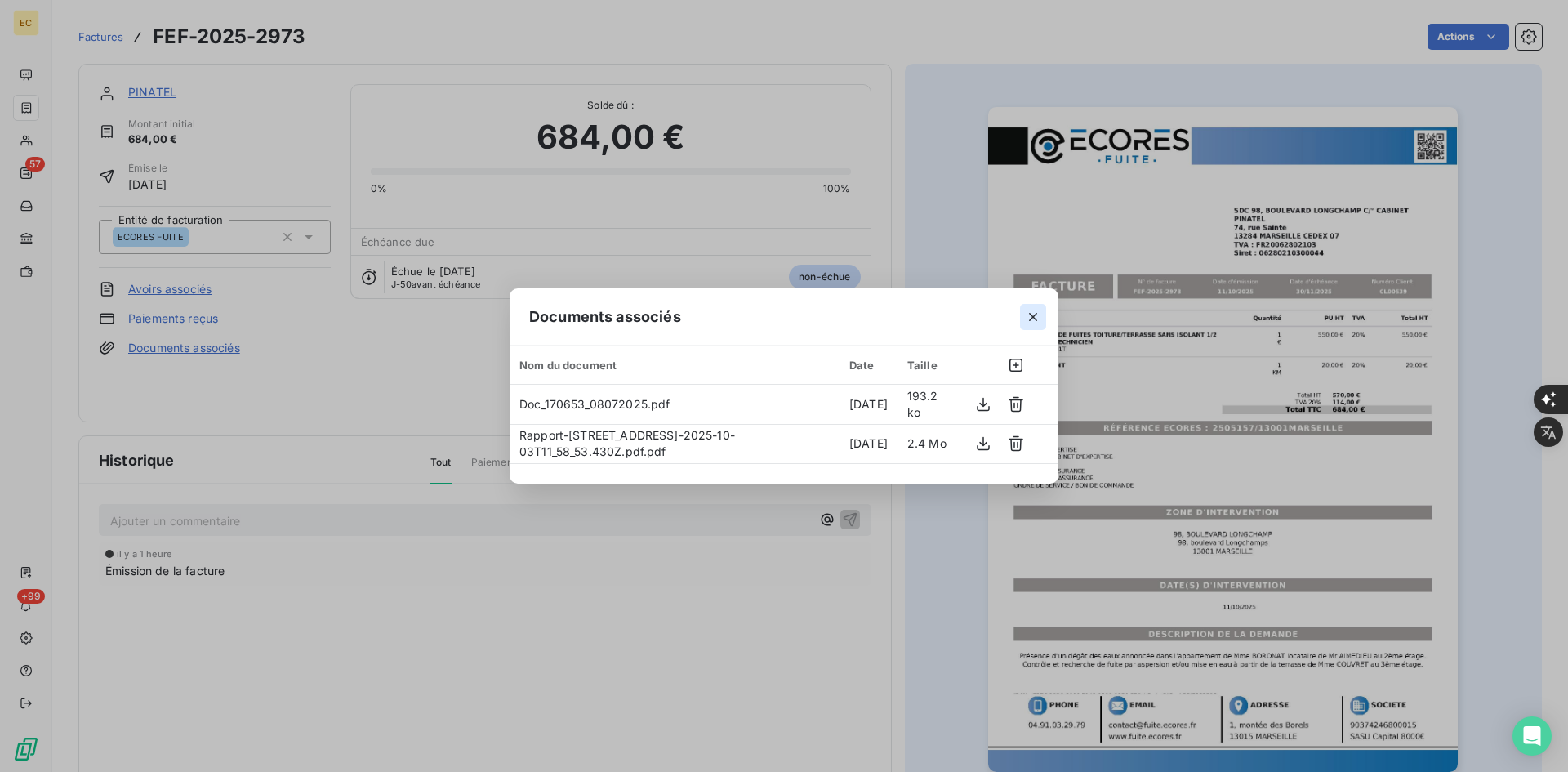
click at [1031, 313] on icon "button" at bounding box center [1033, 316] width 16 height 16
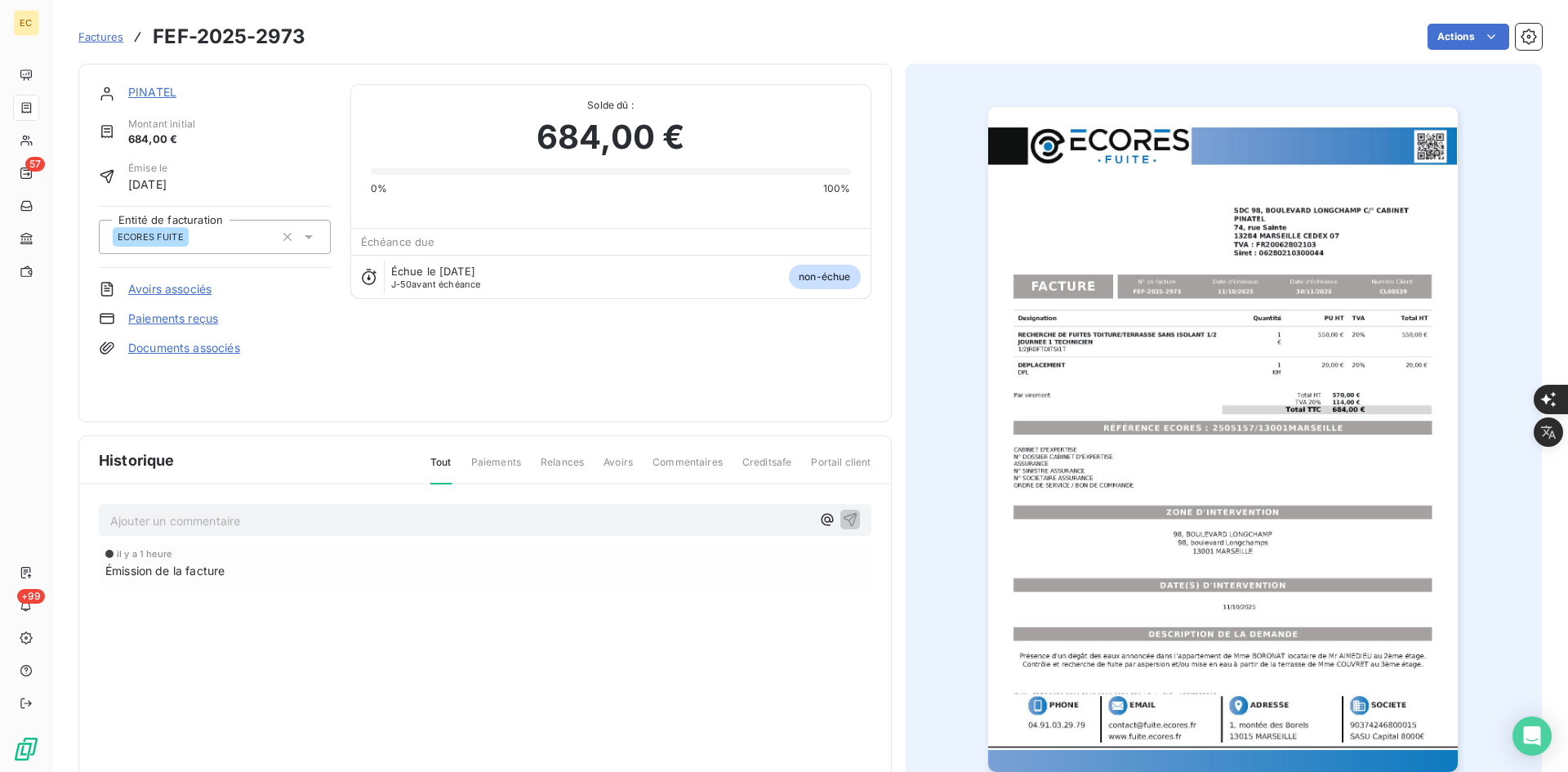
click at [154, 91] on link "PINATEL" at bounding box center [152, 91] width 48 height 14
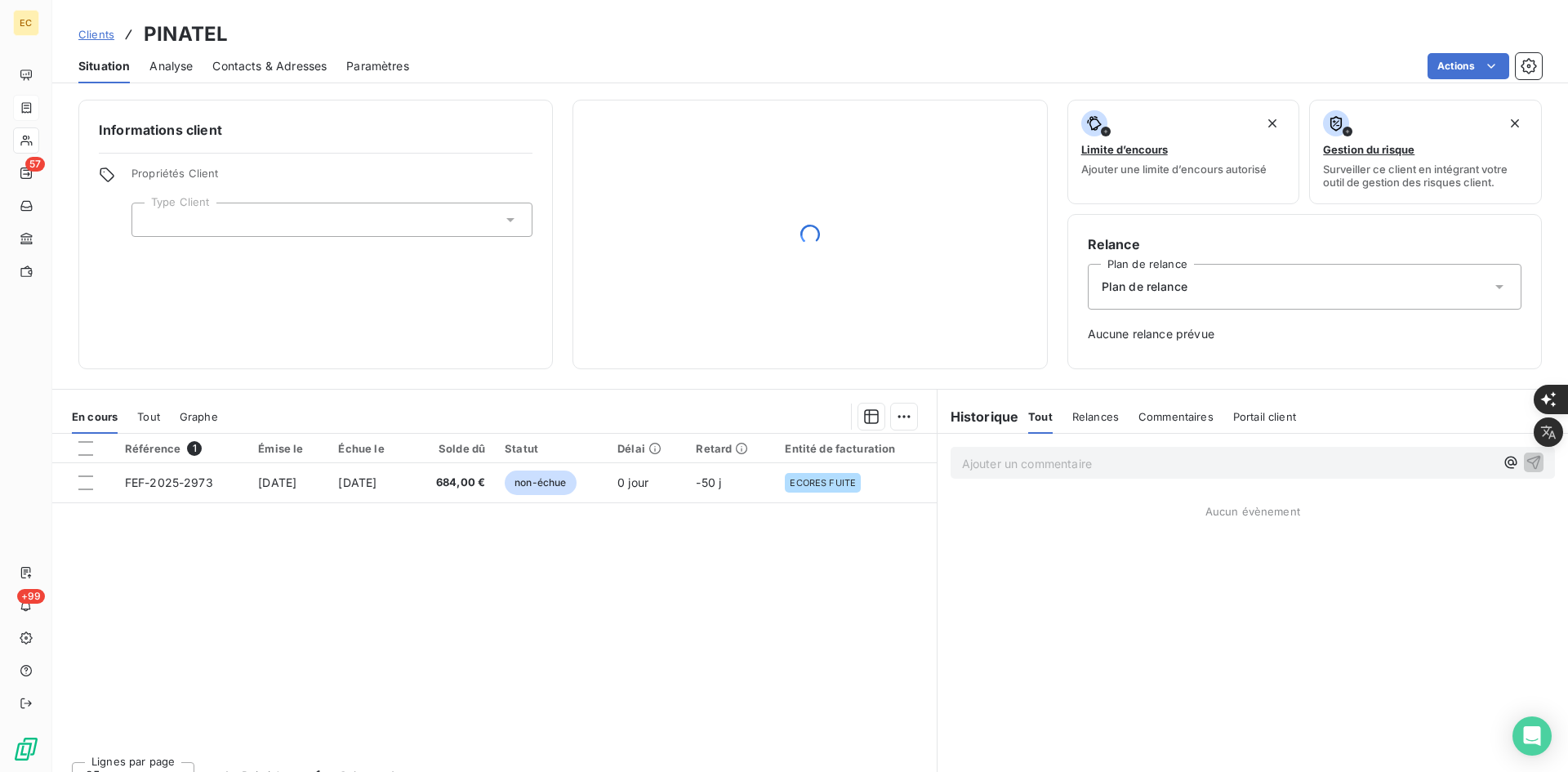
click at [236, 213] on div at bounding box center [332, 220] width 401 height 34
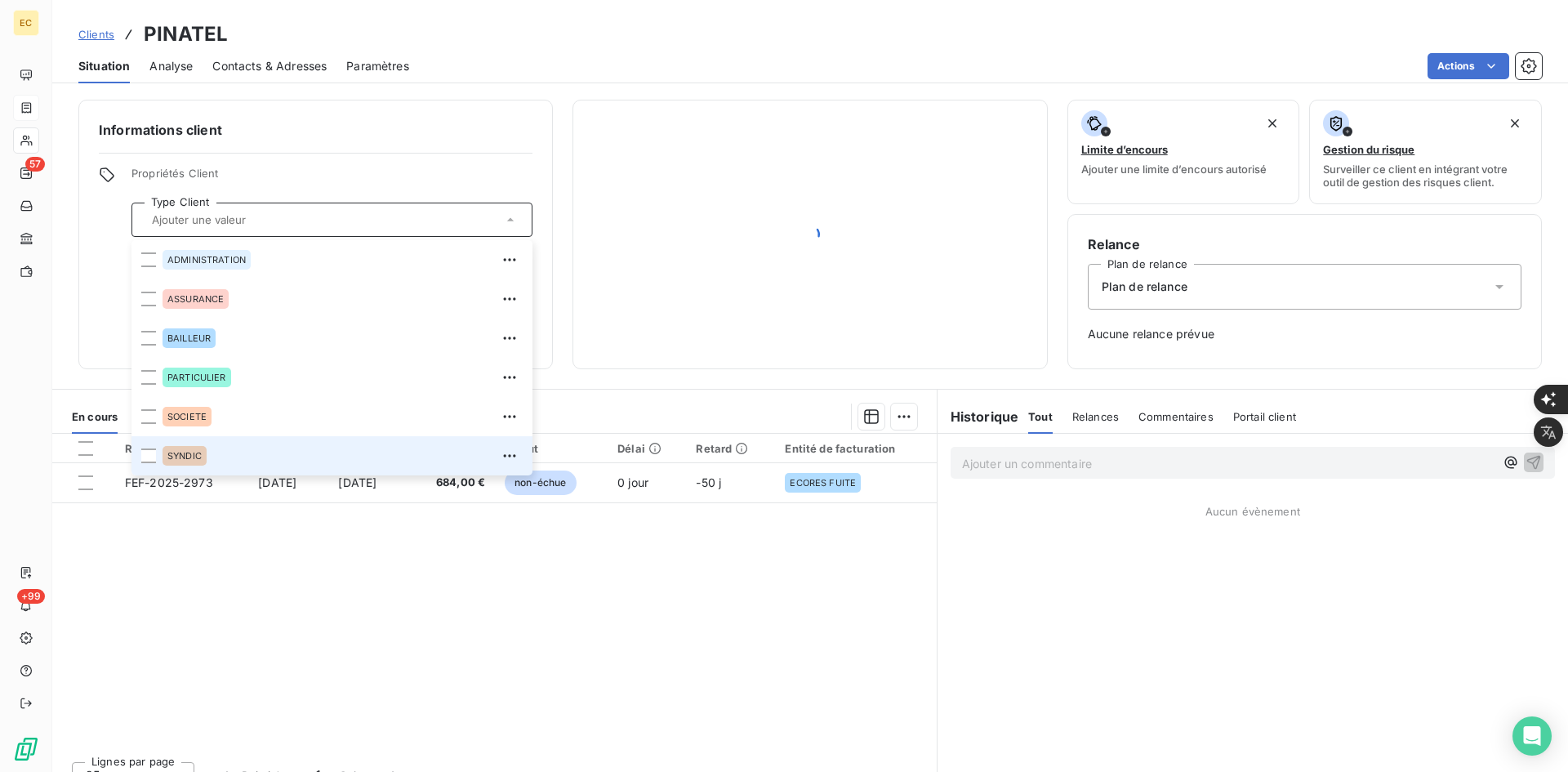
click at [256, 451] on div "SYNDIC" at bounding box center [343, 456] width 361 height 27
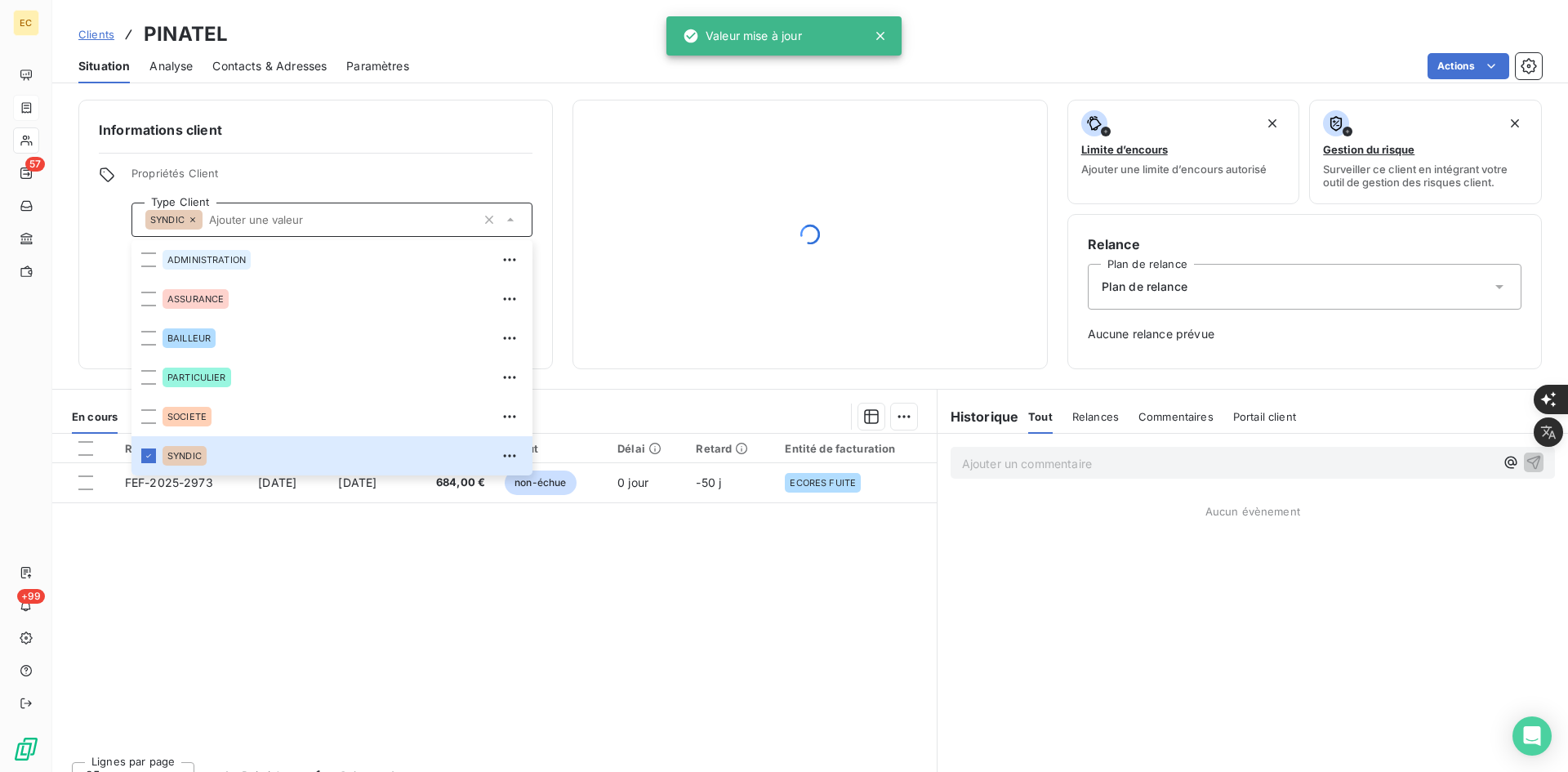
click at [1320, 263] on div "Relance Plan de relance Plan de relance Aucune relance prévue" at bounding box center [1305, 292] width 434 height 115
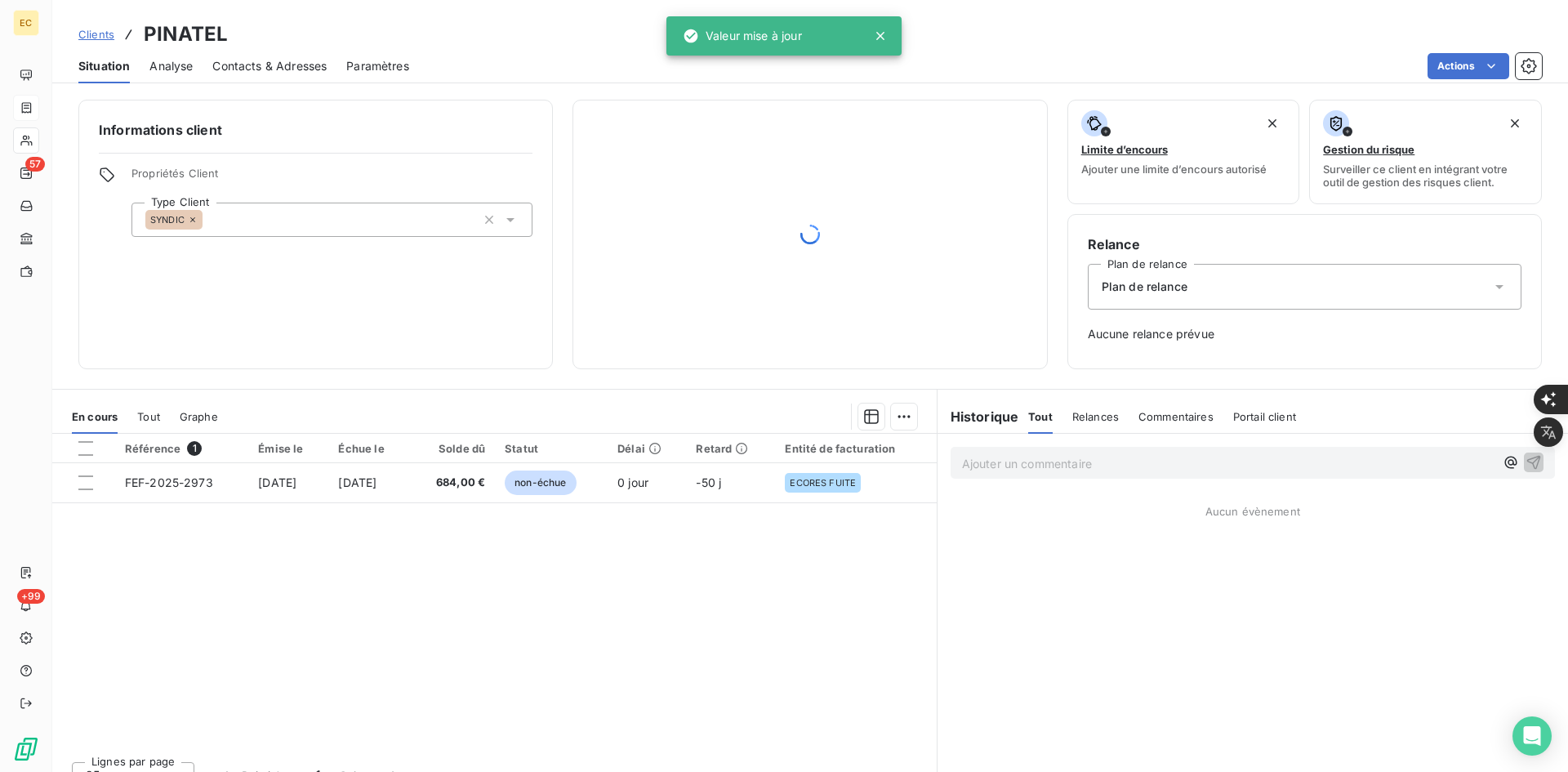
click at [1305, 284] on div "Plan de relance" at bounding box center [1305, 287] width 434 height 46
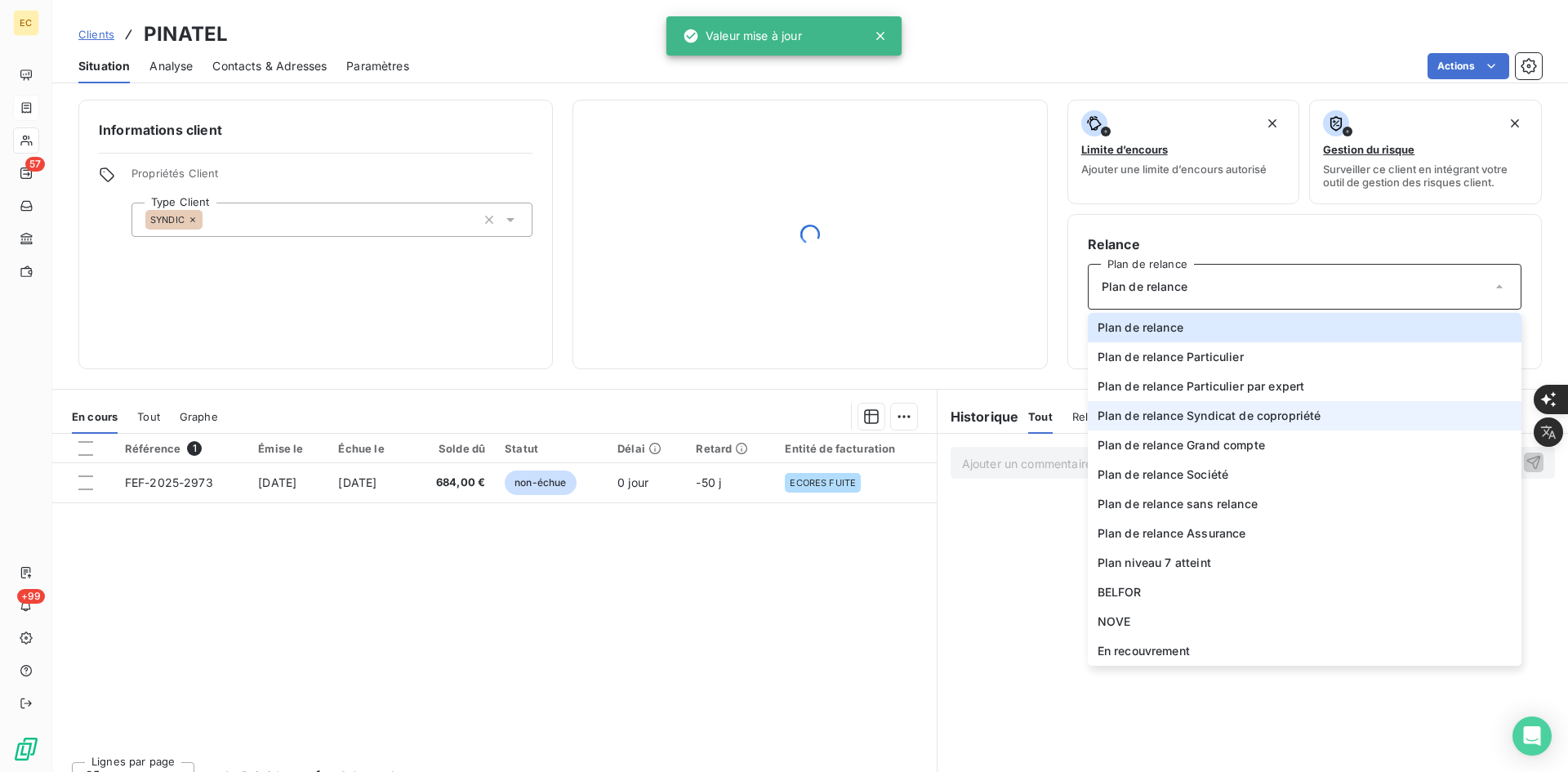
click at [1208, 417] on span "Plan de relance Syndicat de copropriété" at bounding box center [1210, 415] width 224 height 16
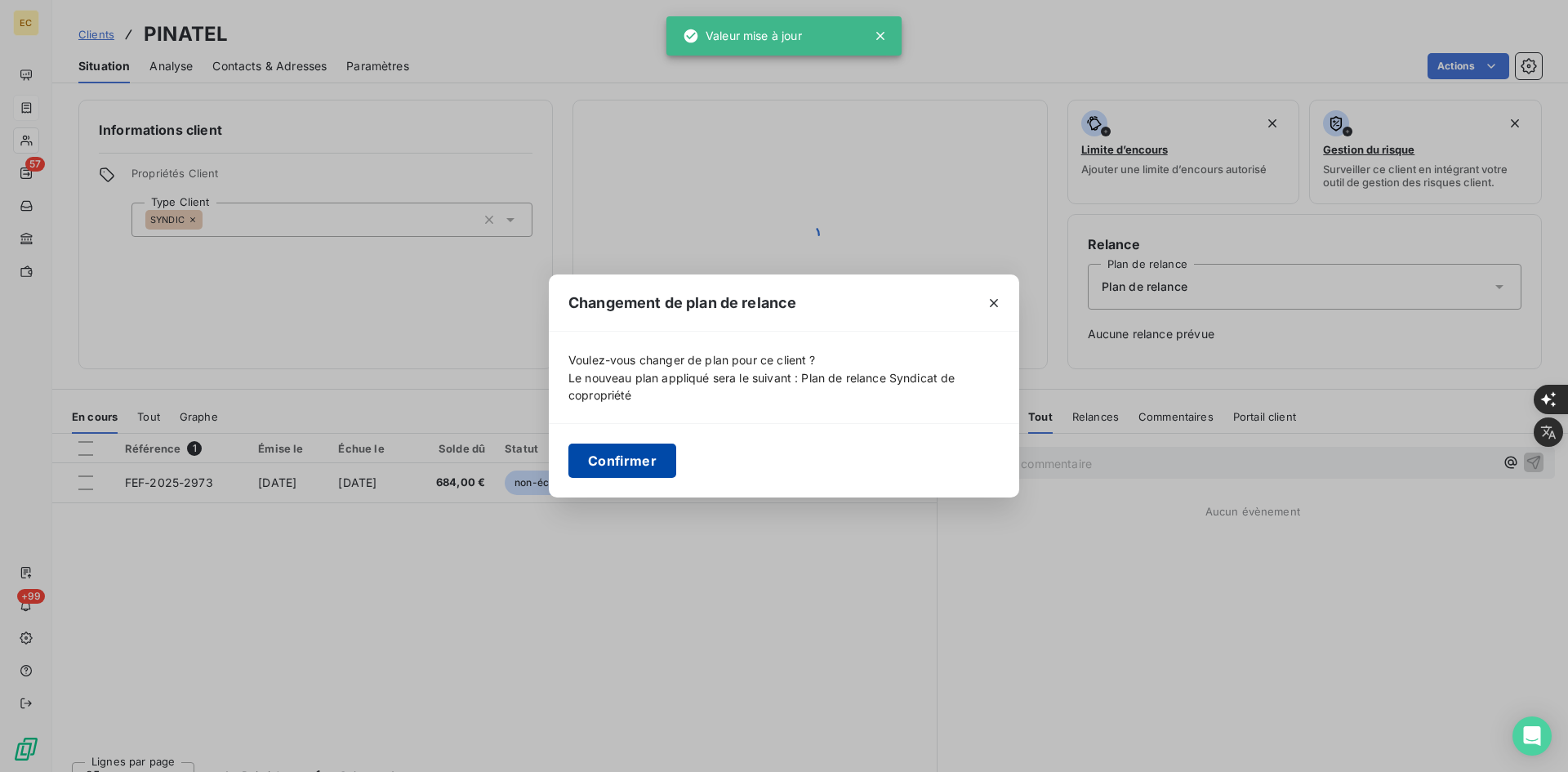
click at [654, 473] on button "Confirmer" at bounding box center [622, 461] width 108 height 34
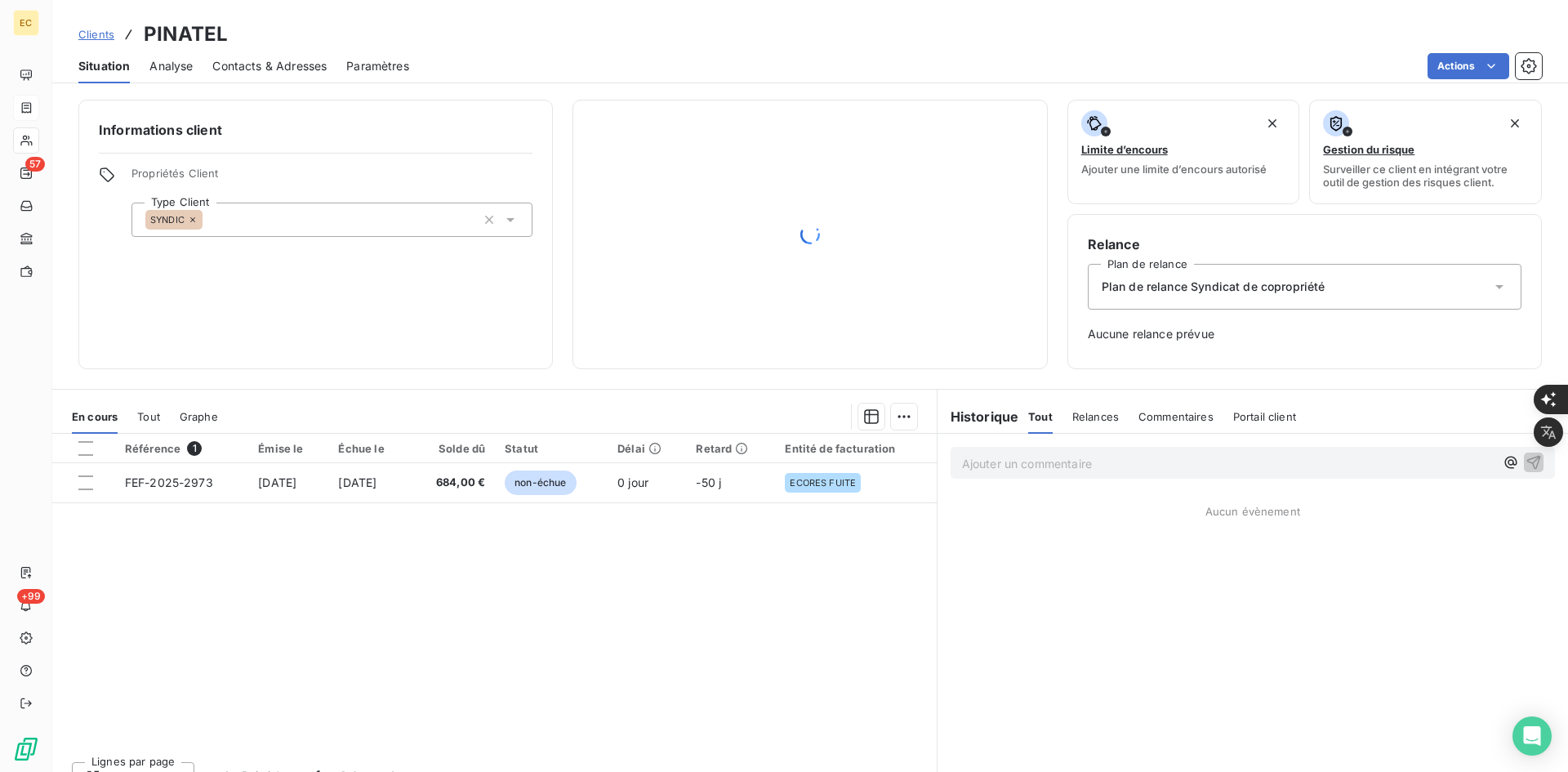
click at [273, 65] on span "Contacts & Adresses" at bounding box center [270, 66] width 115 height 16
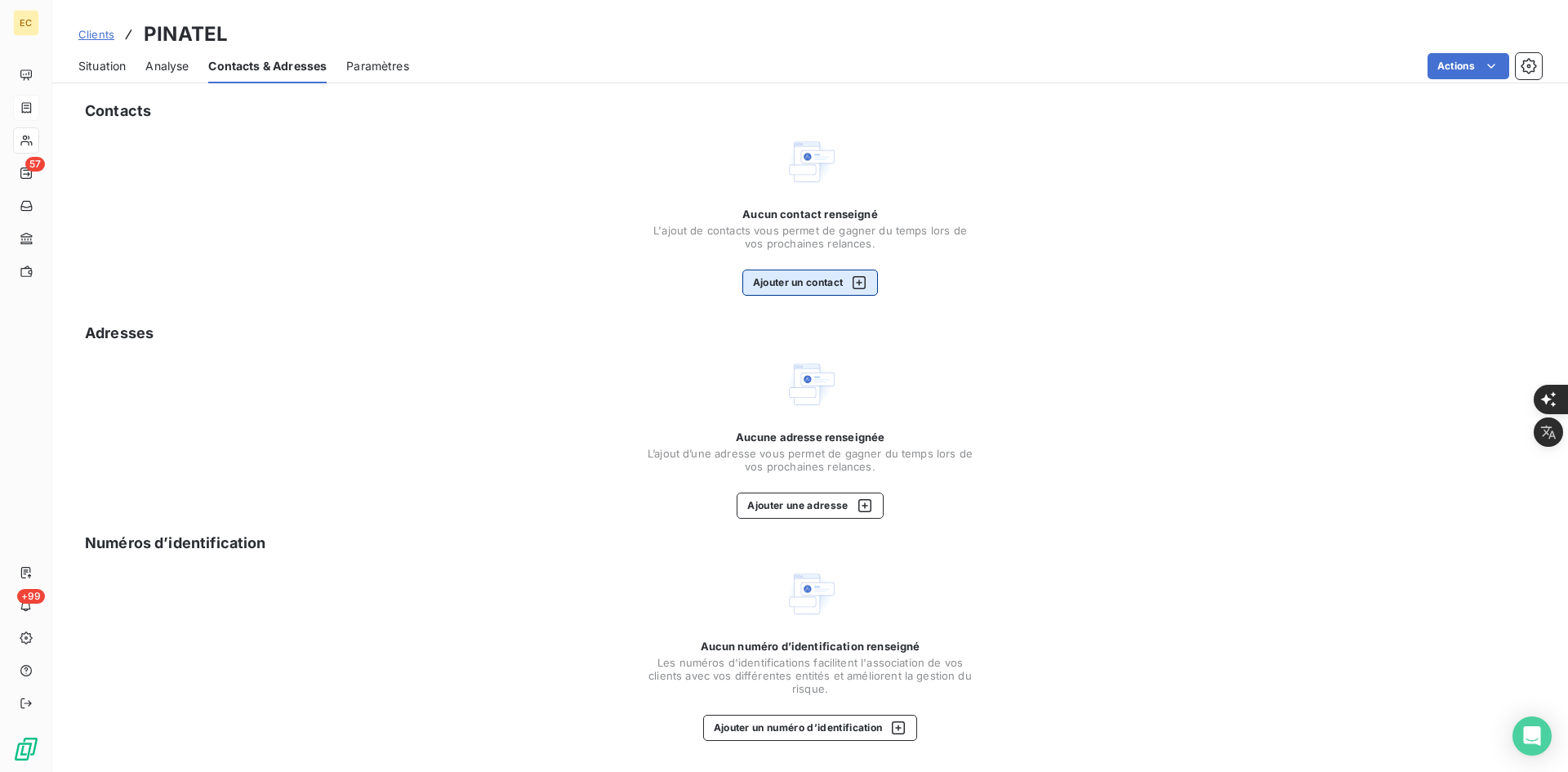
click at [800, 273] on button "Ajouter un contact" at bounding box center [811, 282] width 137 height 27
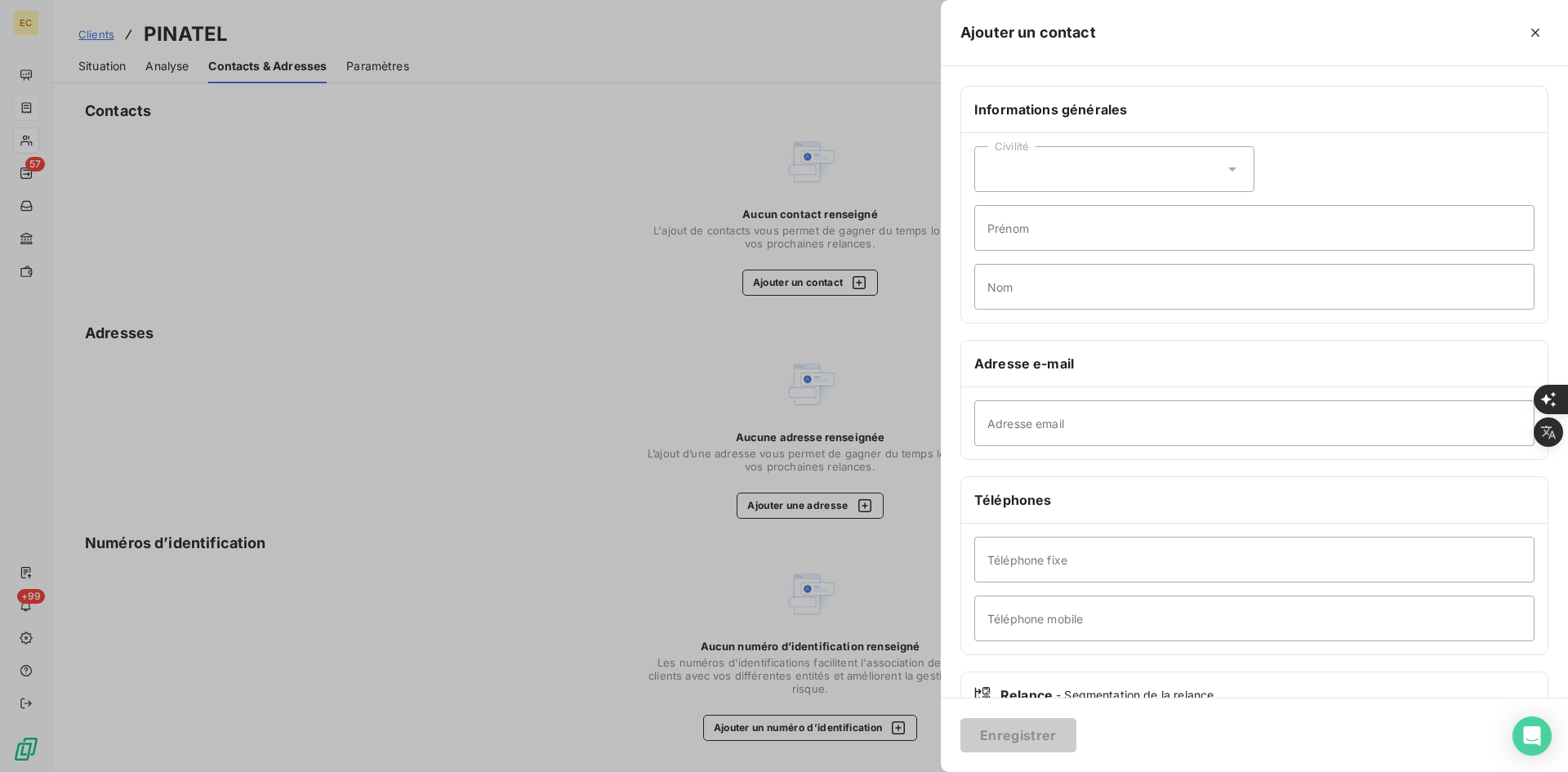
drag, startPoint x: 1098, startPoint y: 451, endPoint x: 1105, endPoint y: 443, distance: 10.6
click at [1099, 451] on div "Adresse email" at bounding box center [1254, 423] width 586 height 72
click at [1107, 421] on input "Adresse email" at bounding box center [1254, 423] width 561 height 46
paste input "[PERSON_NAME] <[EMAIL_ADDRESS][DOMAIN_NAME]>"
click at [1100, 426] on input "[PERSON_NAME] <[EMAIL_ADDRESS][DOMAIN_NAME]" at bounding box center [1254, 423] width 561 height 46
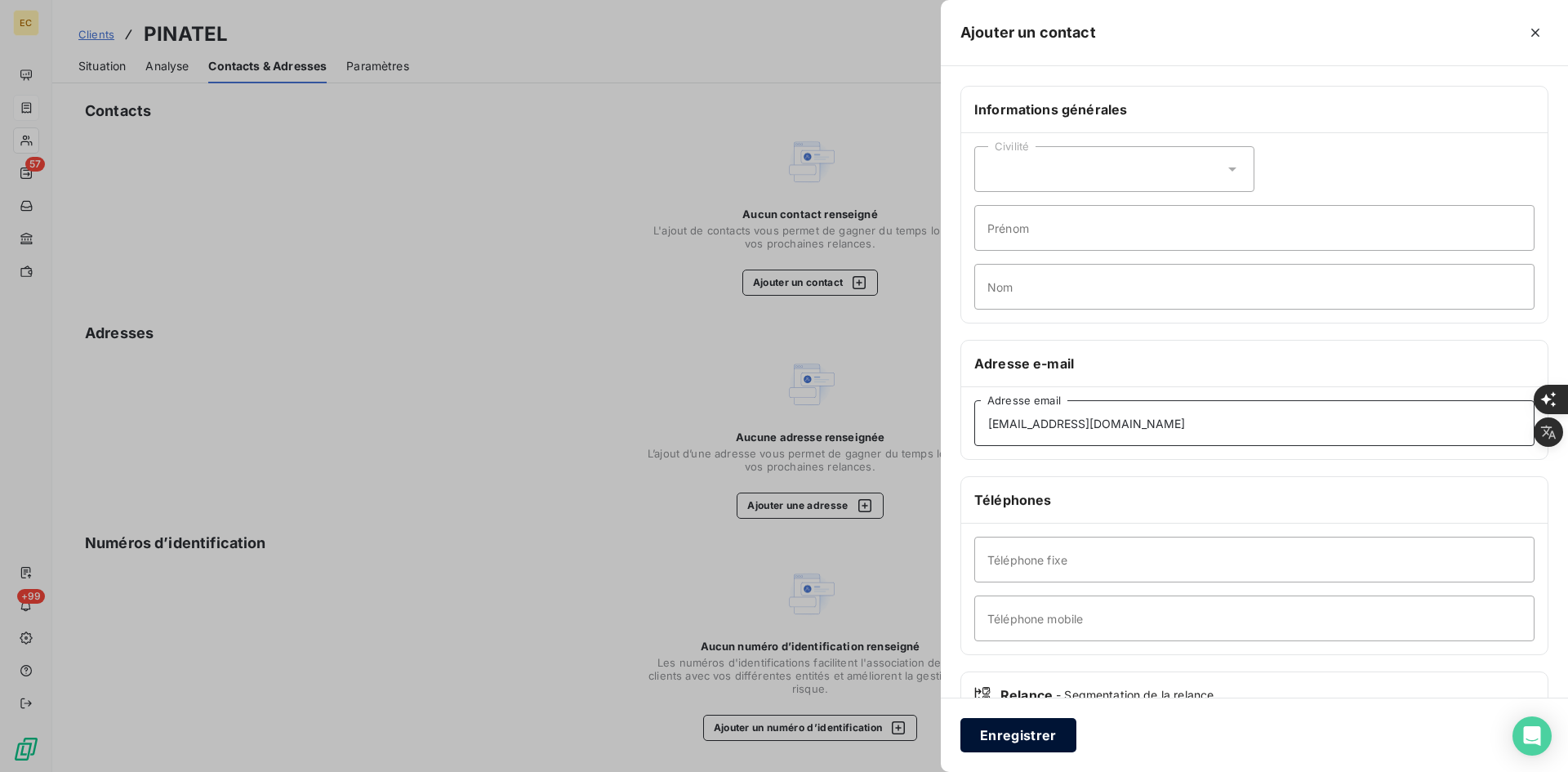
type input "[EMAIL_ADDRESS][DOMAIN_NAME]"
click at [1044, 740] on button "Enregistrer" at bounding box center [1019, 735] width 116 height 34
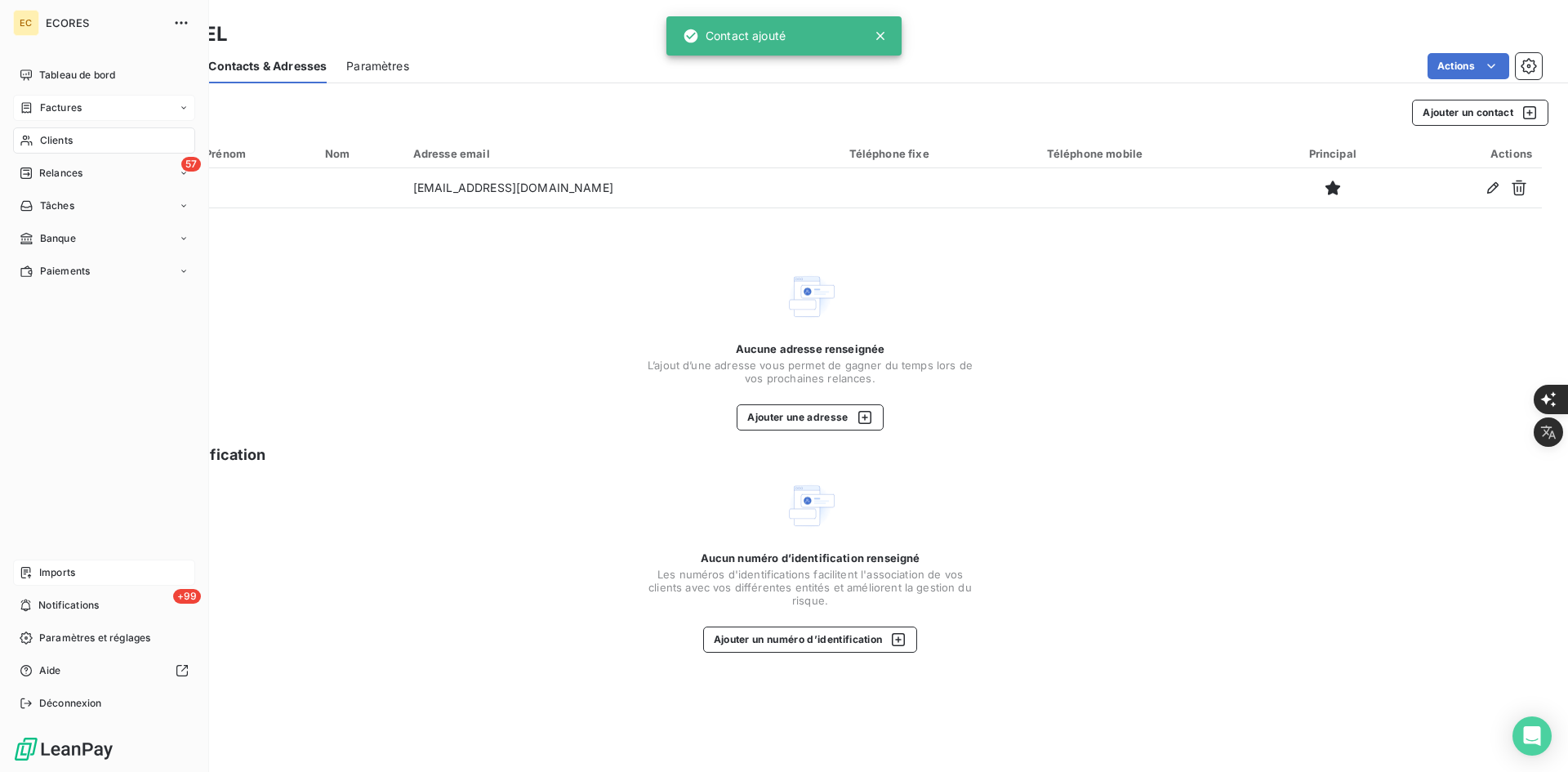
click at [87, 561] on div "Imports" at bounding box center [103, 573] width 182 height 27
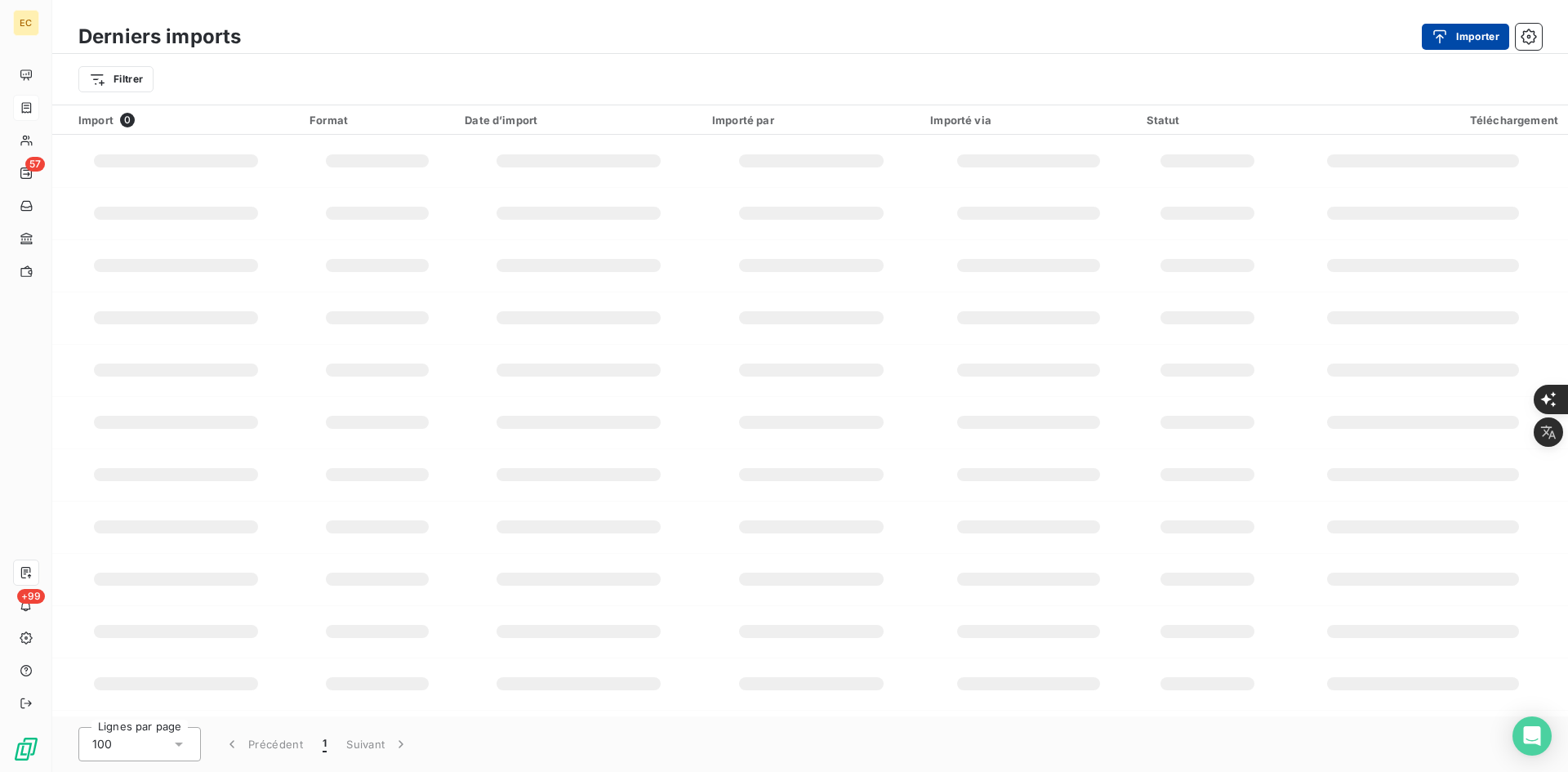
click at [1463, 36] on button "Importer" at bounding box center [1465, 37] width 87 height 27
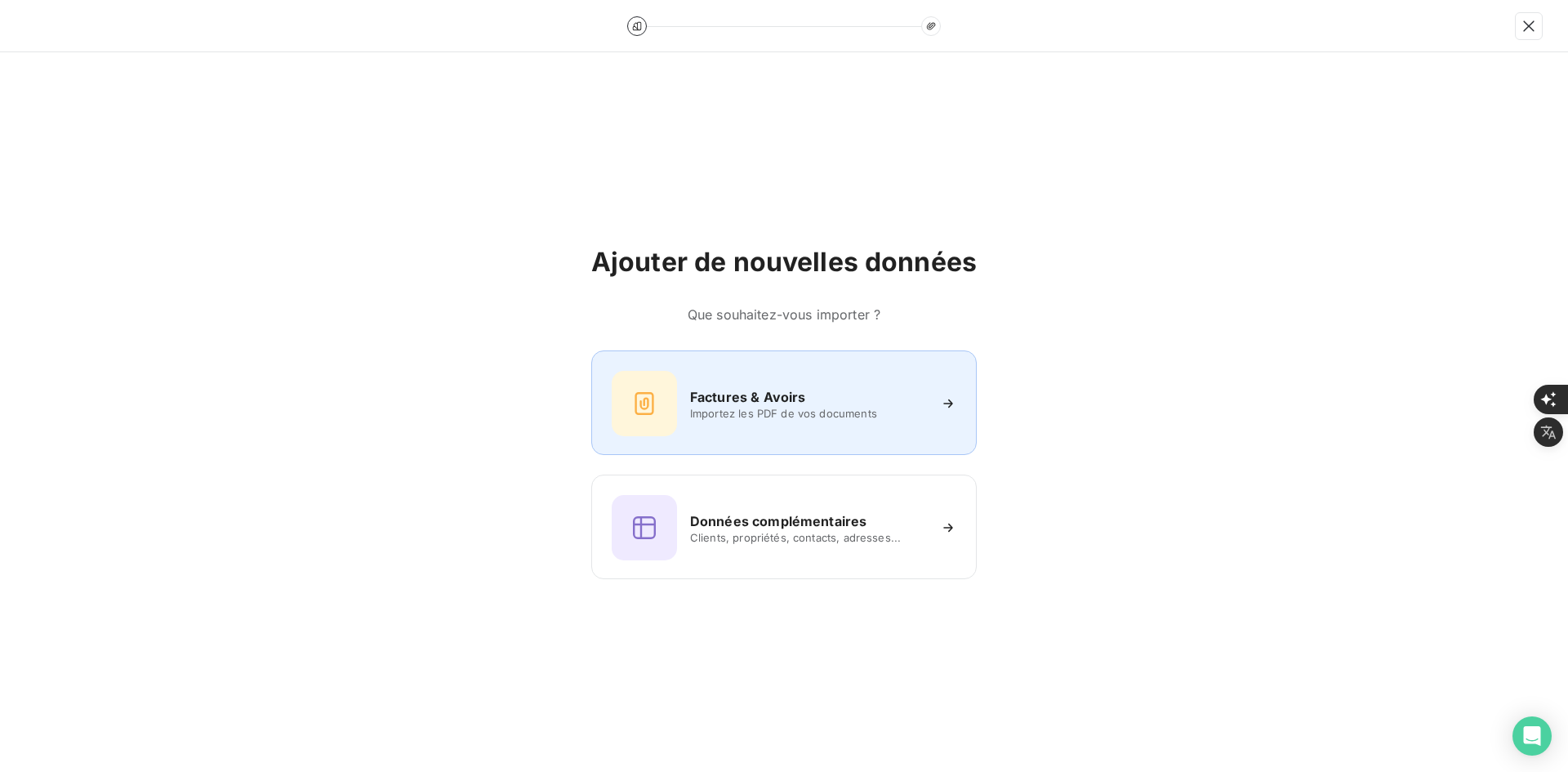
click at [805, 403] on h6 "Factures & Avoirs" at bounding box center [749, 397] width 116 height 20
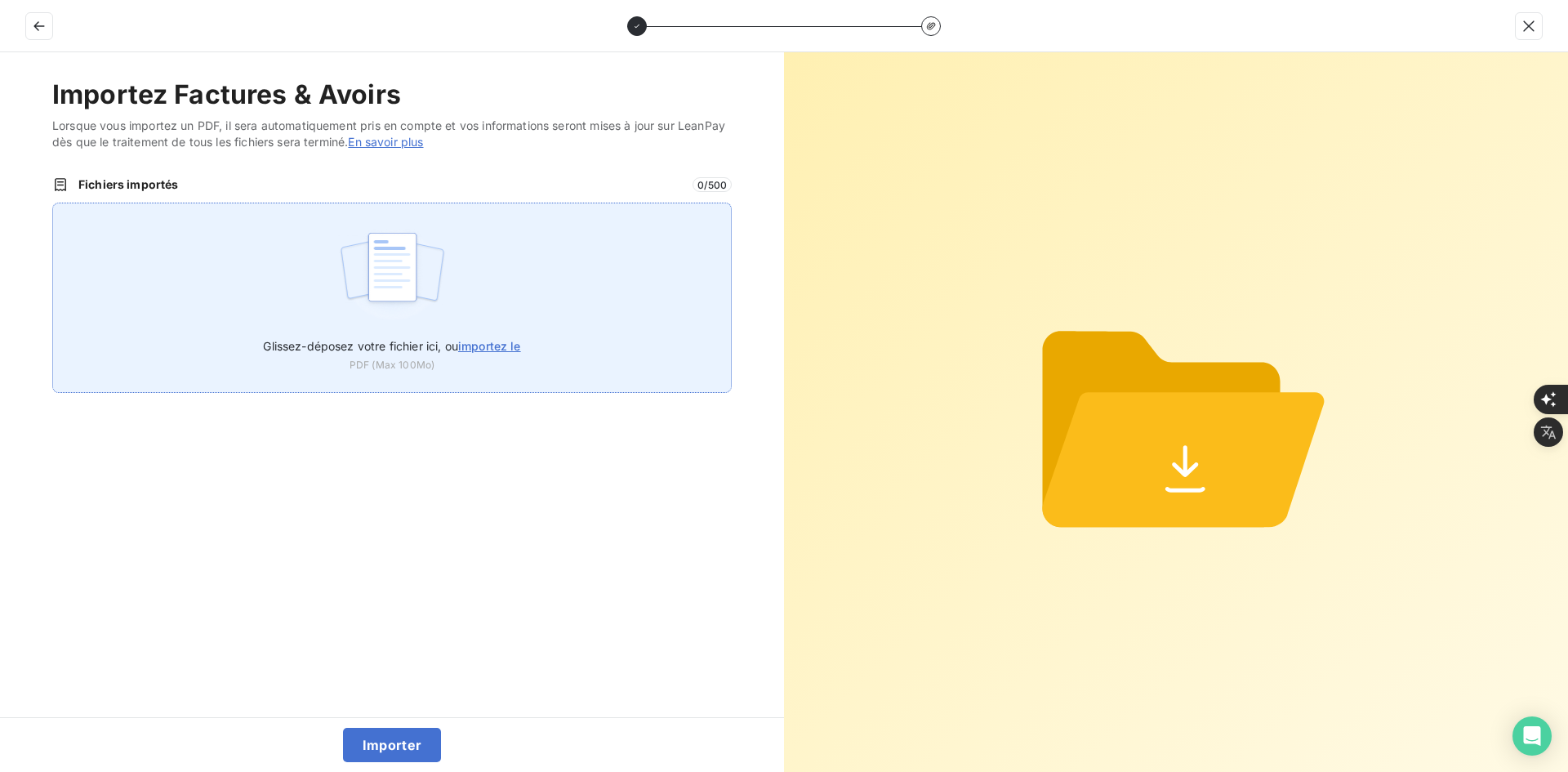
click at [552, 286] on div "Glissez-déposez votre fichier ici, ou importez le PDF (Max 100Mo)" at bounding box center [391, 298] width 679 height 191
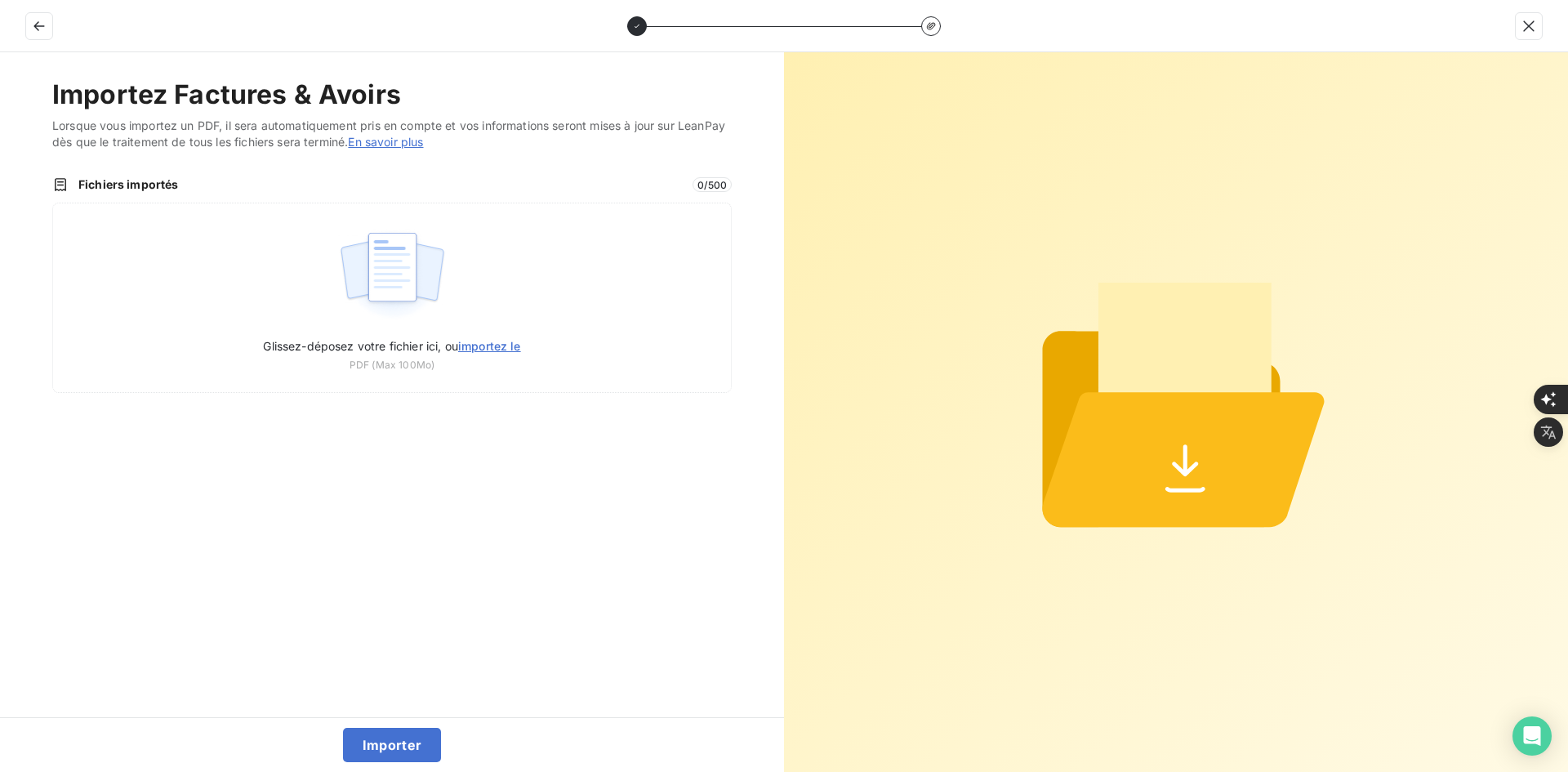
type input "C:\fakepath\FEF-2025-2974.pdf"
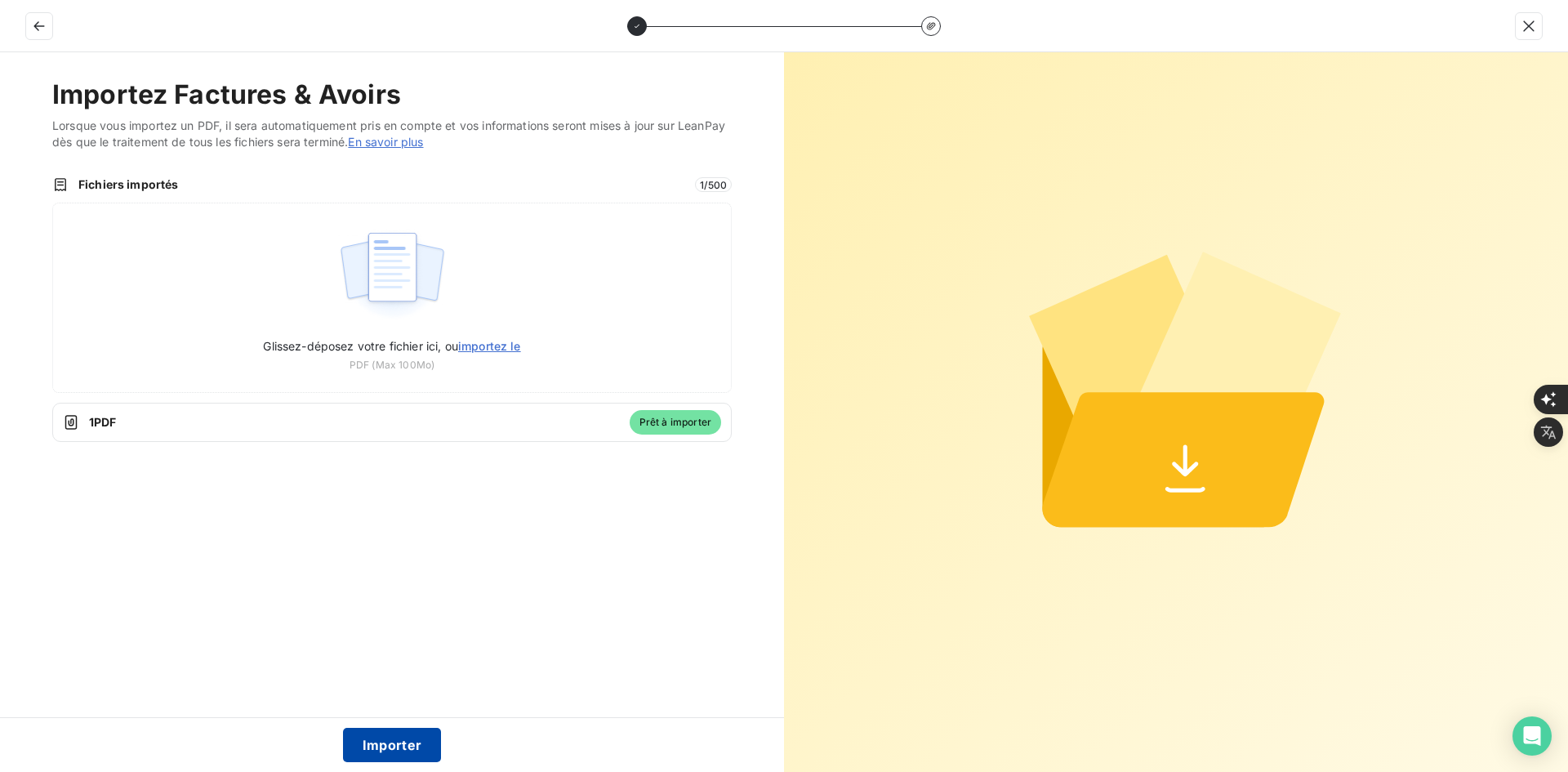
click at [402, 746] on button "Importer" at bounding box center [392, 745] width 99 height 34
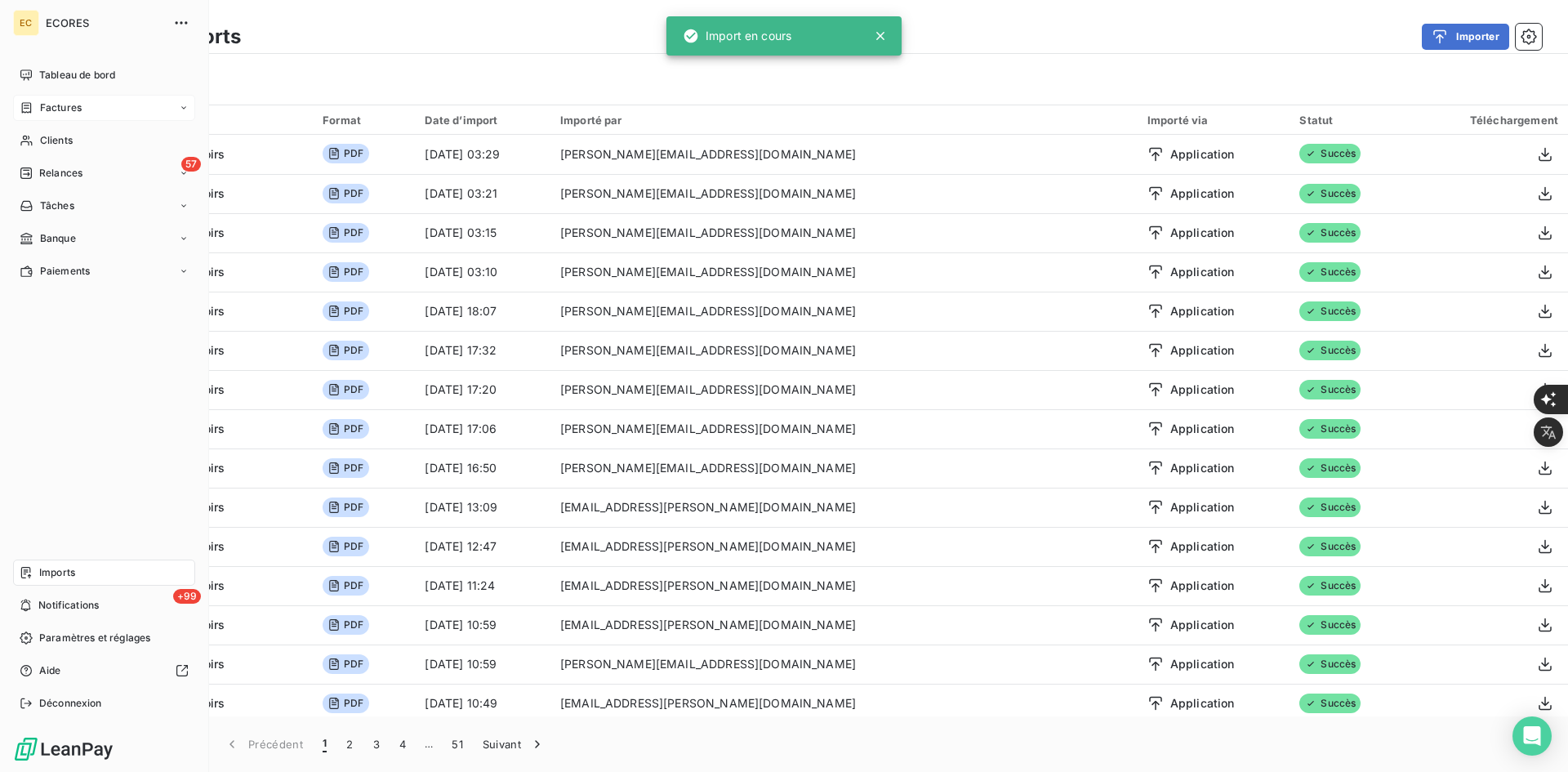
click at [19, 106] on div "Factures" at bounding box center [103, 108] width 182 height 27
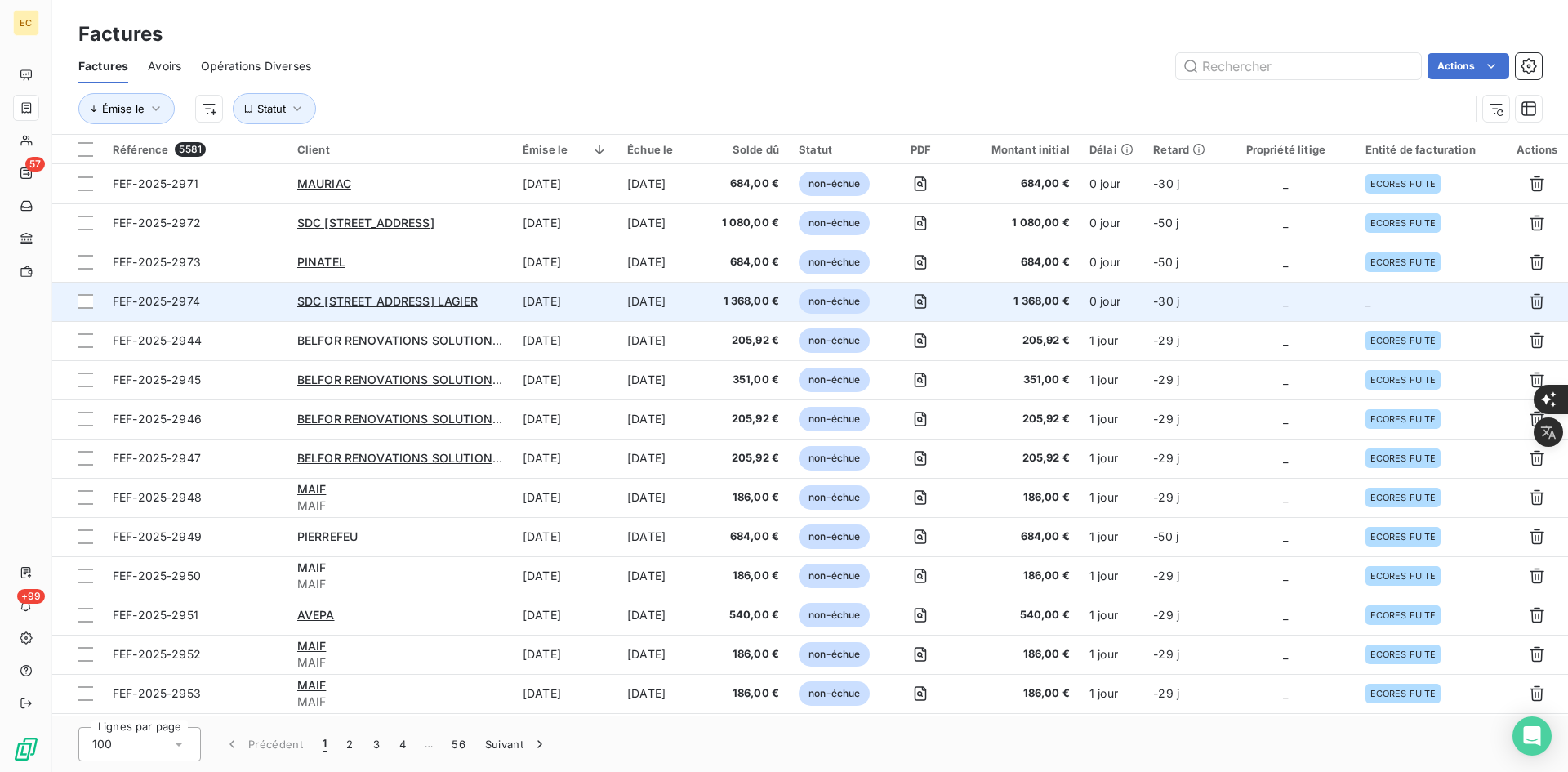
click at [1249, 313] on td "_" at bounding box center [1285, 302] width 139 height 39
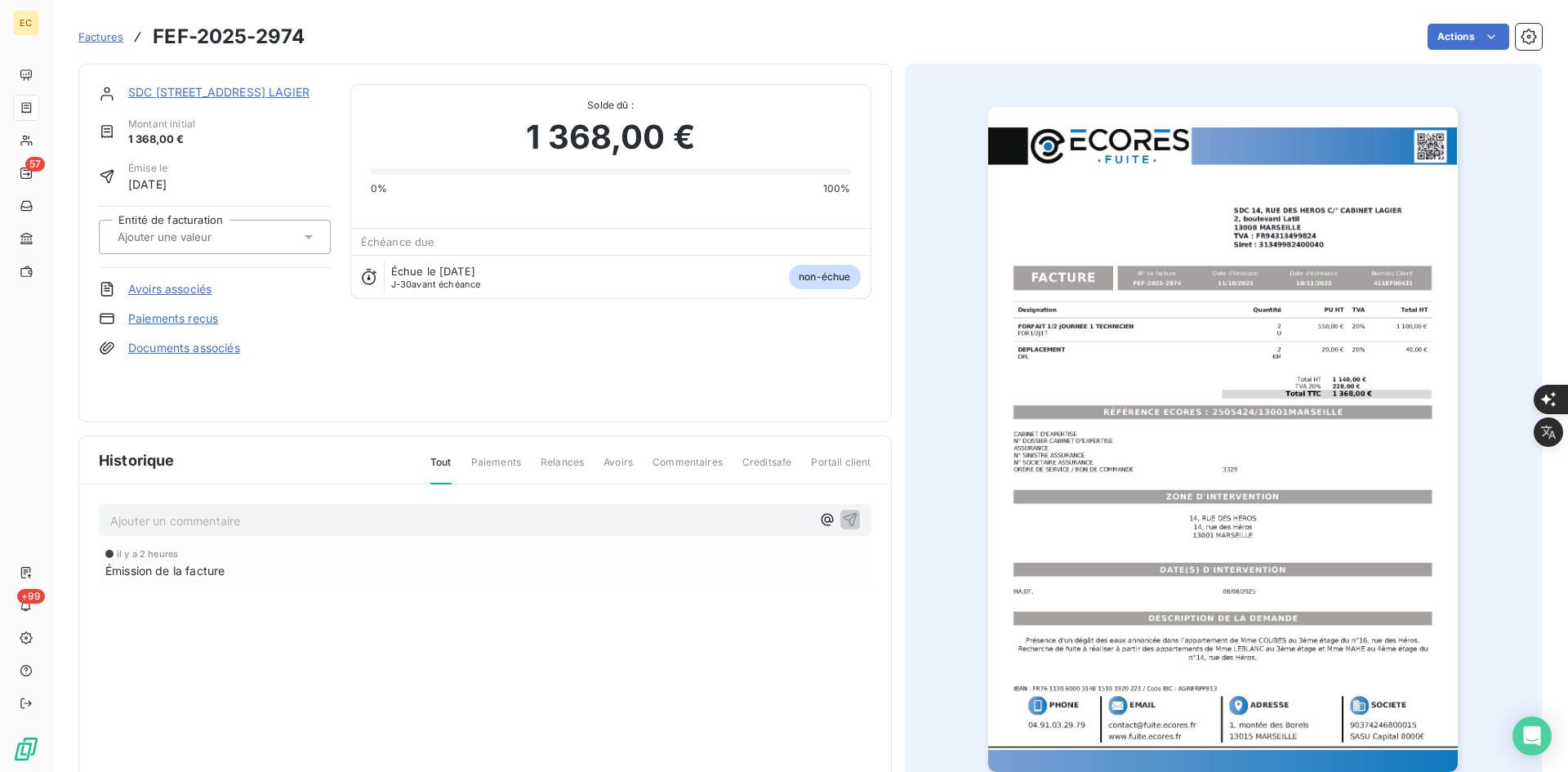
click at [279, 244] on div at bounding box center [207, 237] width 188 height 21
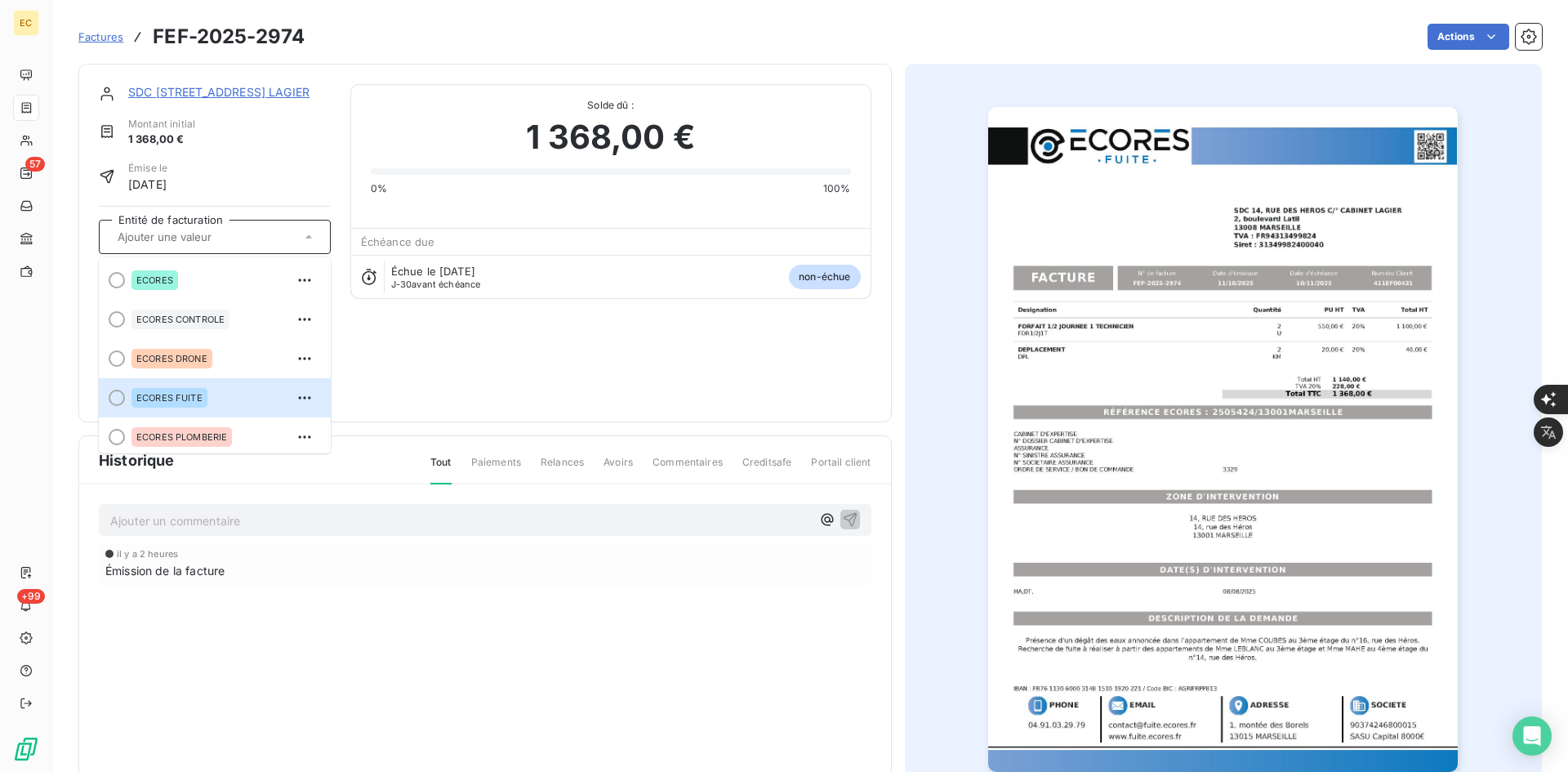
click at [232, 401] on div "ECORES FUITE" at bounding box center [225, 398] width 186 height 27
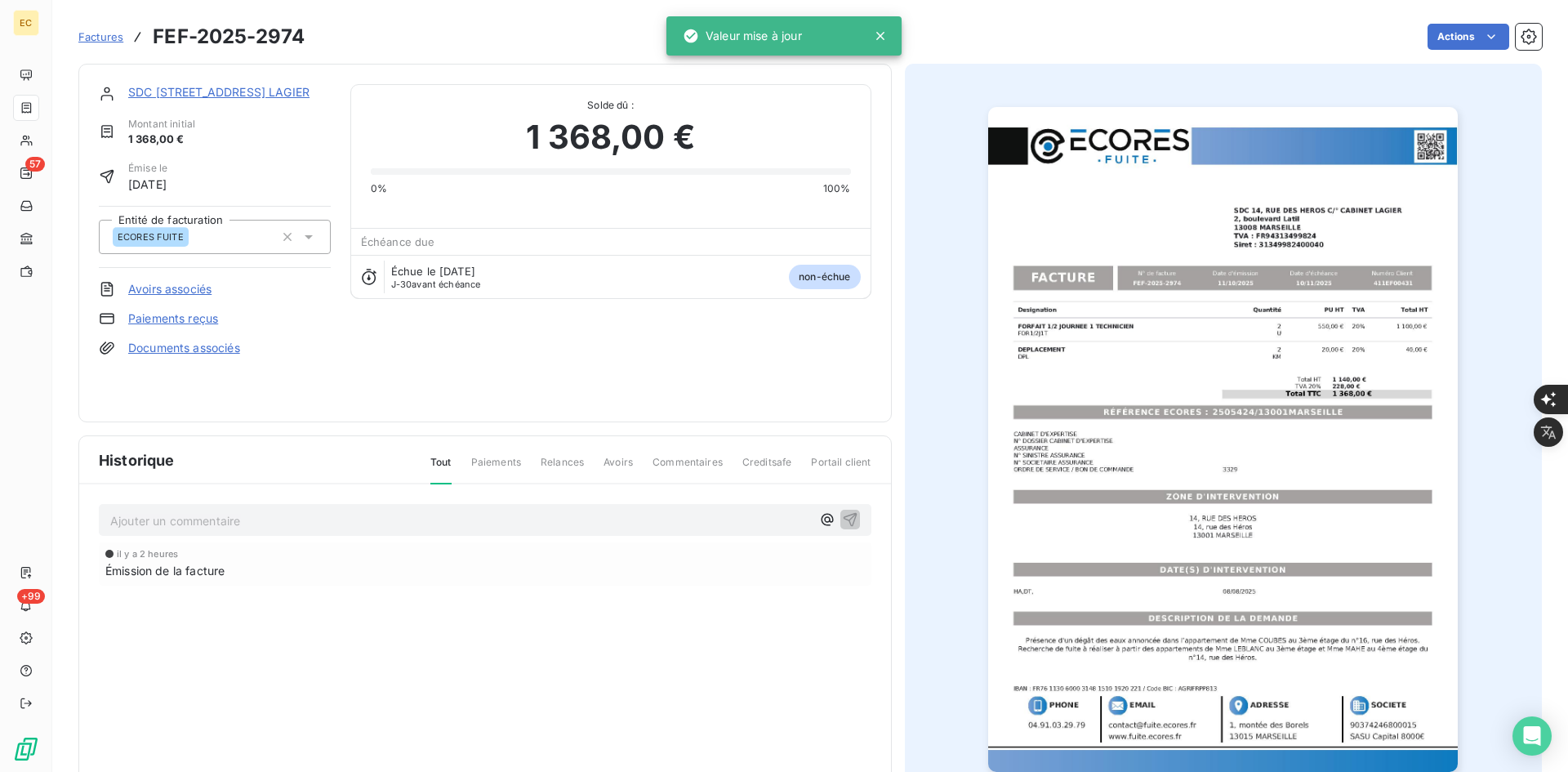
click at [240, 340] on link "Documents associés" at bounding box center [184, 348] width 112 height 16
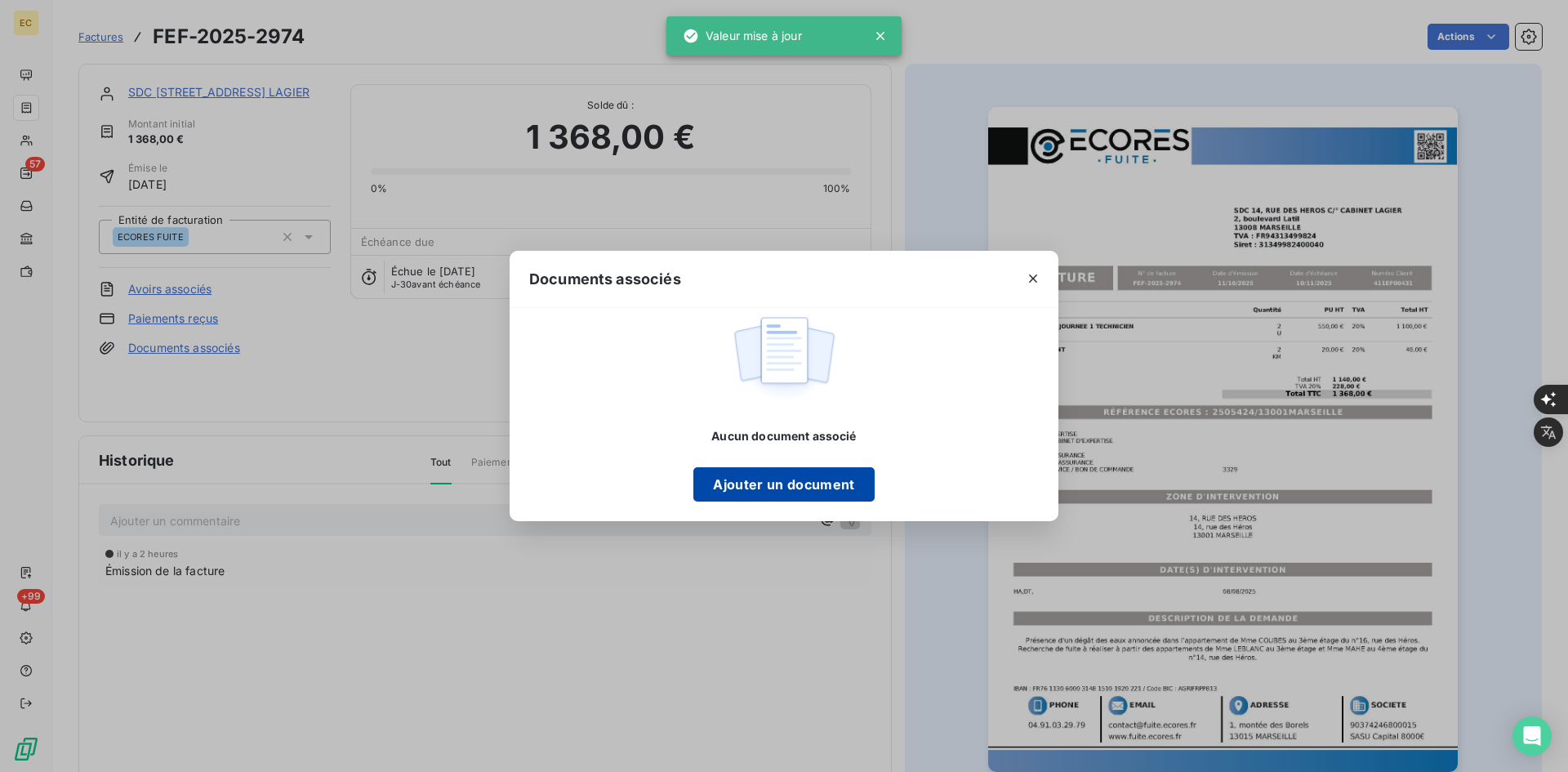
click at [787, 472] on button "Ajouter un document" at bounding box center [784, 485] width 180 height 34
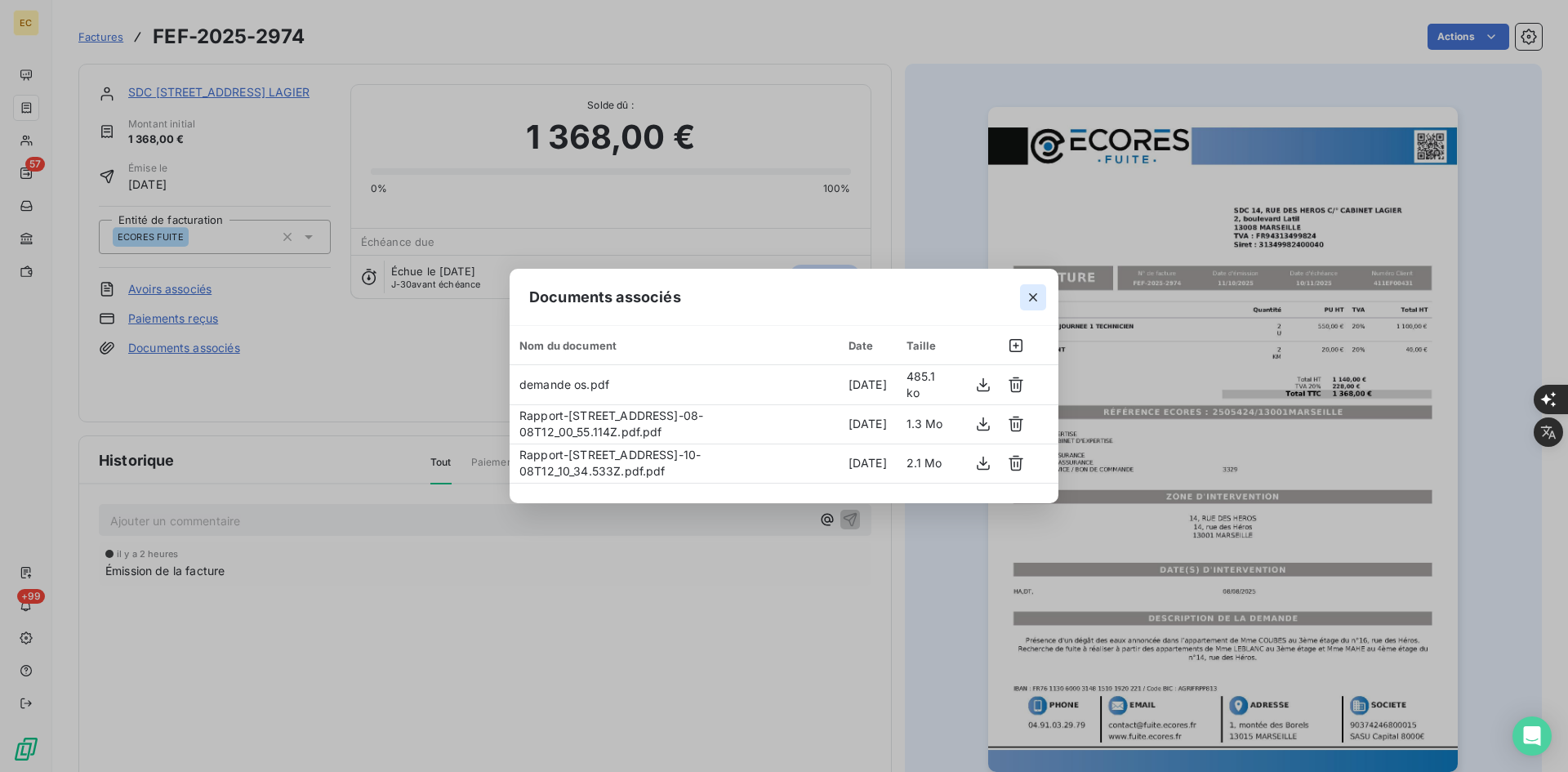
click at [1034, 299] on icon "button" at bounding box center [1033, 297] width 16 height 16
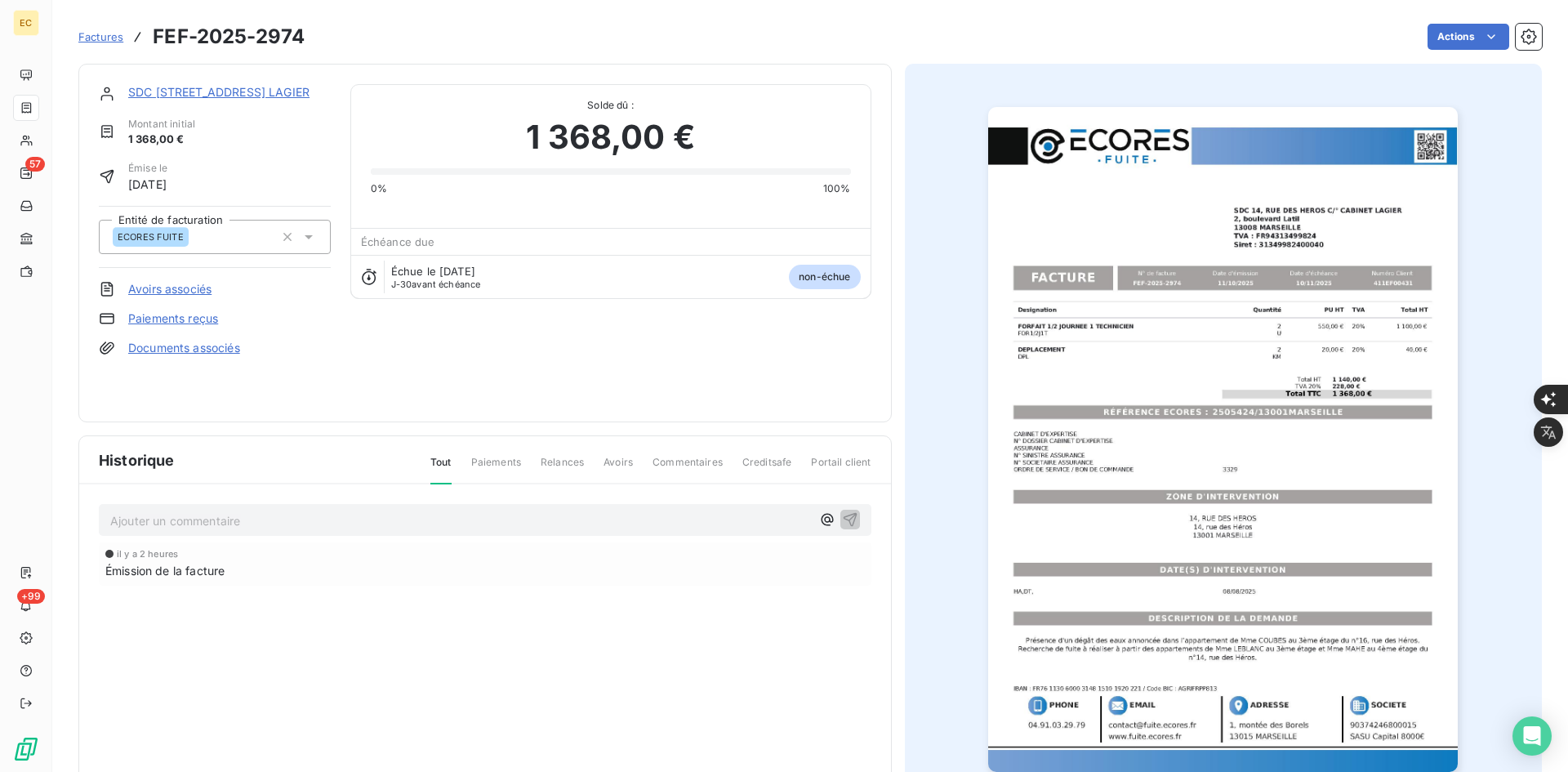
click at [257, 90] on link "SDC [STREET_ADDRESS] LAGIER" at bounding box center [219, 91] width 181 height 14
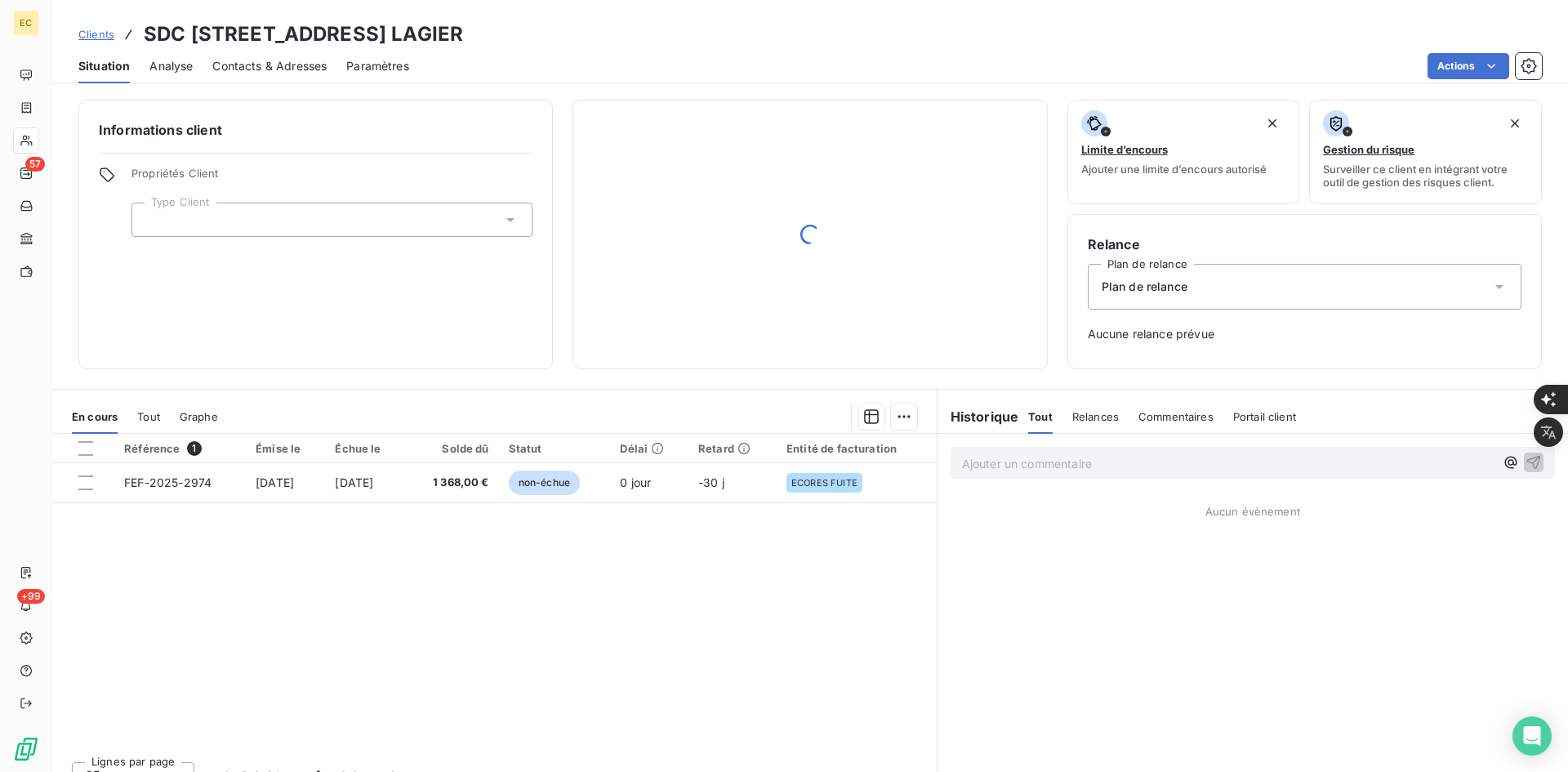
click at [238, 221] on div at bounding box center [332, 220] width 401 height 34
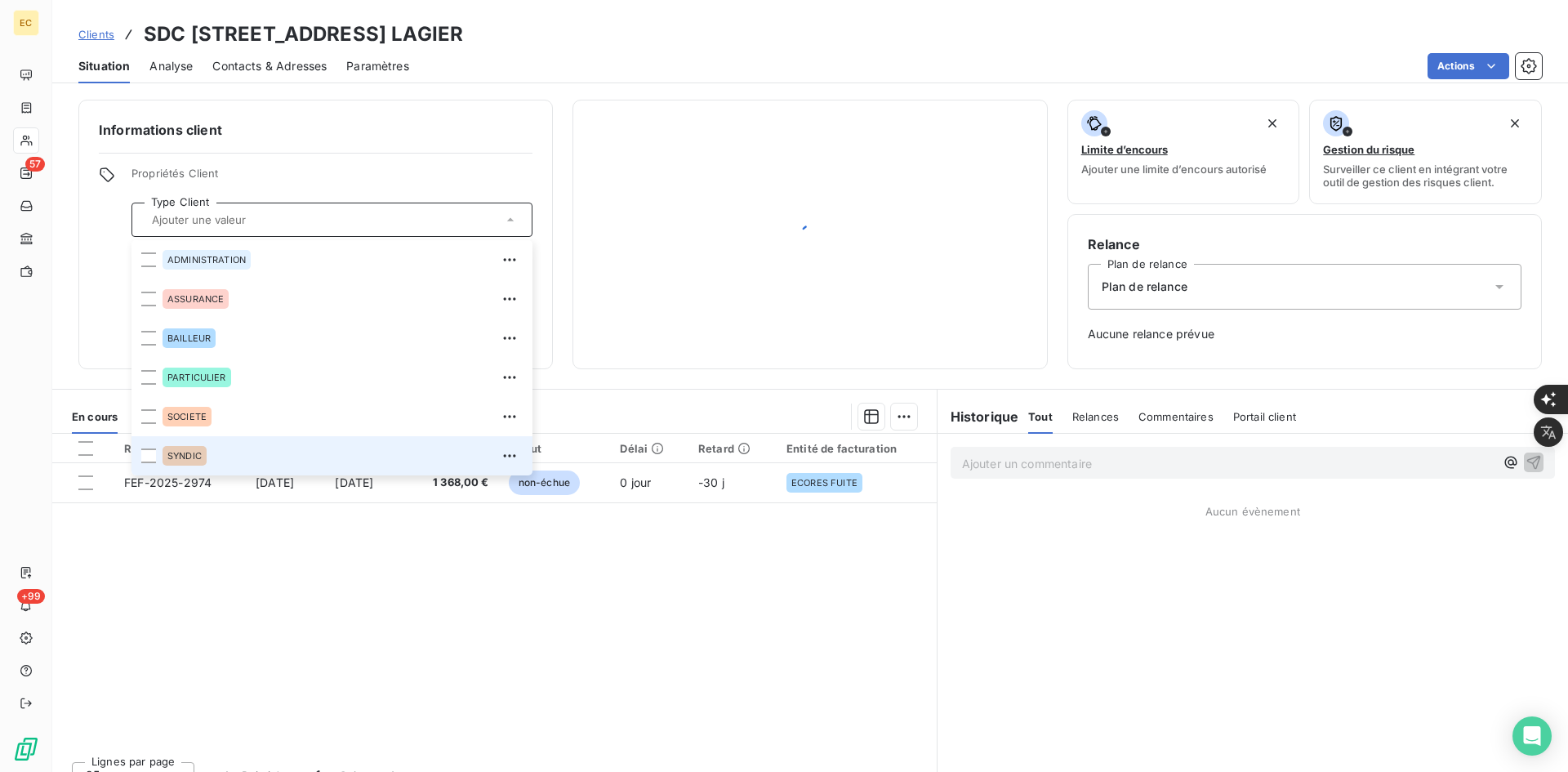
click at [240, 458] on div "SYNDIC" at bounding box center [343, 456] width 361 height 27
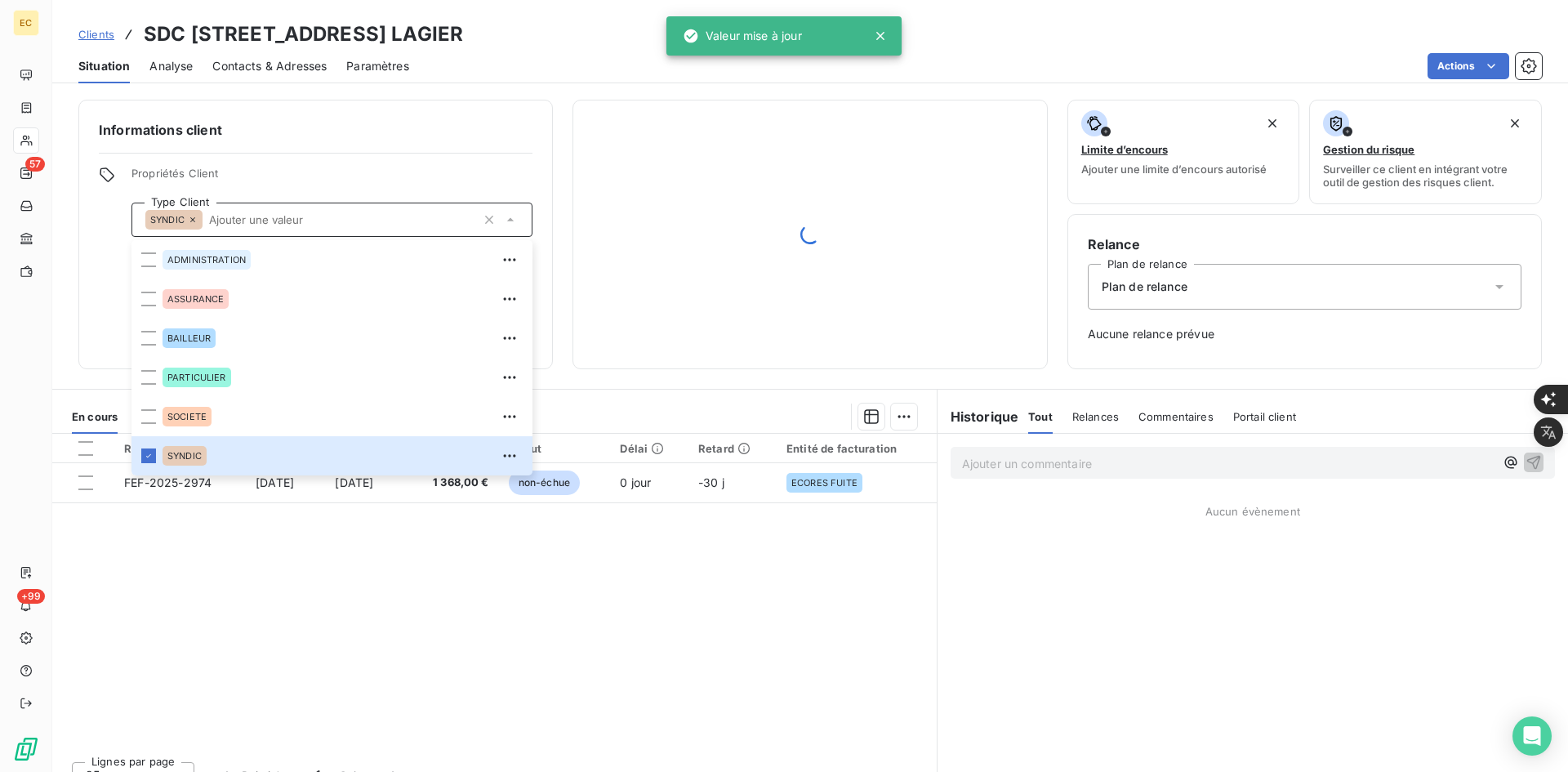
click at [1319, 283] on div "Plan de relance" at bounding box center [1305, 287] width 434 height 46
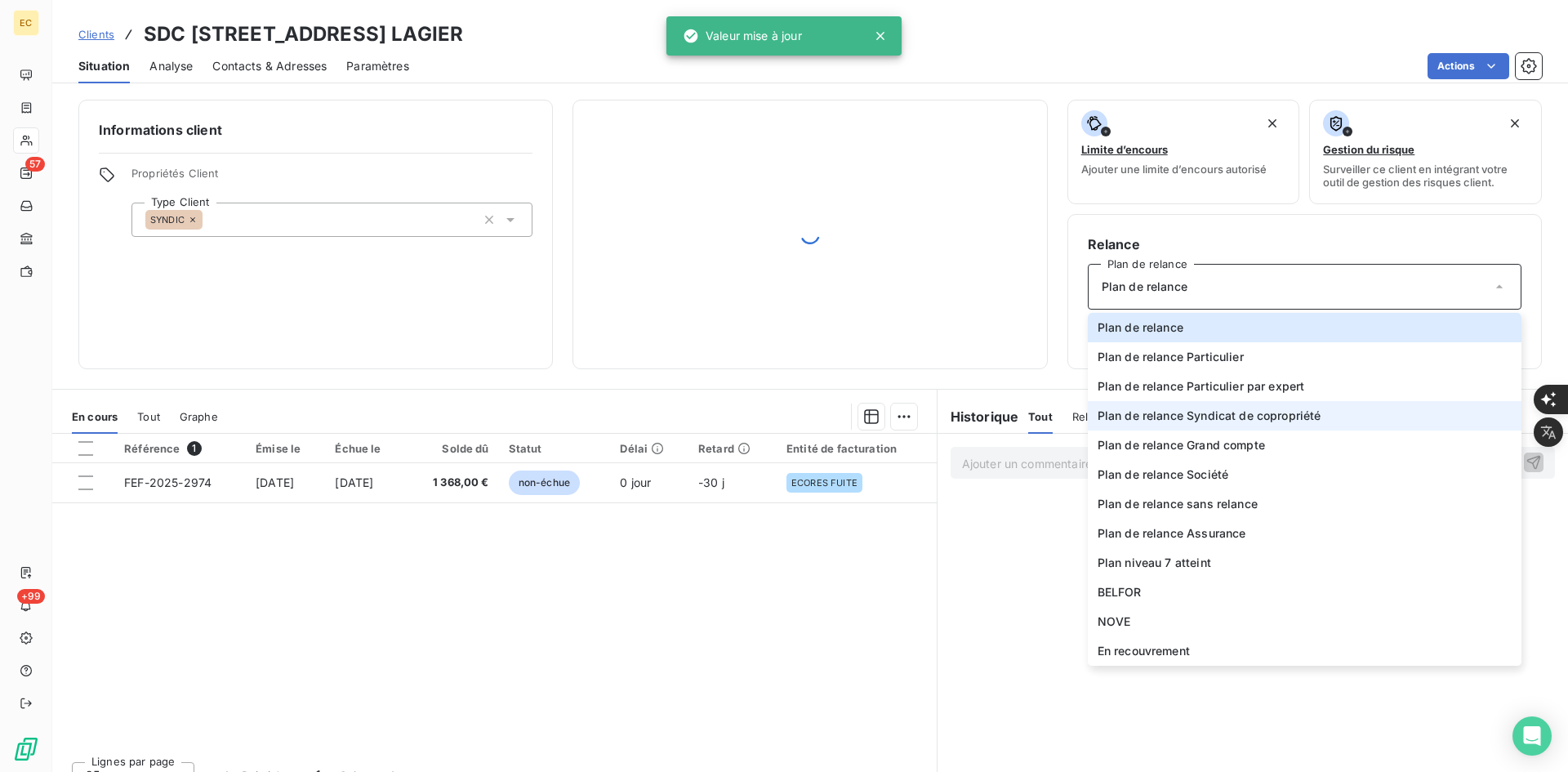
click at [1228, 416] on span "Plan de relance Syndicat de copropriété" at bounding box center [1210, 415] width 224 height 16
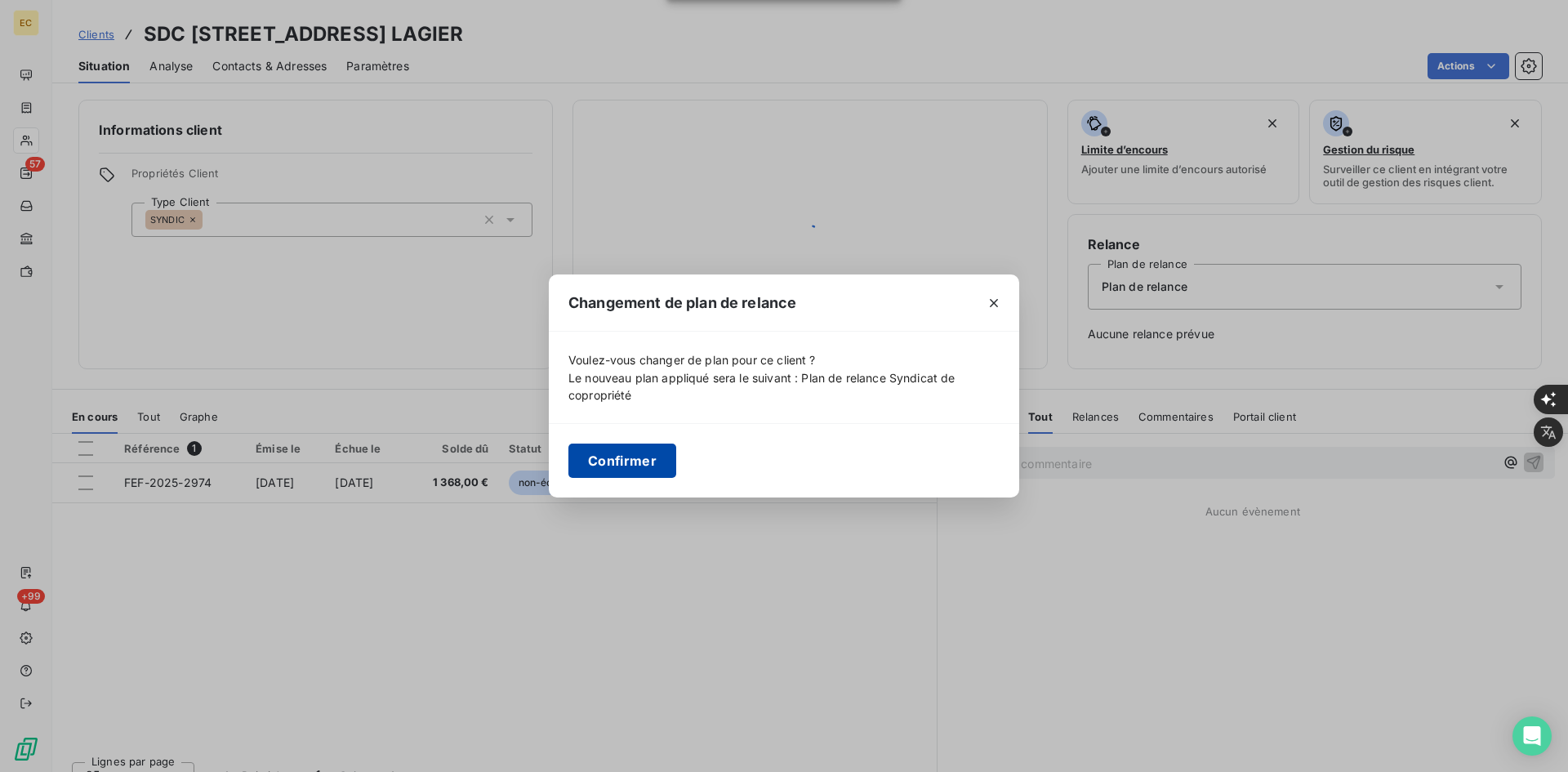
click at [592, 457] on button "Confirmer" at bounding box center [622, 461] width 108 height 34
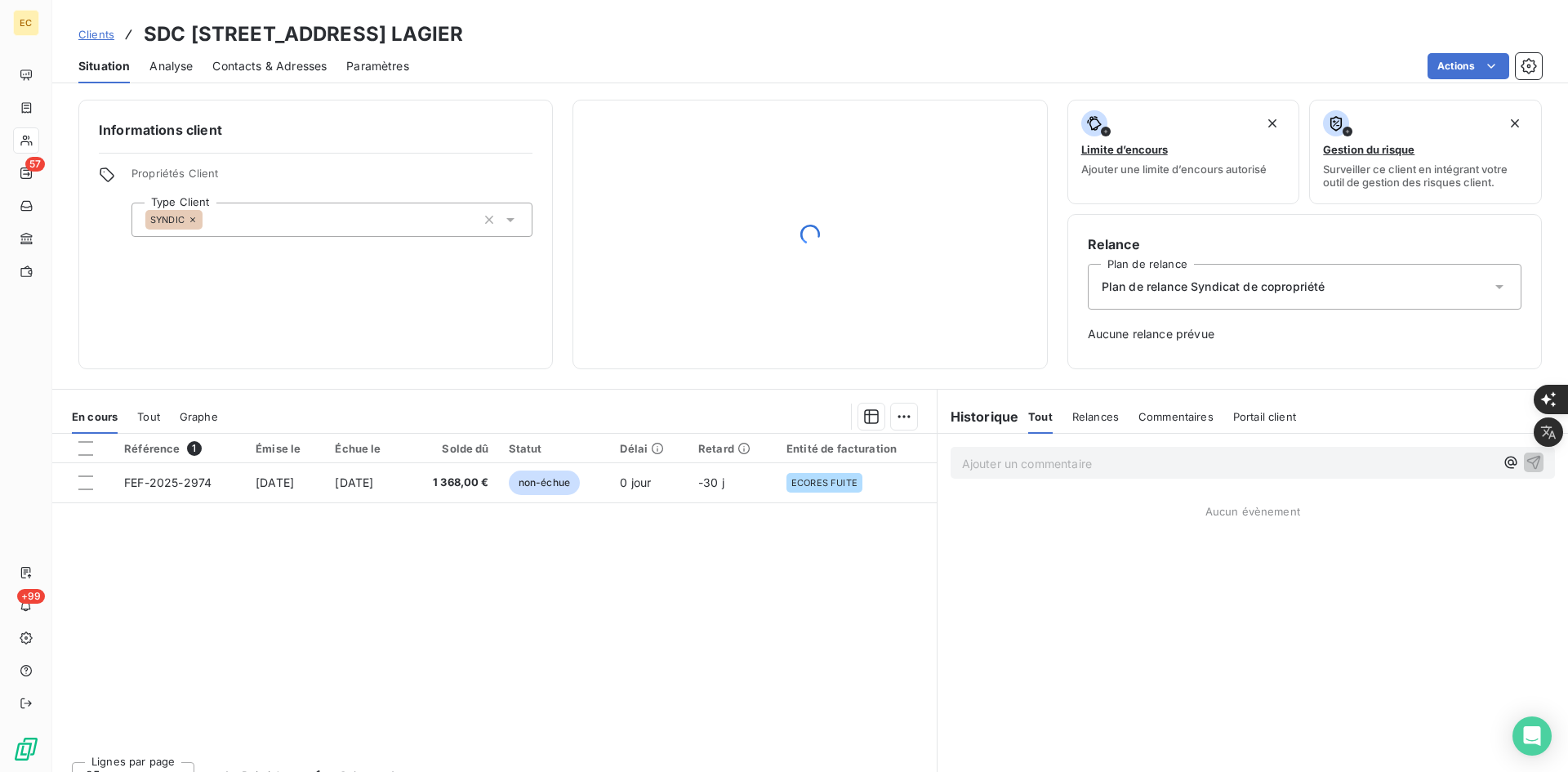
drag, startPoint x: 311, startPoint y: 65, endPoint x: 324, endPoint y: 79, distance: 19.1
click at [310, 66] on span "Contacts & Adresses" at bounding box center [270, 66] width 115 height 16
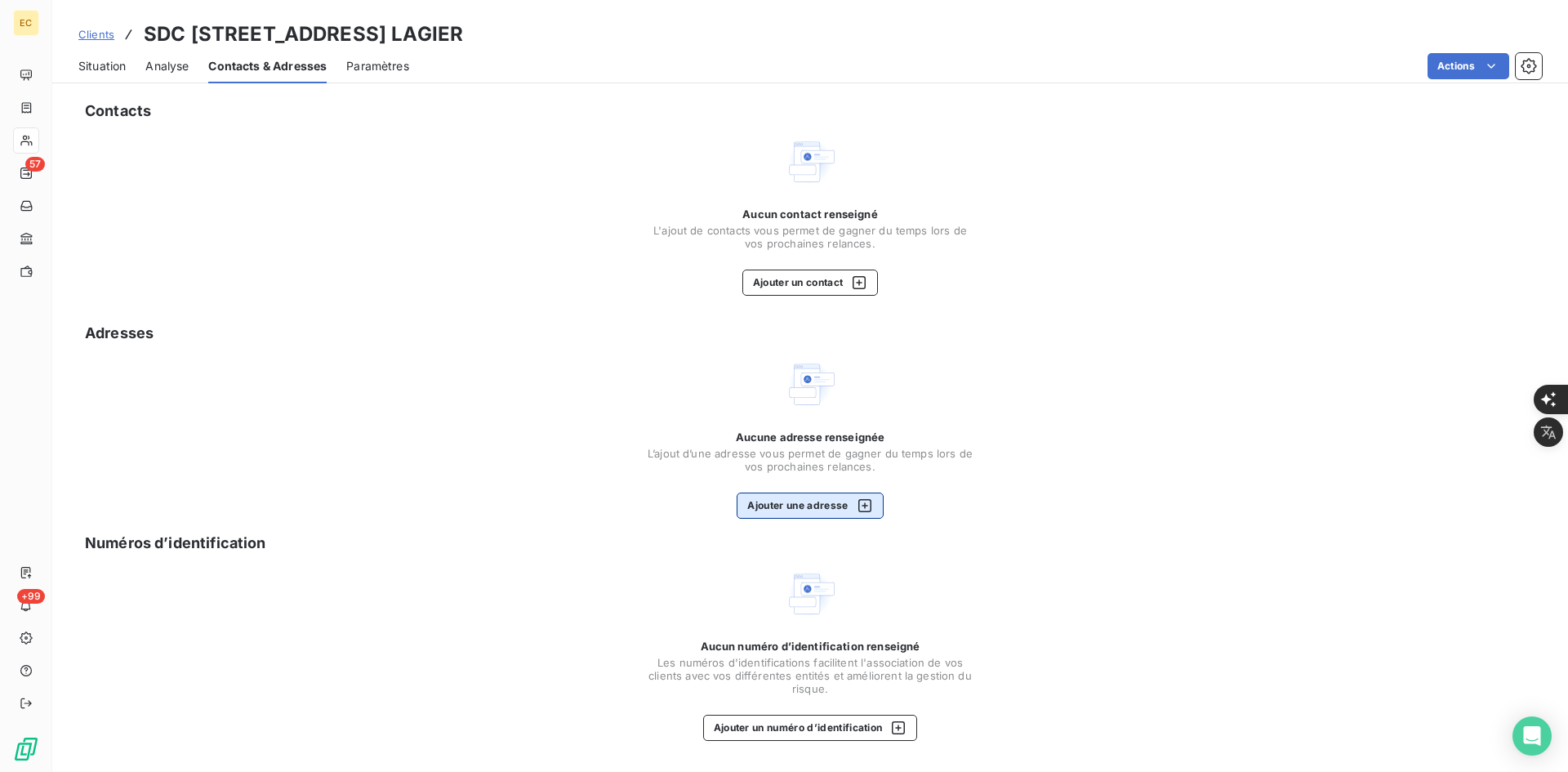
click at [838, 508] on button "Ajouter une adresse" at bounding box center [809, 505] width 146 height 27
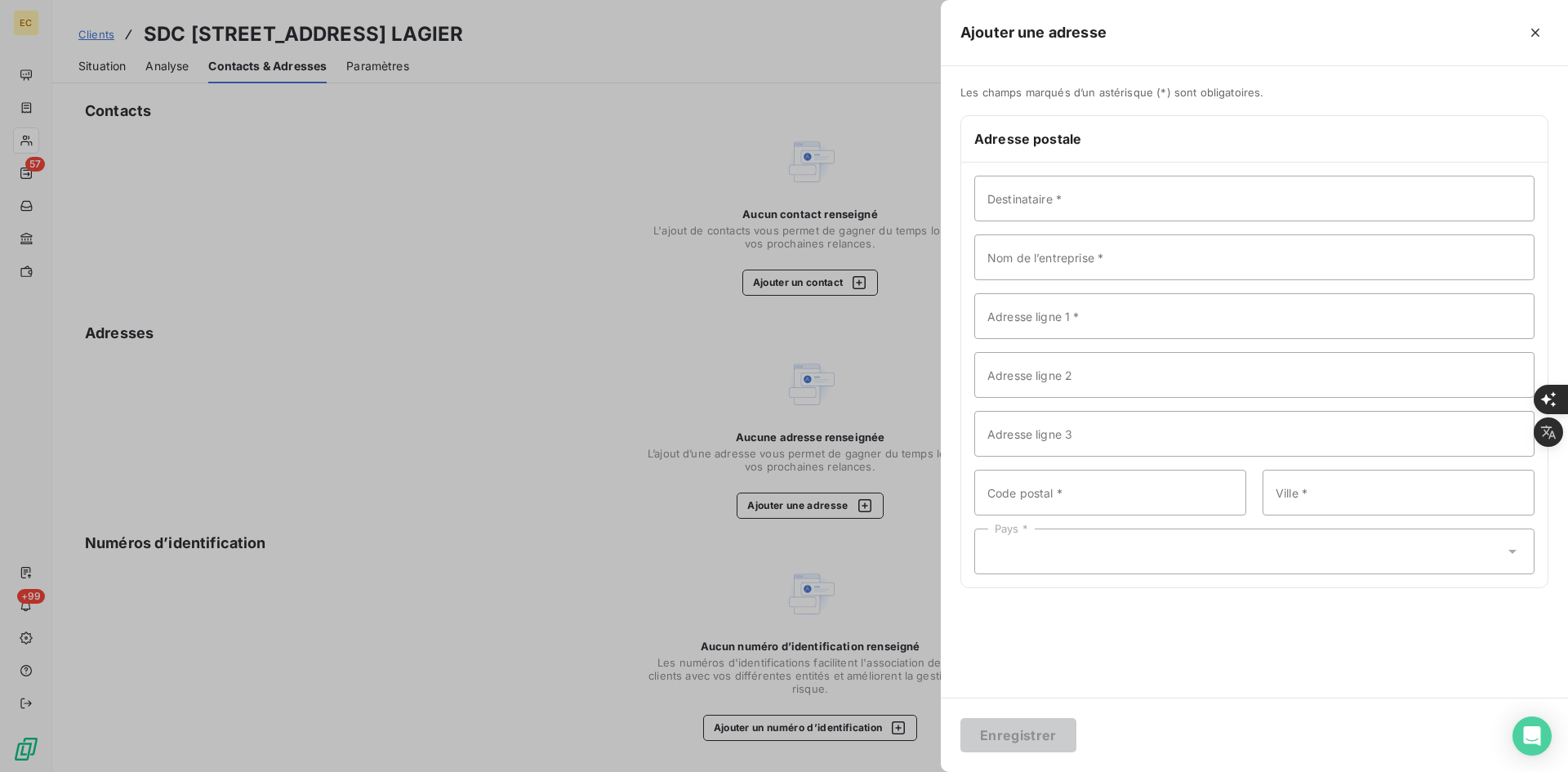
click at [862, 320] on div at bounding box center [784, 386] width 1568 height 772
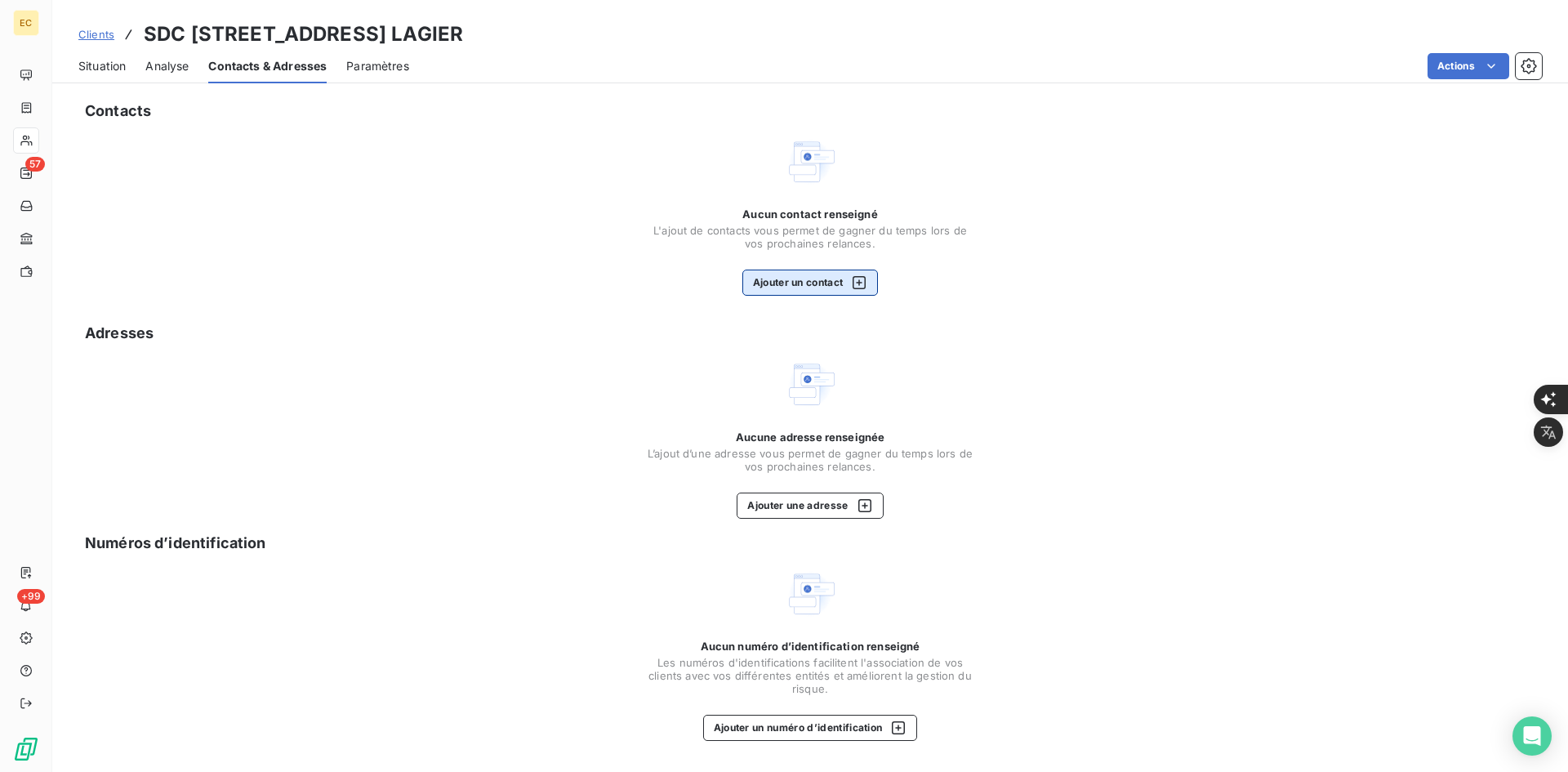
click at [834, 292] on button "Ajouter un contact" at bounding box center [811, 282] width 137 height 27
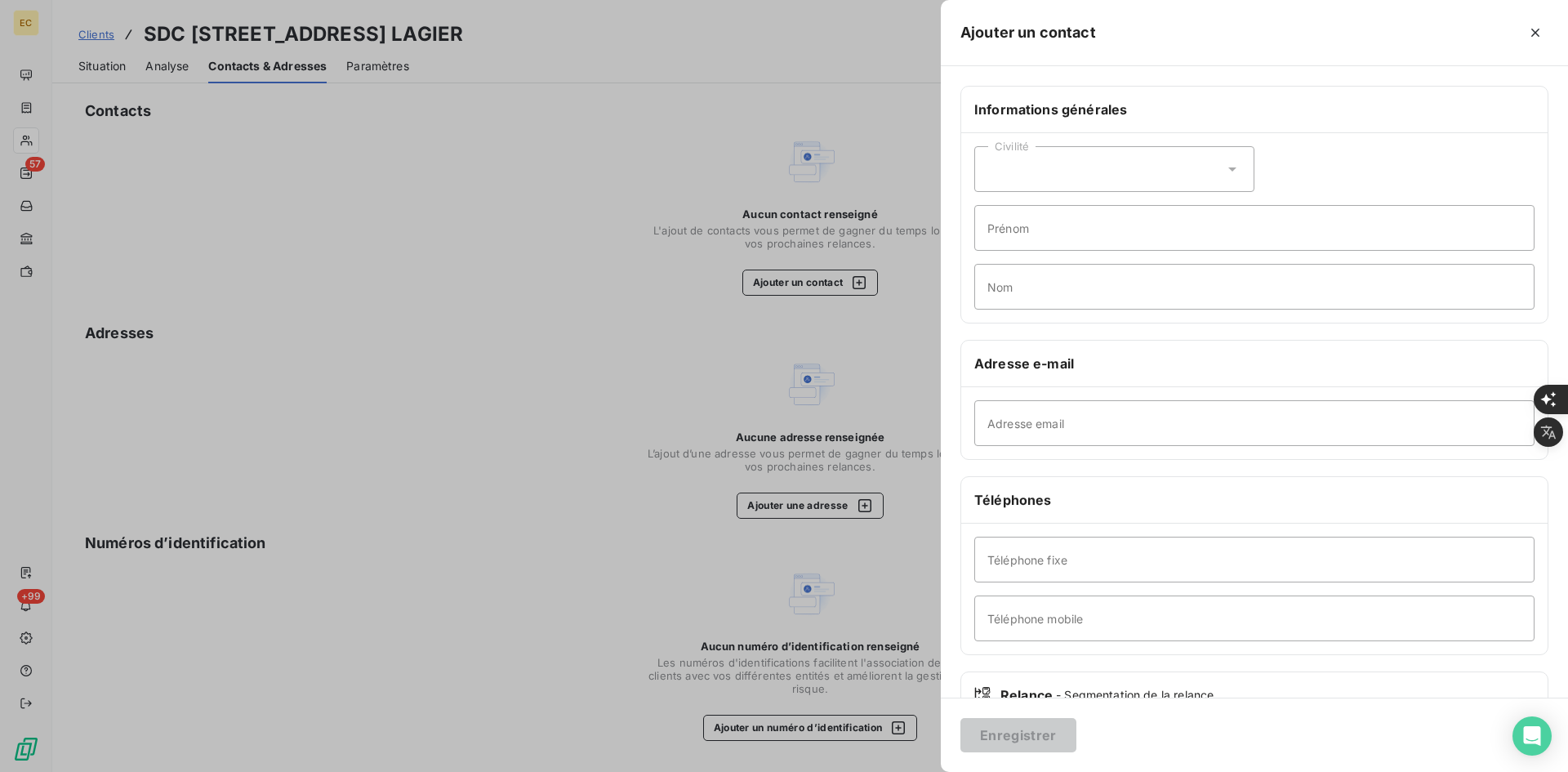
click at [1016, 392] on div "Adresse email" at bounding box center [1254, 423] width 586 height 72
click at [1031, 405] on input "Adresse email" at bounding box center [1254, 423] width 561 height 46
paste input "[PERSON_NAME] <[PERSON_NAME][EMAIL_ADDRESS][DOMAIN_NAME]>"
click at [1092, 433] on input "[PERSON_NAME] <[PERSON_NAME][EMAIL_ADDRESS][DOMAIN_NAME]" at bounding box center [1254, 423] width 561 height 46
type input "[PERSON_NAME][EMAIL_ADDRESS][DOMAIN_NAME]"
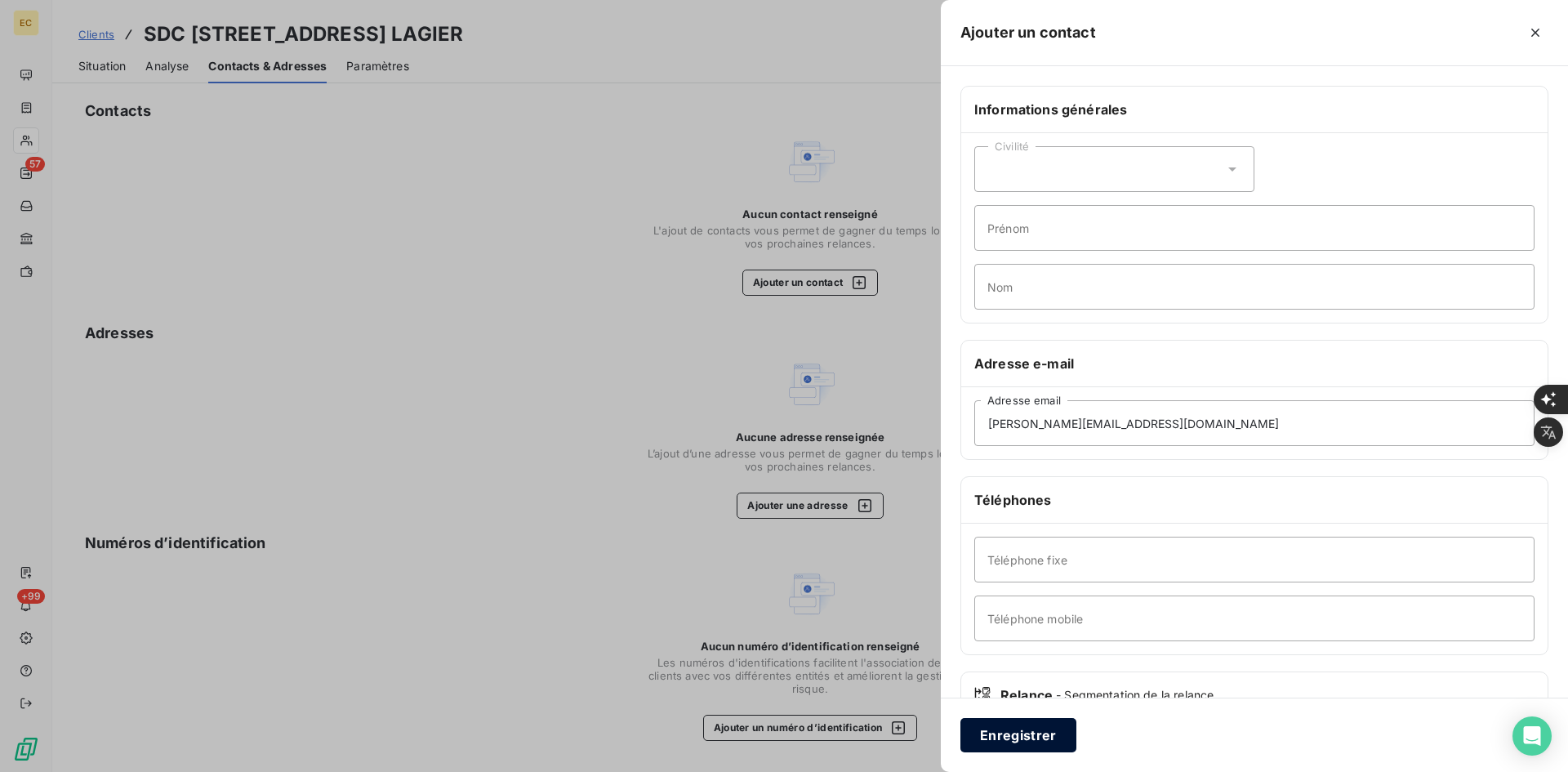
click at [995, 728] on button "Enregistrer" at bounding box center [1019, 735] width 116 height 34
